Goal: Task Accomplishment & Management: Complete application form

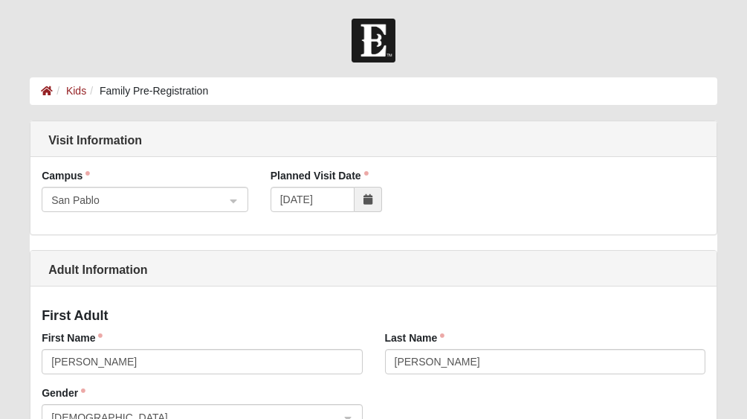
select select "8"
select select "21"
select select "1988"
select select "8"
select select "27"
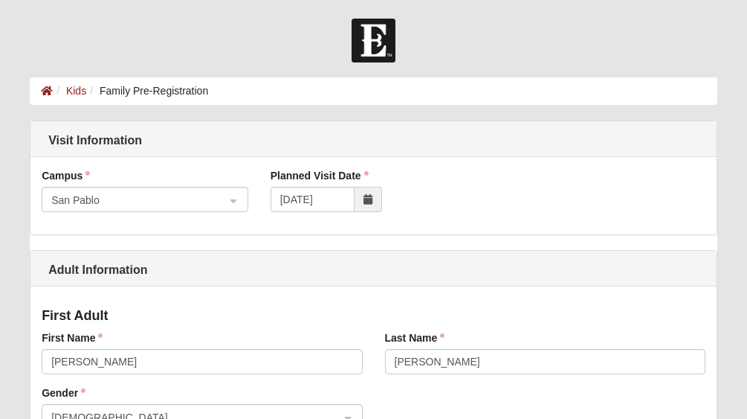
select select "1984"
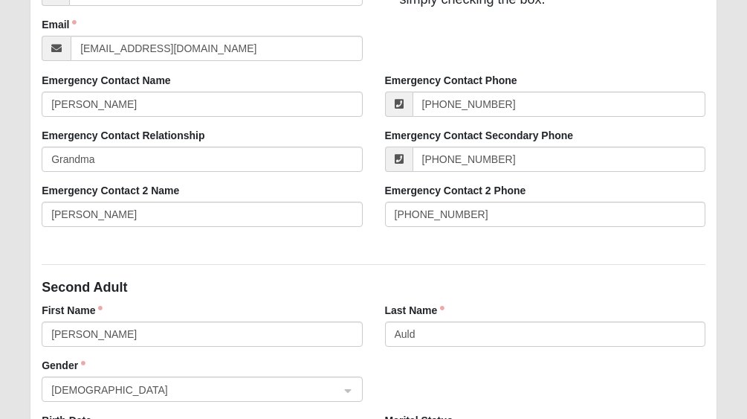
scroll to position [530, 0]
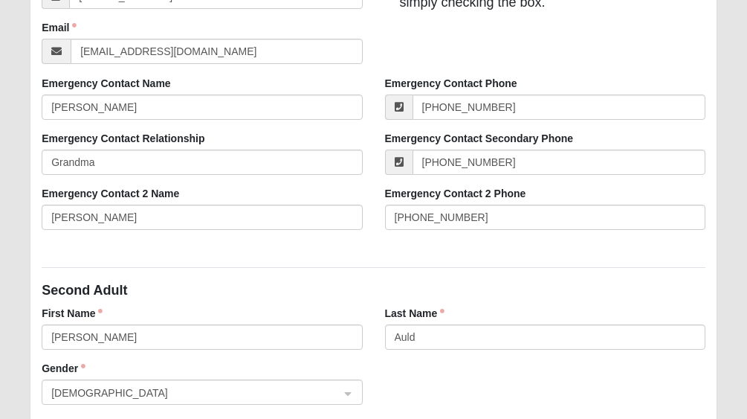
type input "ashauld@outlook.com"
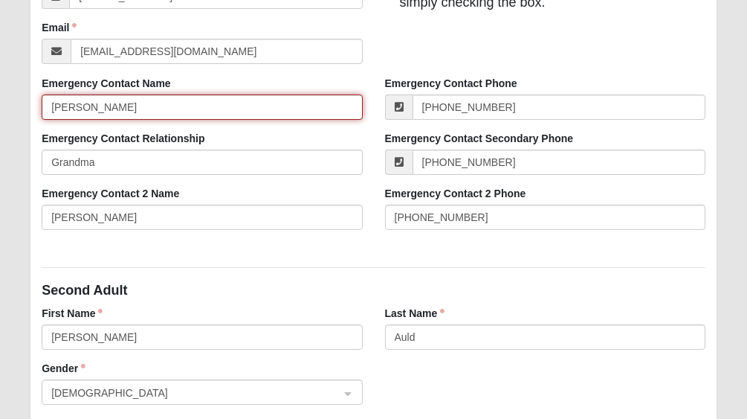
drag, startPoint x: 76, startPoint y: 107, endPoint x: 46, endPoint y: 106, distance: 29.8
click at [46, 106] on input "[PERSON_NAME]" at bounding box center [202, 106] width 320 height 25
type input "Jim Krach"
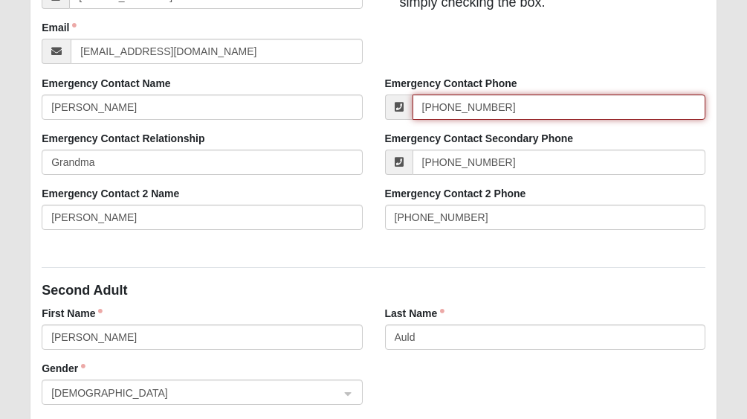
drag, startPoint x: 512, startPoint y: 108, endPoint x: 399, endPoint y: 102, distance: 113.2
click at [399, 102] on div "[PHONE_NUMBER]" at bounding box center [545, 106] width 320 height 25
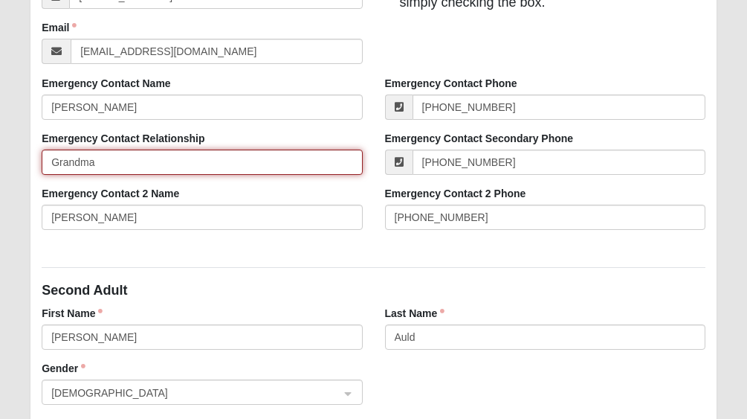
click at [209, 168] on input "Grandma" at bounding box center [202, 161] width 320 height 25
type input "Grandpa"
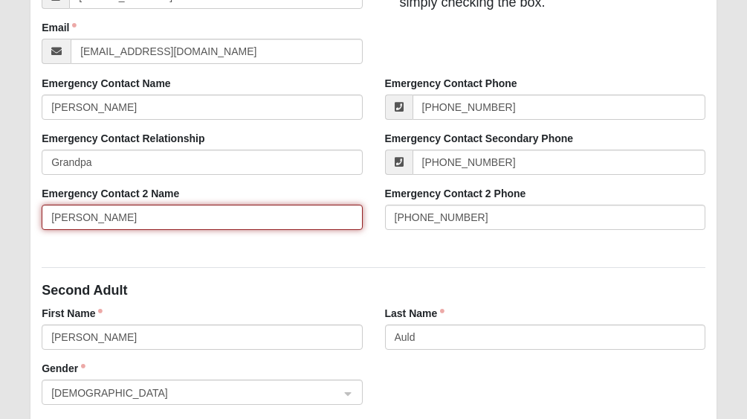
click at [214, 219] on input "Ashley Auld" at bounding box center [202, 216] width 320 height 25
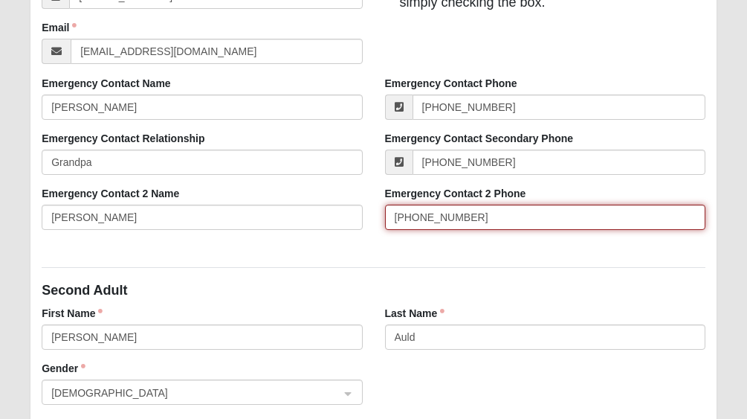
click at [416, 215] on input "(904)874-8629" at bounding box center [545, 216] width 320 height 25
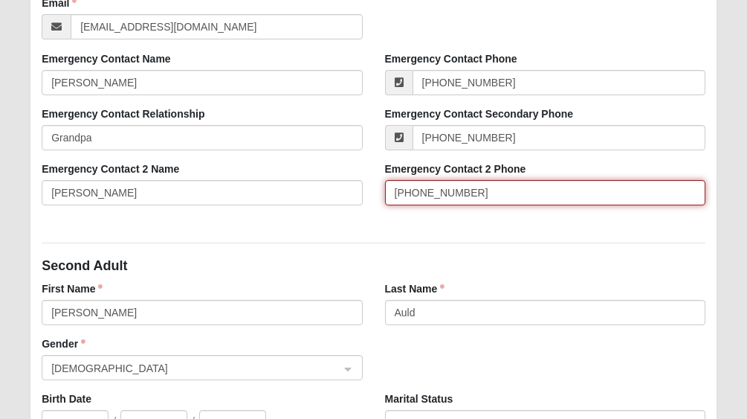
scroll to position [560, 0]
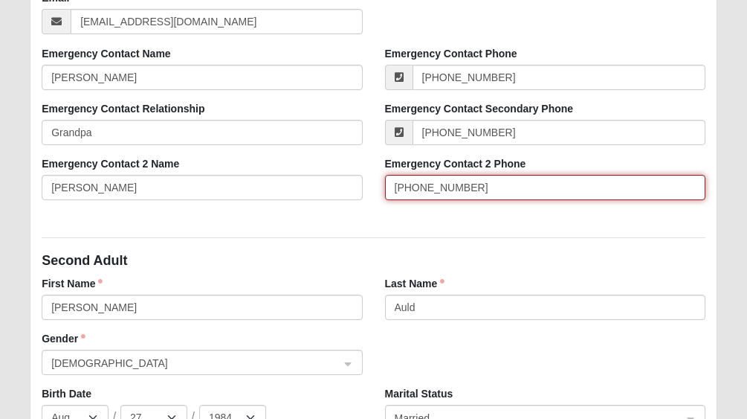
type input "(904) 874-8629"
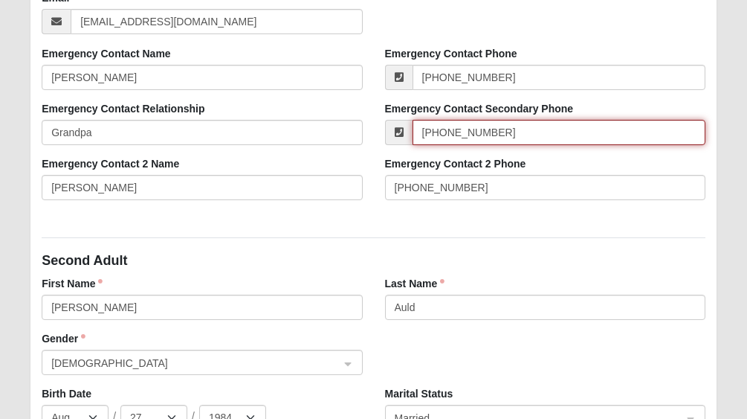
drag, startPoint x: 497, startPoint y: 132, endPoint x: 408, endPoint y: 132, distance: 89.2
click at [408, 132] on div "(904) 568-6938" at bounding box center [545, 132] width 320 height 25
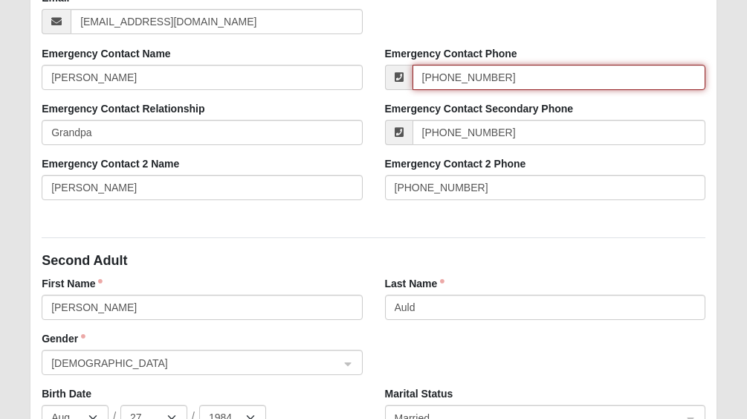
click at [498, 80] on input "[PHONE_NUMBER]" at bounding box center [559, 77] width 293 height 25
click at [533, 80] on input "[PHONE_NUMBER]" at bounding box center [559, 77] width 293 height 25
drag, startPoint x: 526, startPoint y: 77, endPoint x: 382, endPoint y: 81, distance: 144.3
click at [382, 81] on div "Emergency Contact Phone (904) 728-1317" at bounding box center [545, 73] width 343 height 55
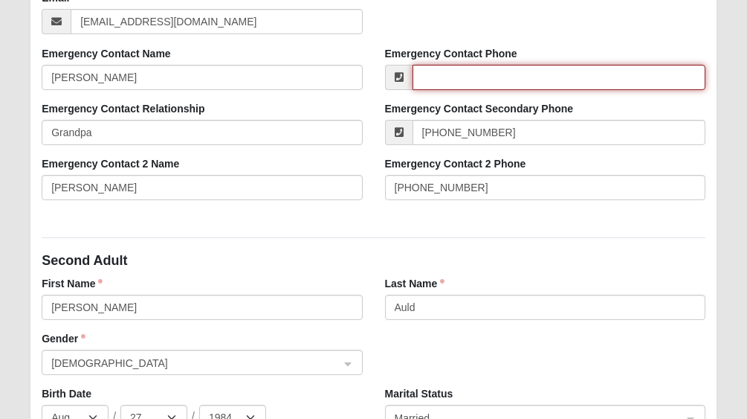
paste input "[PHONE_NUMBER]"
type input "[PHONE_NUMBER]"
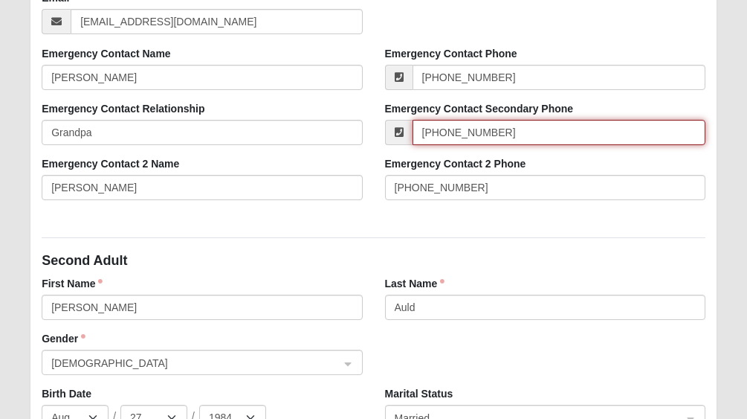
click at [509, 131] on input "[PHONE_NUMBER]" at bounding box center [559, 132] width 293 height 25
drag, startPoint x: 503, startPoint y: 131, endPoint x: 374, endPoint y: 122, distance: 129.7
click at [374, 122] on div "Emergency Contact Secondary Phone (904) 568-6938" at bounding box center [545, 128] width 343 height 55
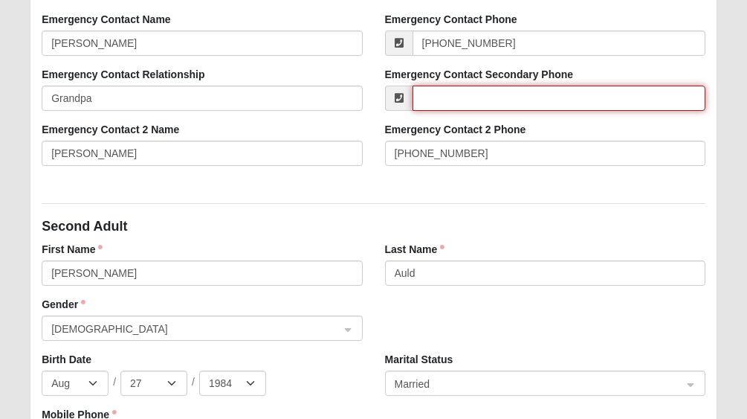
scroll to position [602, 0]
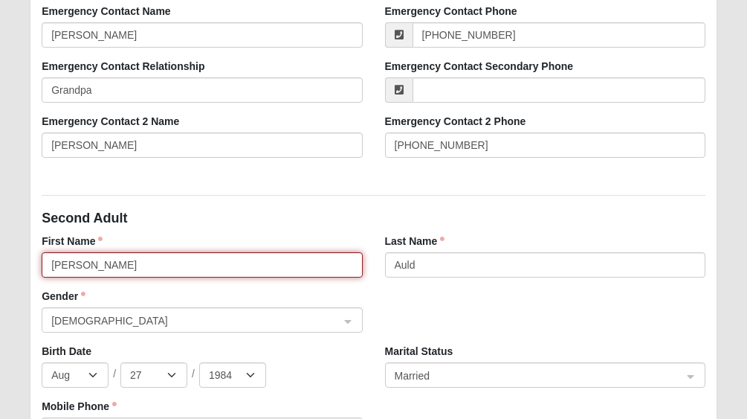
click at [174, 265] on input "Ashley" at bounding box center [202, 264] width 320 height 25
type input "Kathy"
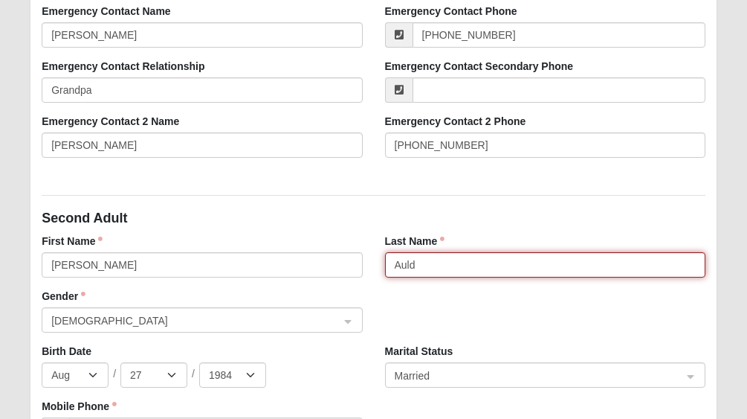
click at [442, 257] on input "Auld" at bounding box center [545, 264] width 320 height 25
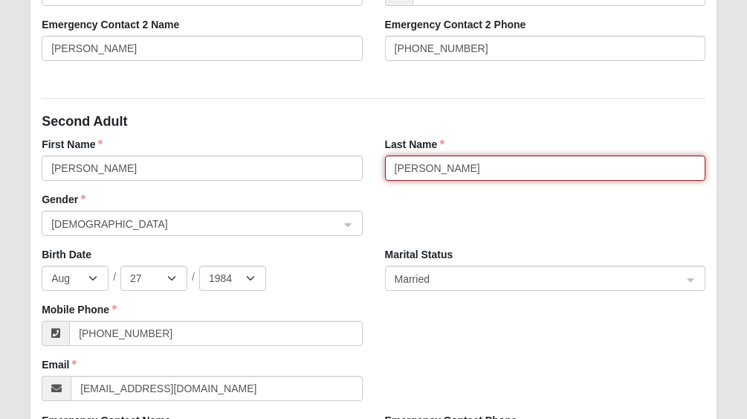
scroll to position [699, 0]
type input "Krach"
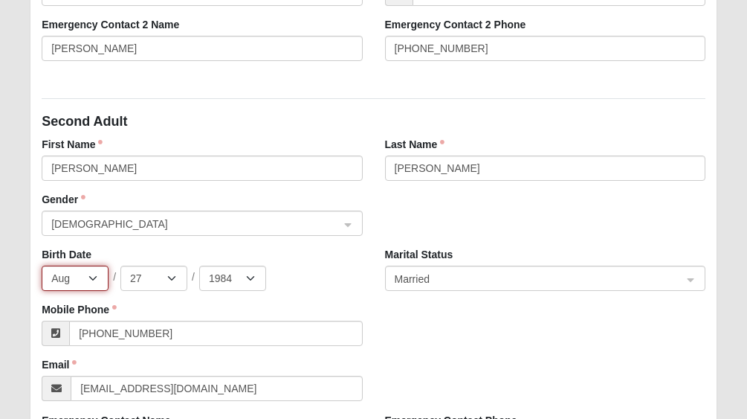
select select "2"
select select "3"
select select "1962"
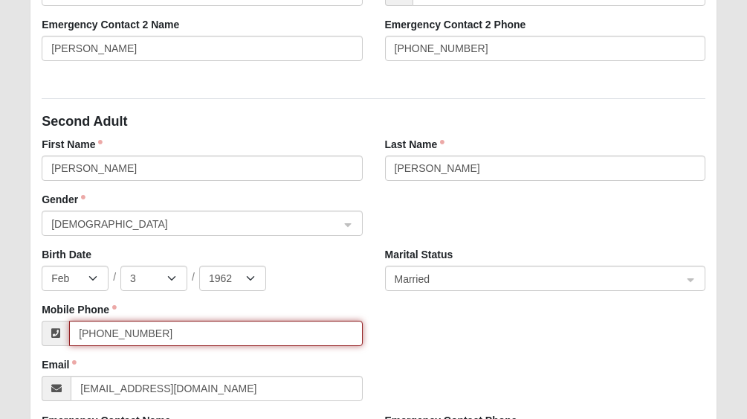
click at [208, 335] on input "(904) 874-8629" at bounding box center [215, 332] width 293 height 25
type input "(904) 728-1317"
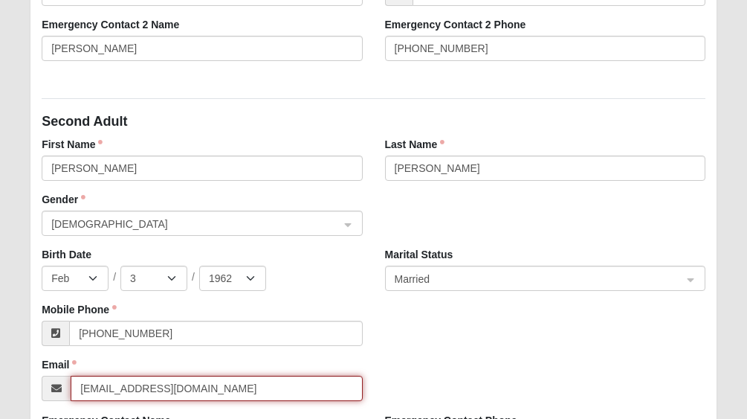
click at [218, 393] on input "ashauld@outlook.com" at bounding box center [216, 387] width 291 height 25
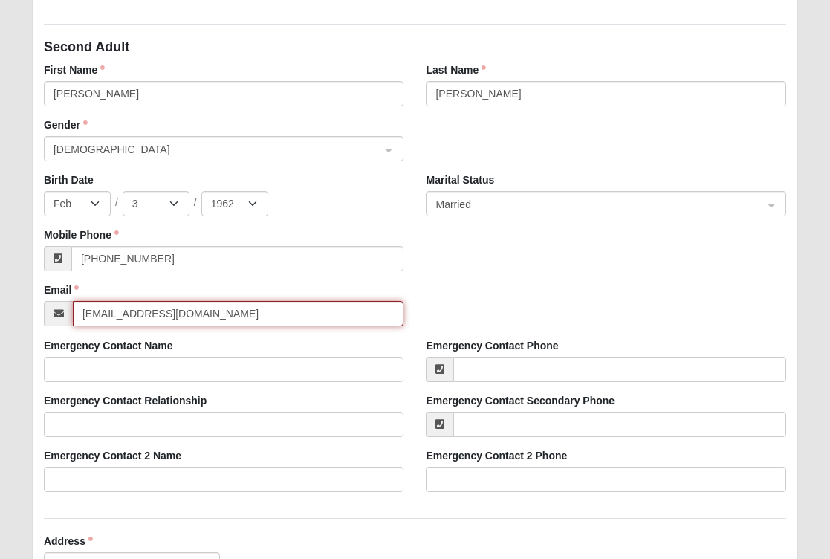
scroll to position [775, 0]
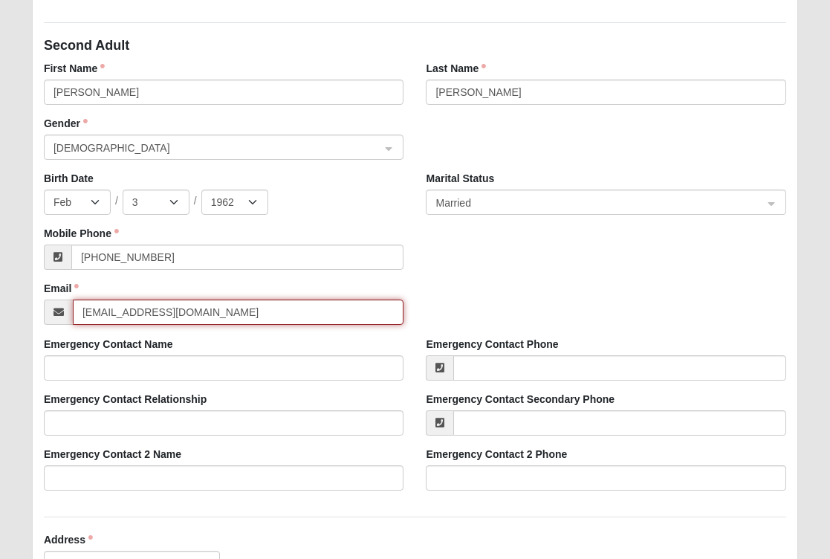
type input "kathykrach@comcast.net"
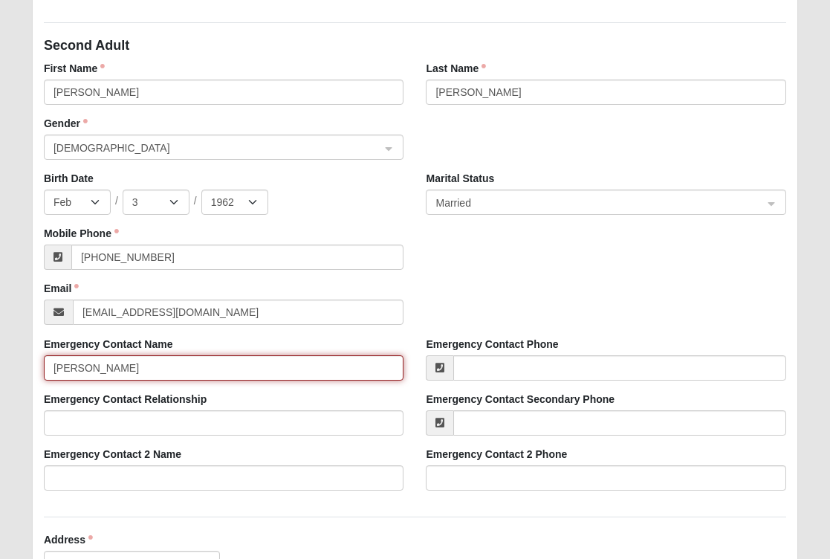
type input "Stacey Pratt"
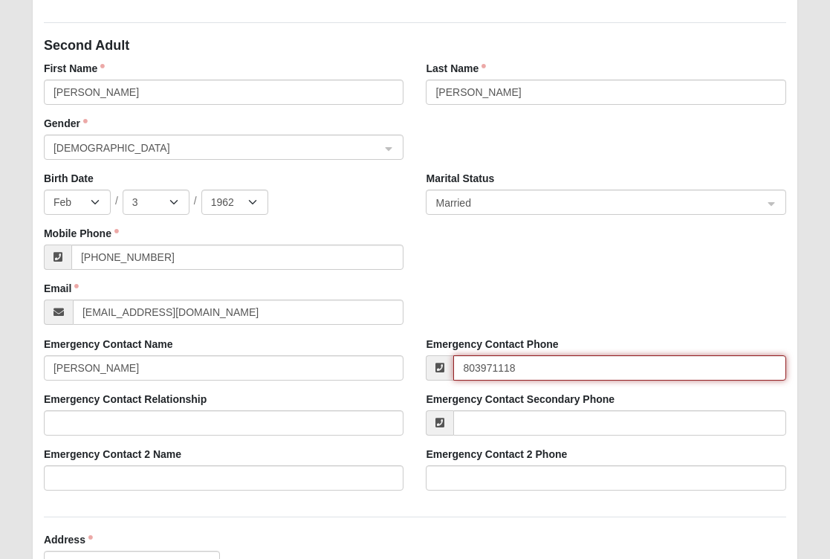
type input "(803) 971-1187"
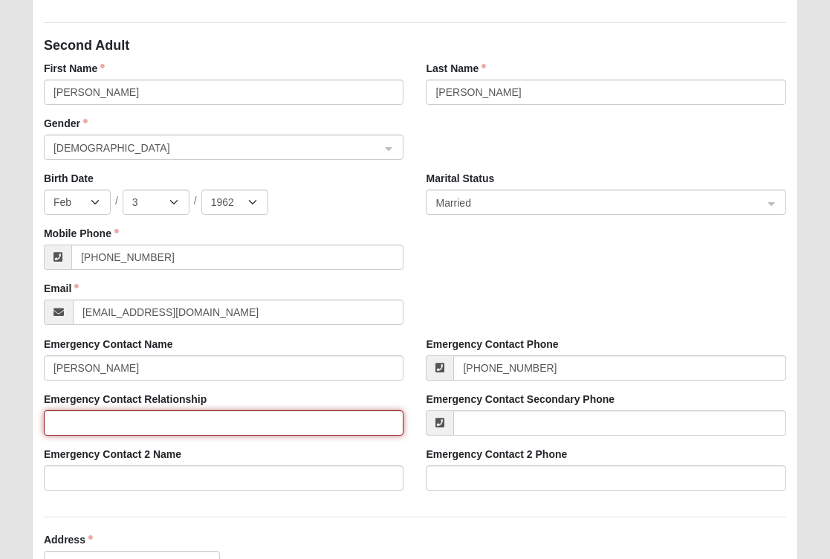
click at [350, 418] on input "Emergency Contact Relationship" at bounding box center [224, 422] width 361 height 25
type input "A"
type input "Family friend"
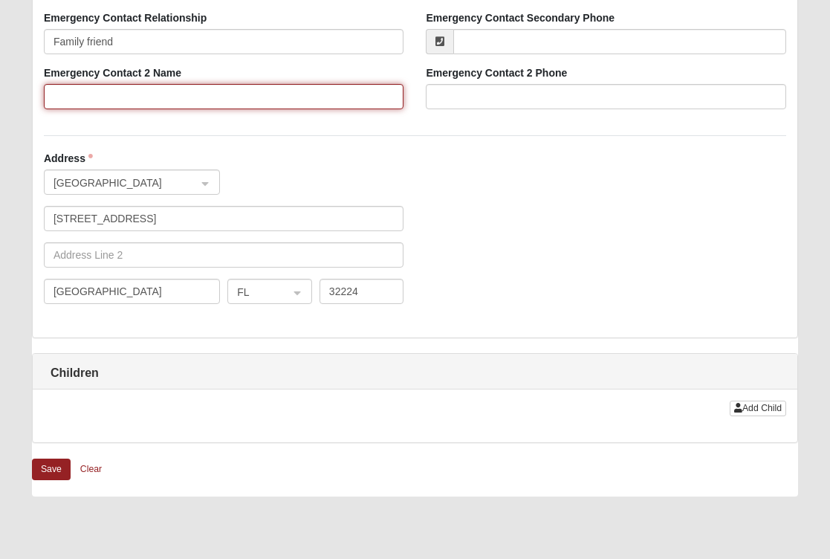
scroll to position [1158, 0]
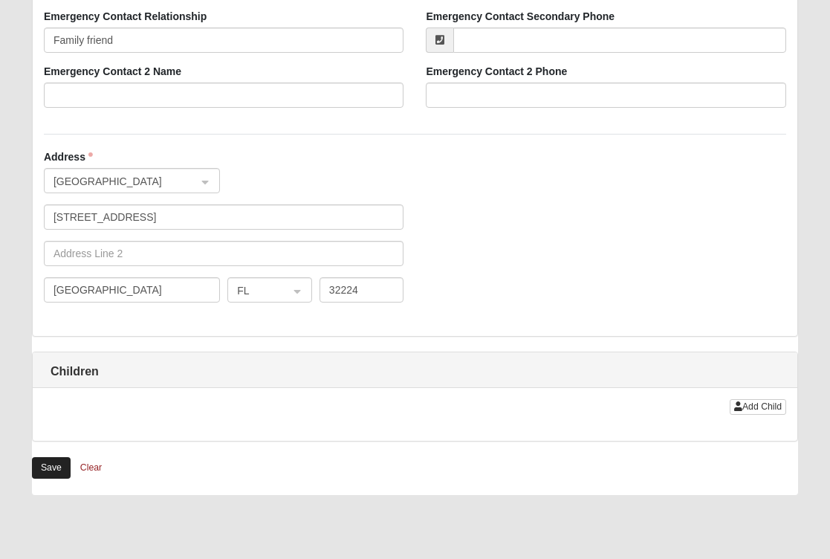
click at [56, 418] on button "Save" at bounding box center [51, 468] width 39 height 22
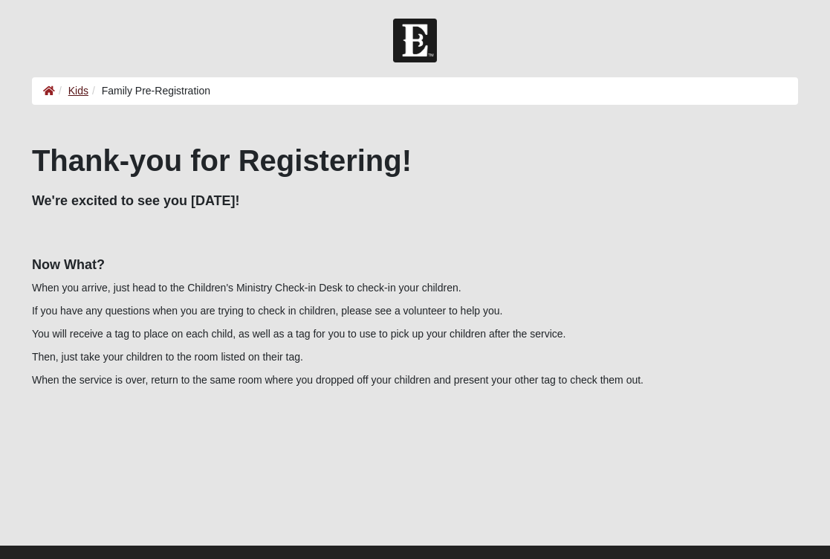
click at [80, 91] on link "Kids" at bounding box center [78, 91] width 20 height 12
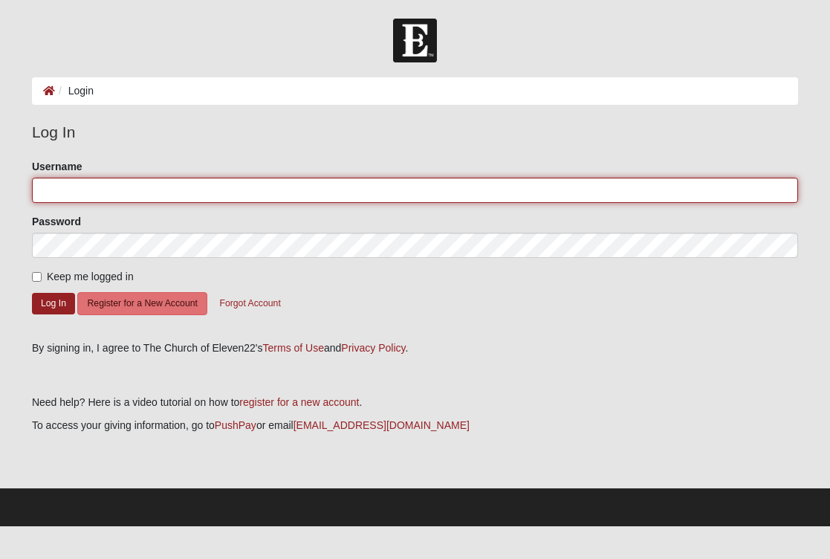
type input "9046102404"
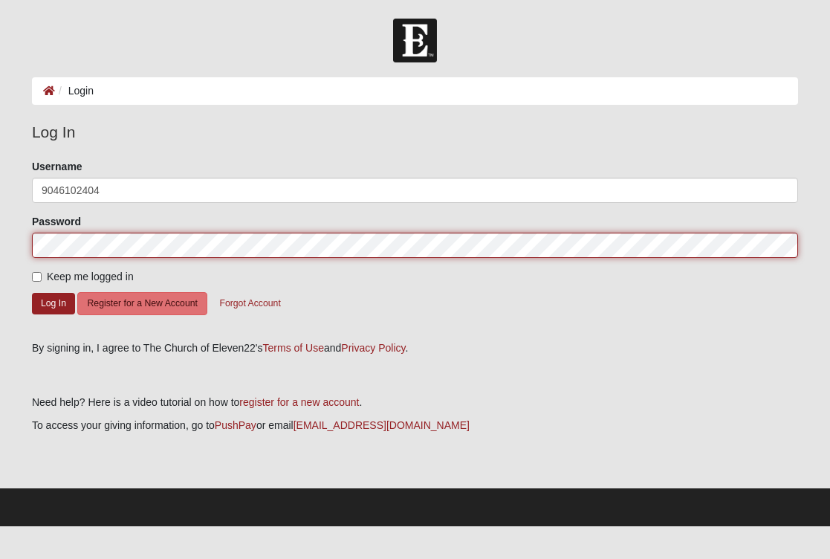
click at [53, 303] on button "Log In" at bounding box center [53, 304] width 43 height 22
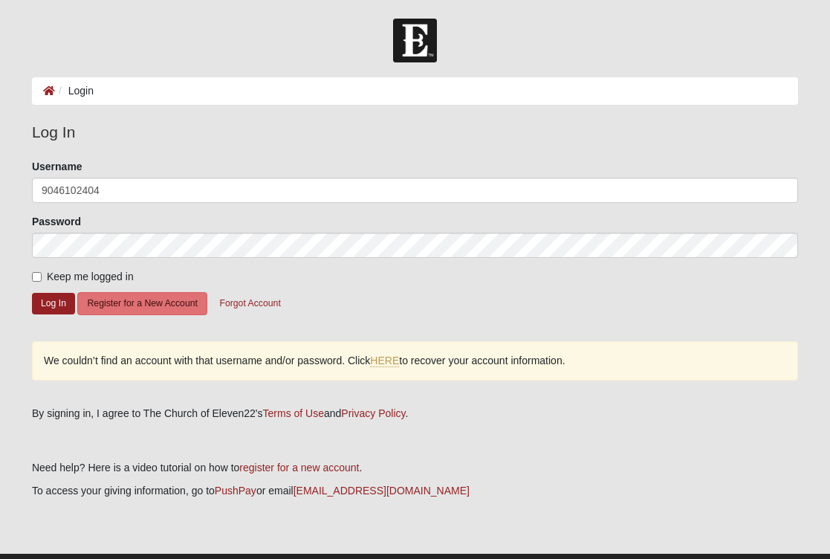
click at [37, 276] on input "Keep me logged in" at bounding box center [37, 277] width 10 height 10
checkbox input "true"
click at [56, 304] on button "Log In" at bounding box center [53, 304] width 43 height 22
click at [55, 303] on button "Log In" at bounding box center [53, 304] width 43 height 22
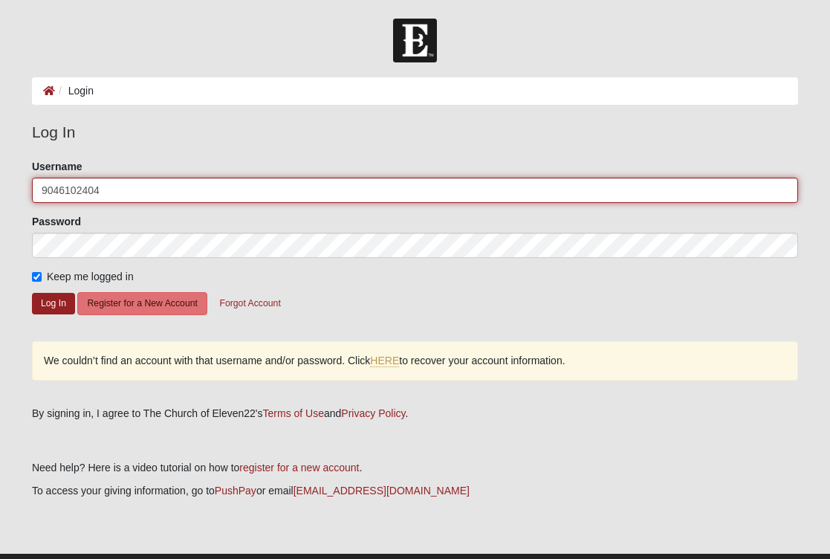
click at [129, 185] on input "9046102404" at bounding box center [415, 190] width 767 height 25
type input "ashleyldevine@icloud.com"
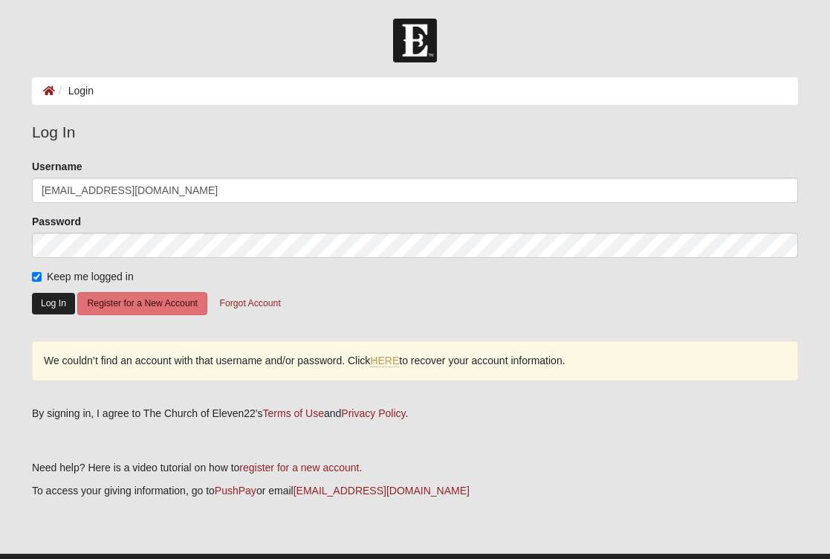
click at [51, 305] on button "Log In" at bounding box center [53, 304] width 43 height 22
click at [396, 361] on link "HERE" at bounding box center [384, 361] width 29 height 13
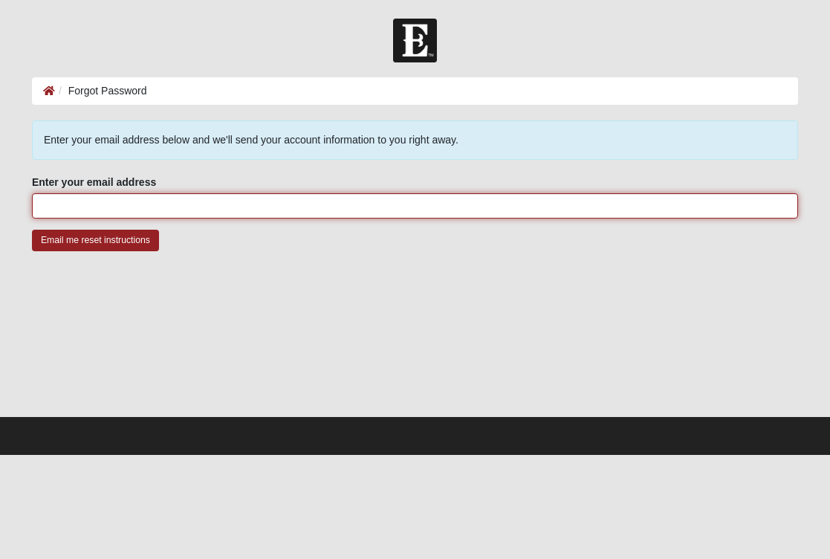
click at [230, 209] on input "Enter your email address" at bounding box center [415, 205] width 767 height 25
type input "[EMAIL_ADDRESS][DOMAIN_NAME]"
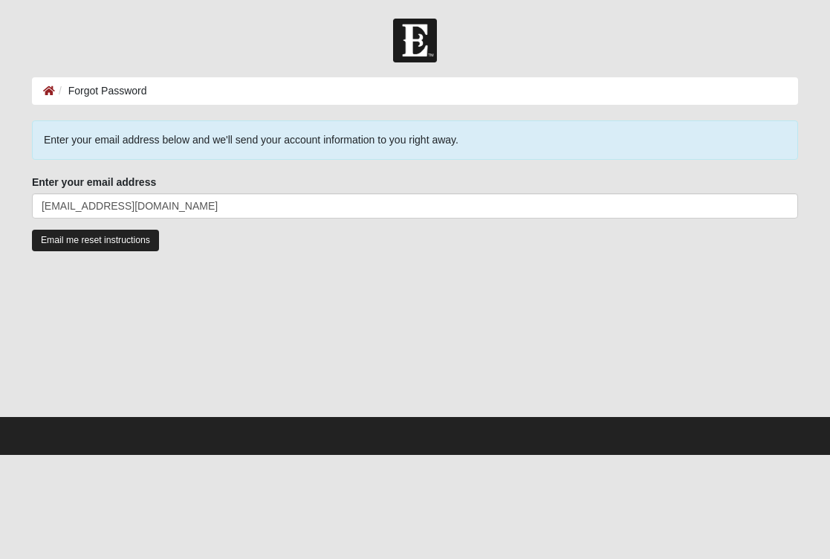
click at [115, 242] on input "Email me reset instructions" at bounding box center [95, 241] width 127 height 22
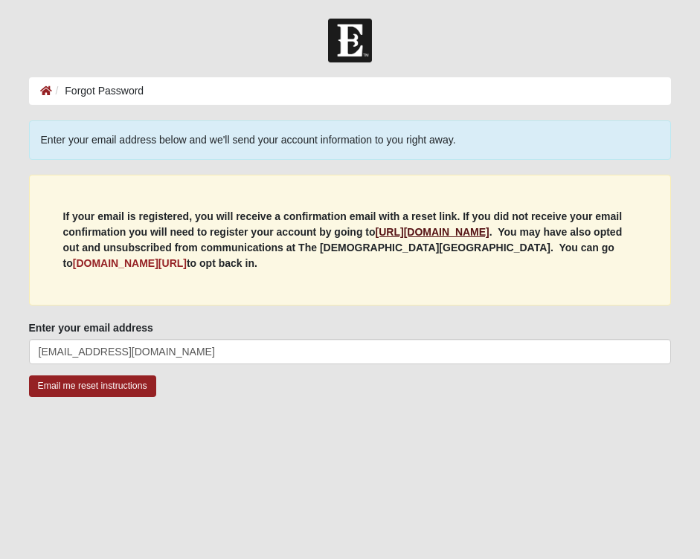
click at [489, 235] on b "https://my.coe22.com/register" at bounding box center [432, 232] width 114 height 12
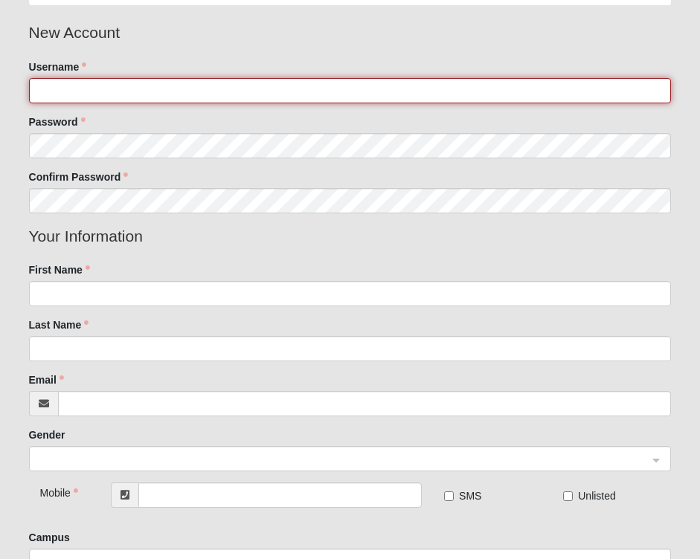
scroll to position [100, 0]
click at [655, 93] on input "Username" at bounding box center [350, 89] width 642 height 25
click at [649, 91] on input "Username" at bounding box center [350, 89] width 642 height 25
type input "a"
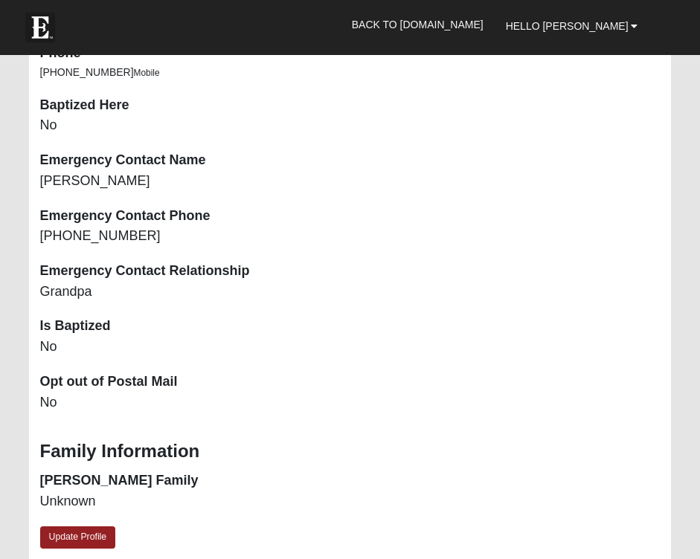
scroll to position [1454, 0]
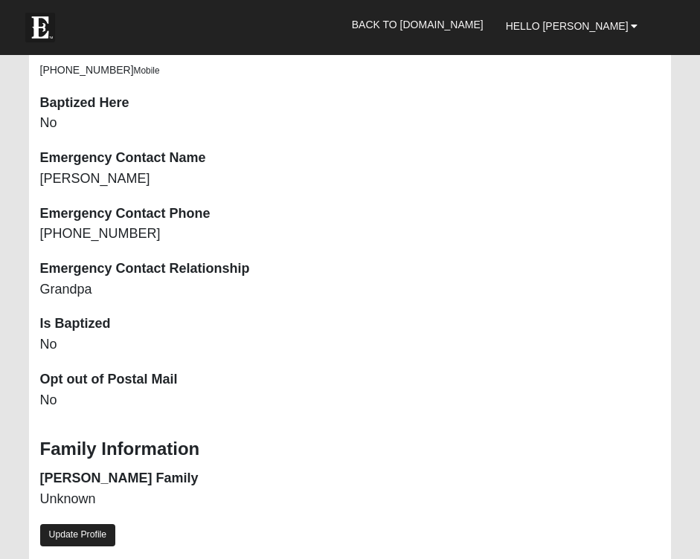
click at [74, 524] on link "Update Profile" at bounding box center [78, 535] width 76 height 22
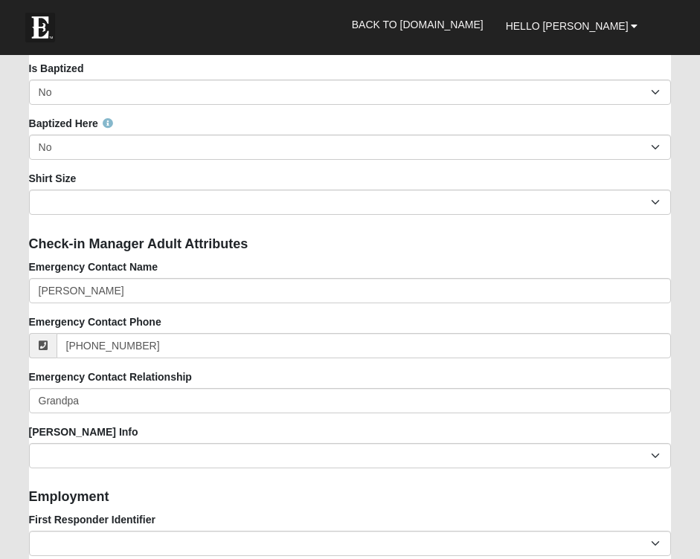
scroll to position [1767, 0]
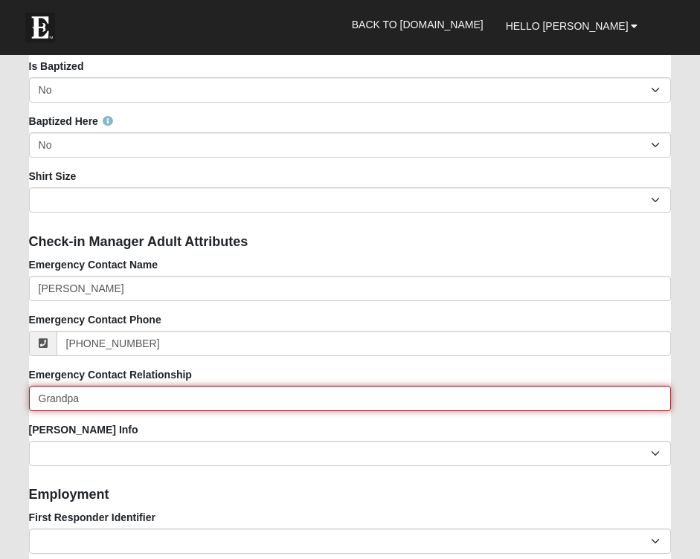
click at [94, 404] on input "Grandpa" at bounding box center [350, 398] width 642 height 25
type input "Fa"
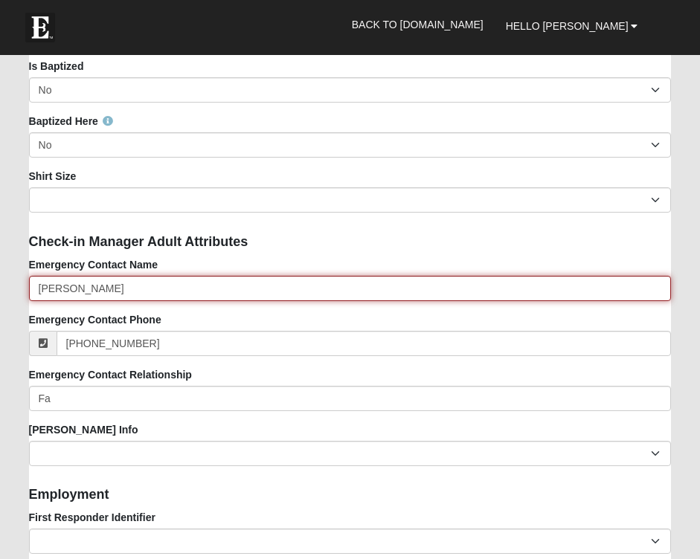
click at [109, 282] on input "Jim Krach" at bounding box center [350, 288] width 642 height 25
type input "[PERSON_NAME]"
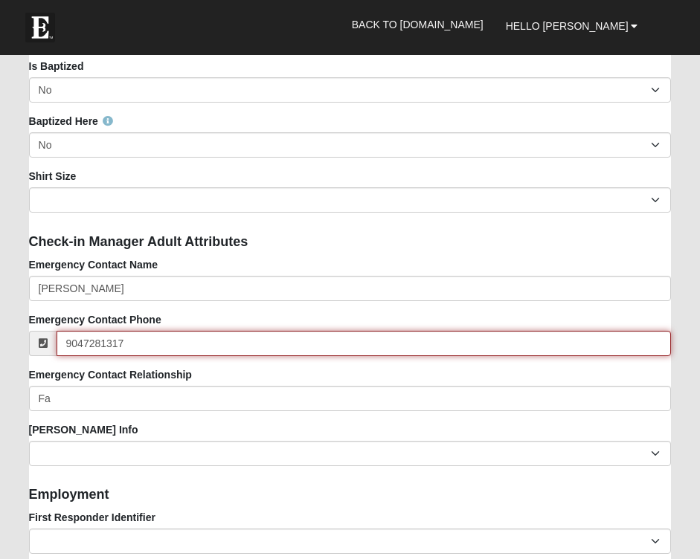
click at [100, 340] on input "9047281317" at bounding box center [364, 343] width 615 height 25
click at [86, 341] on input "904728-1317" at bounding box center [364, 343] width 615 height 25
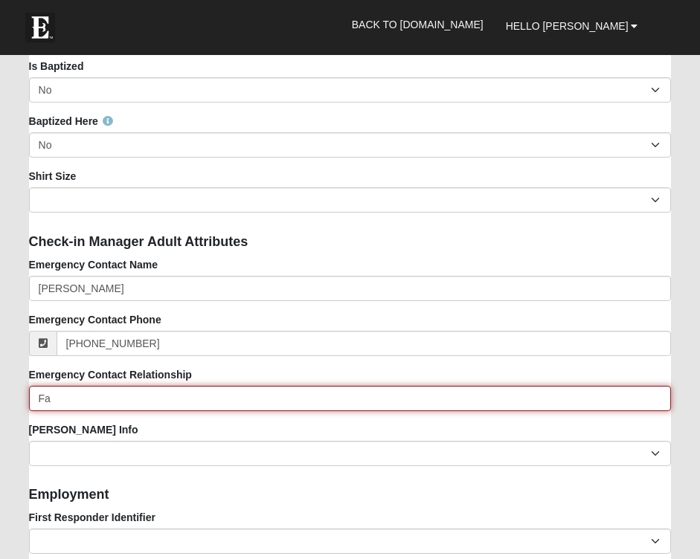
type input "[PHONE_NUMBER]"
click at [79, 404] on input "Fa" at bounding box center [350, 398] width 642 height 25
type input "F"
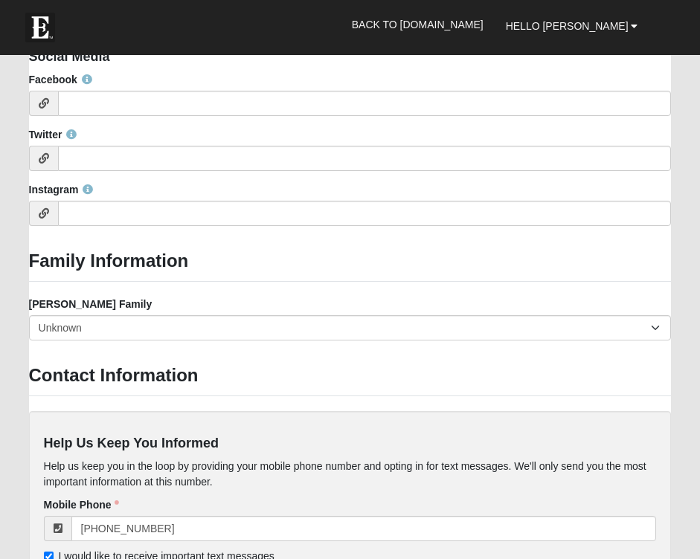
scroll to position [2536, 0]
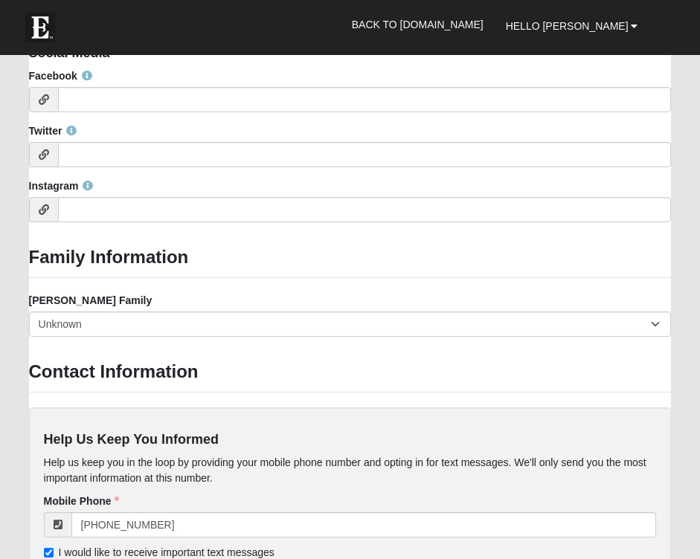
type input "Mother"
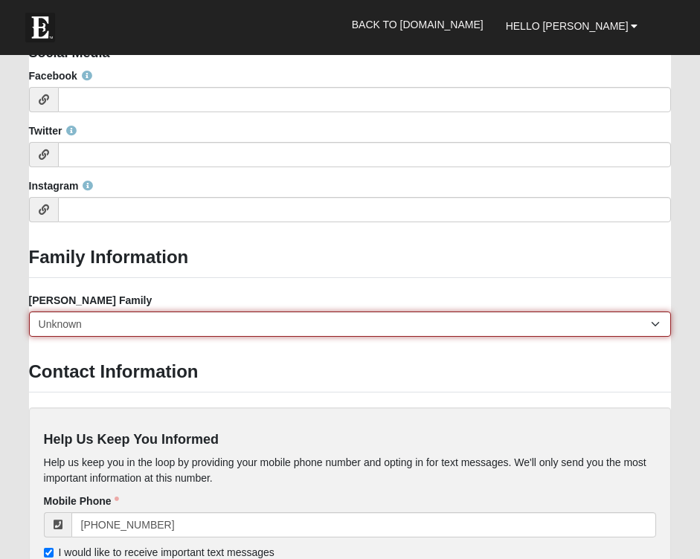
select select "2891"
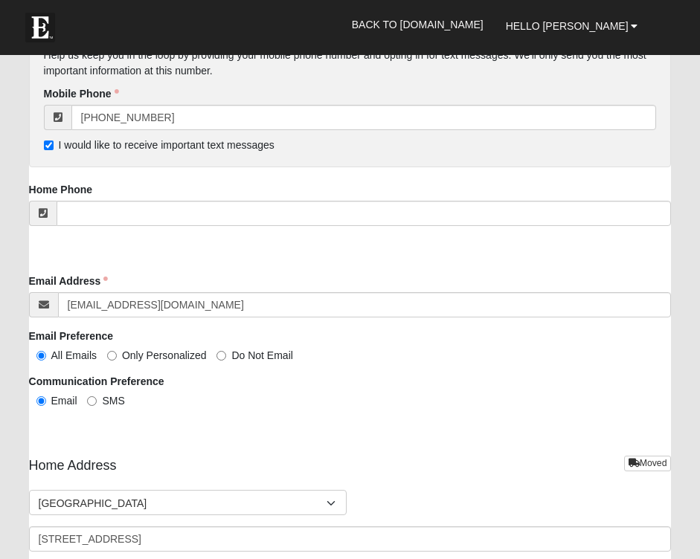
scroll to position [2946, 0]
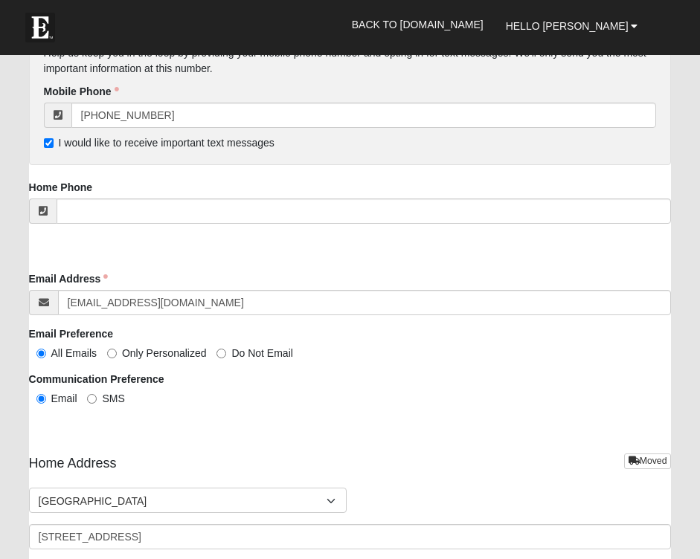
click at [95, 394] on input "SMS" at bounding box center [92, 399] width 10 height 10
radio input "true"
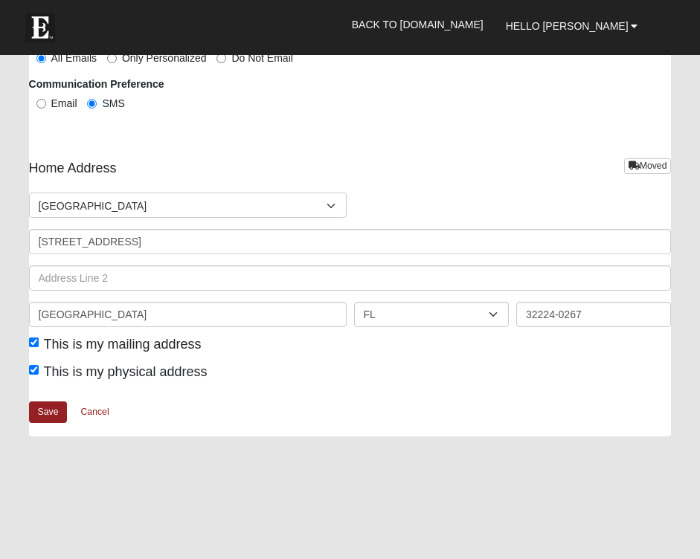
scroll to position [3248, 0]
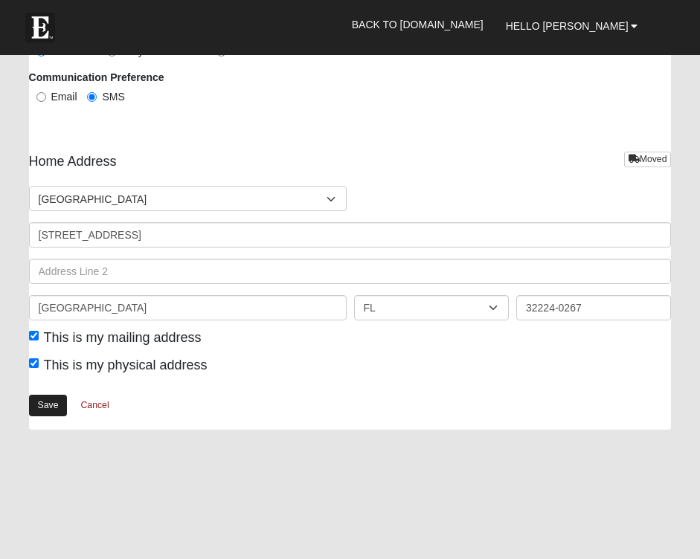
click at [51, 401] on link "Save" at bounding box center [48, 406] width 39 height 22
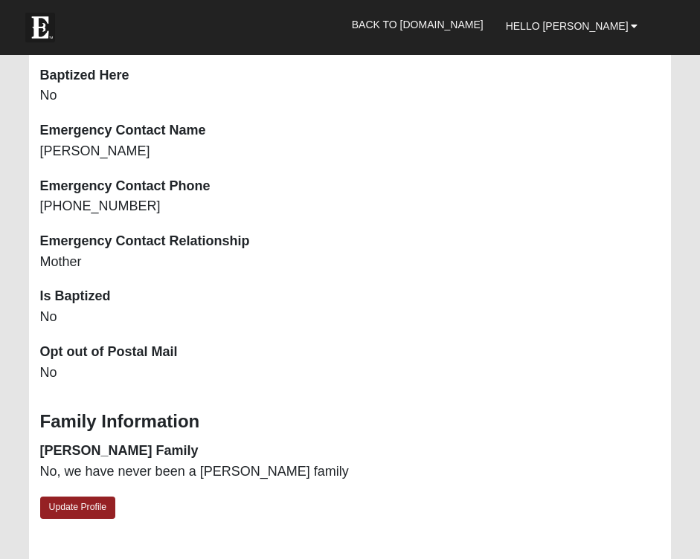
scroll to position [1483, 0]
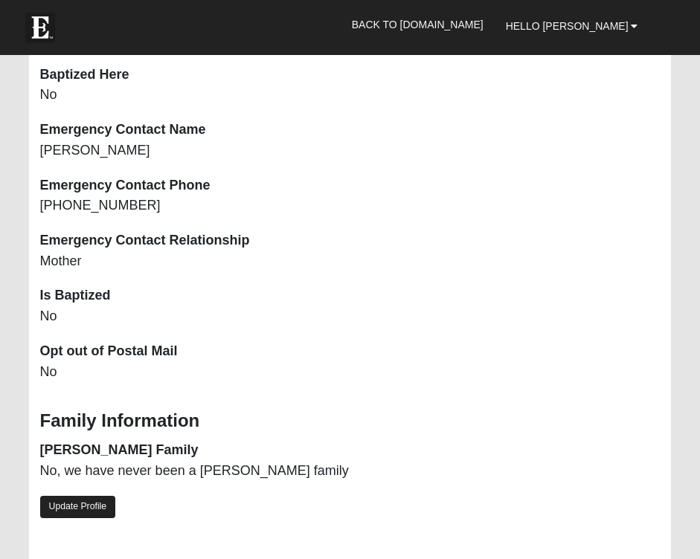
click at [87, 496] on link "Update Profile" at bounding box center [78, 507] width 76 height 22
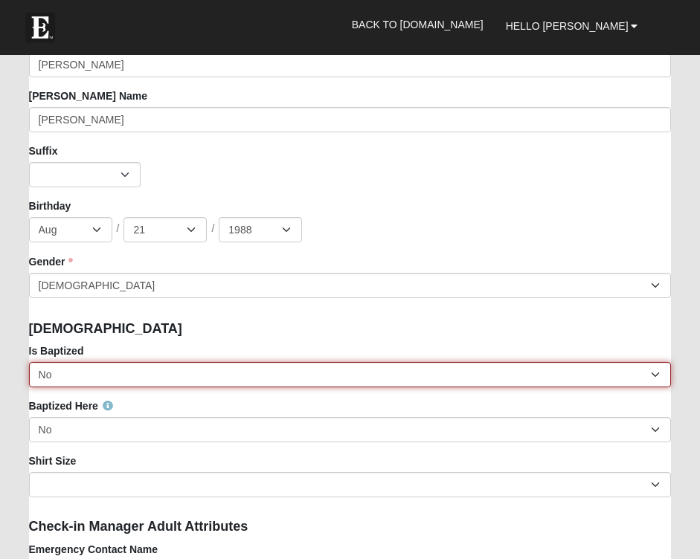
select select "True"
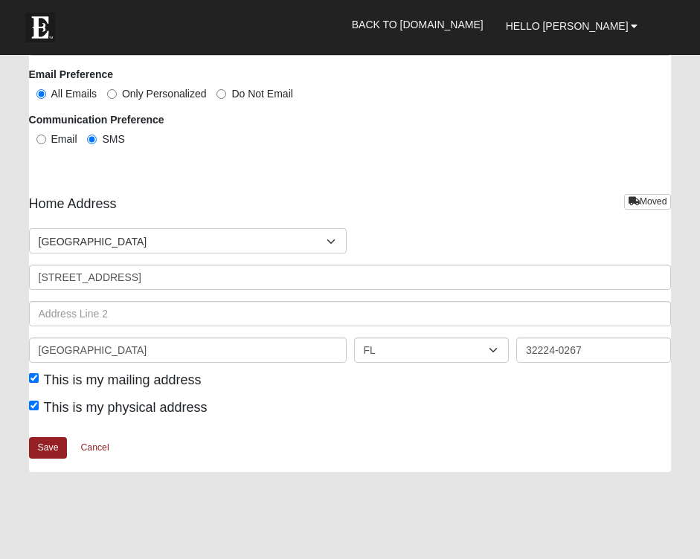
scroll to position [3209, 0]
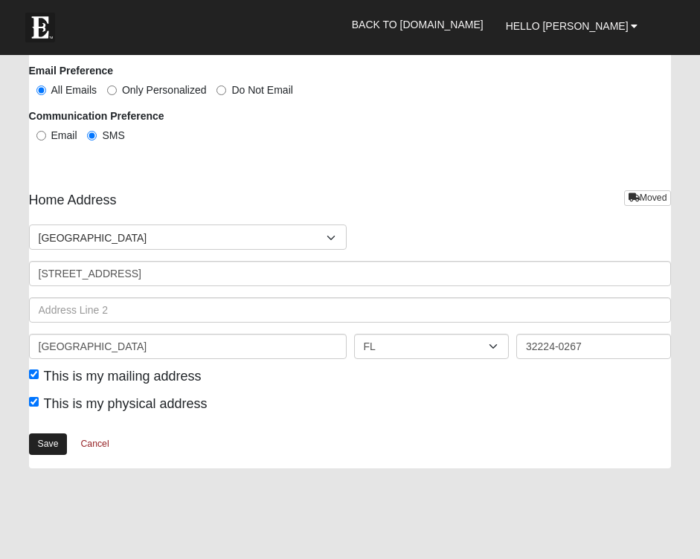
click at [57, 436] on link "Save" at bounding box center [48, 444] width 39 height 22
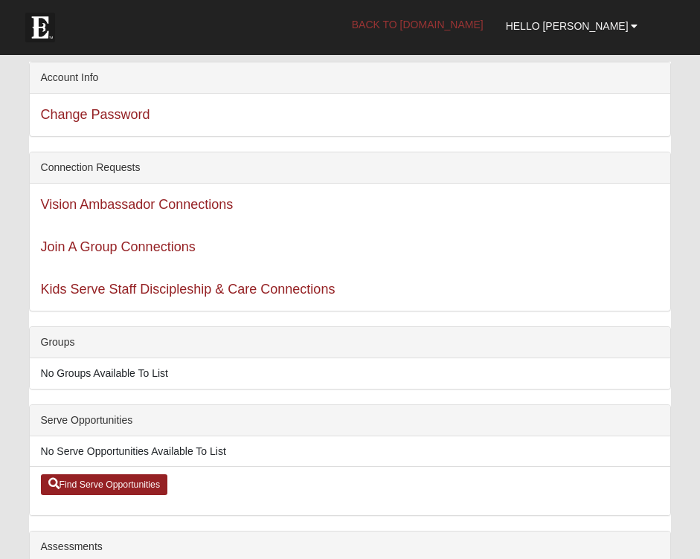
click at [483, 25] on link "Back to COE22.com" at bounding box center [418, 24] width 154 height 37
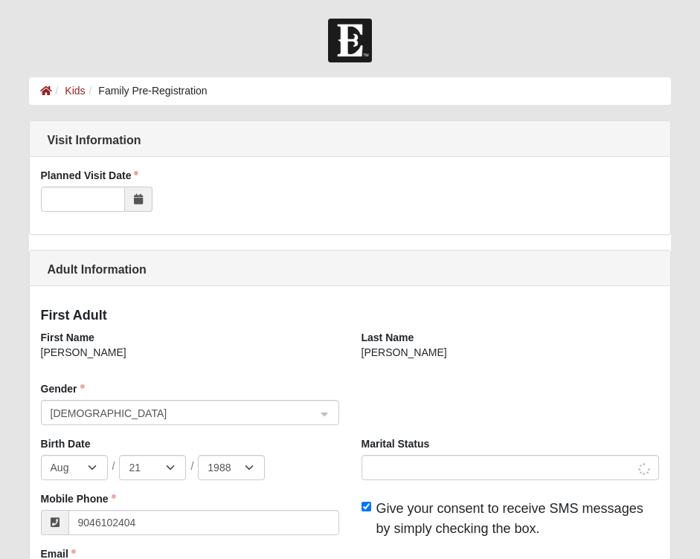
select select "8"
select select "21"
select select "1988"
type input "[PHONE_NUMBER]"
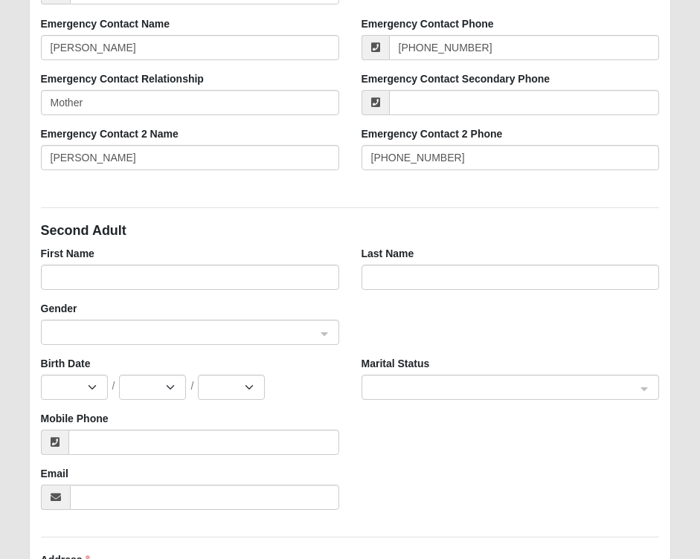
scroll to position [642, 0]
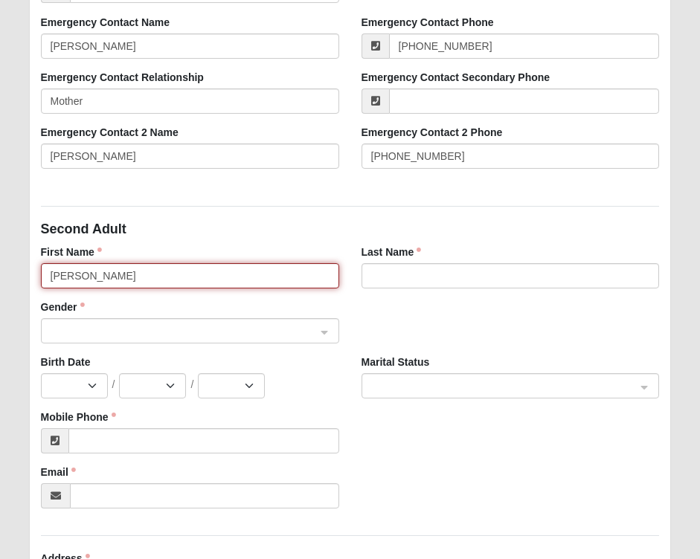
type input "Jim"
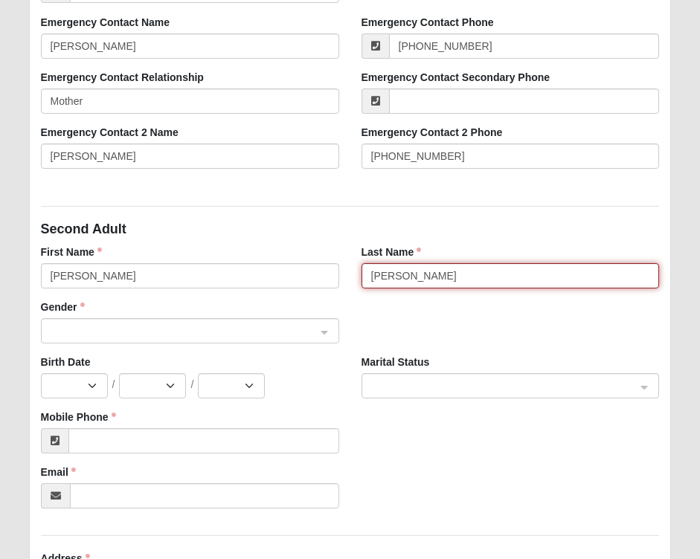
type input "Krach"
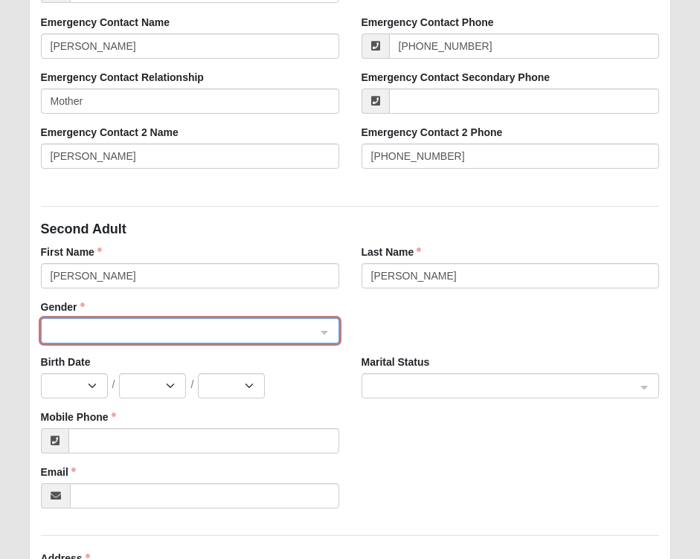
click at [164, 326] on span at bounding box center [183, 331] width 265 height 16
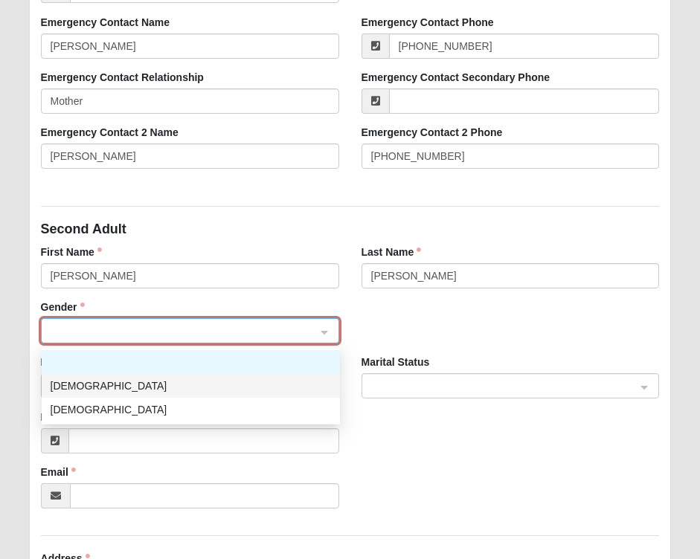
click at [108, 386] on div "Male" at bounding box center [191, 386] width 280 height 16
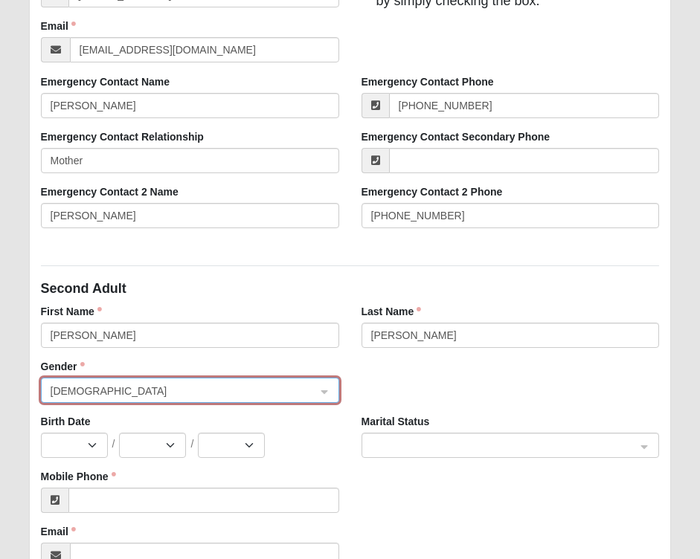
scroll to position [584, 0]
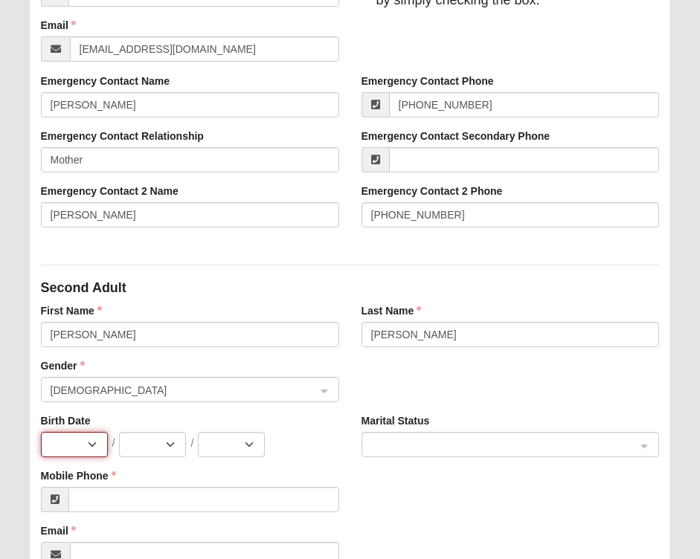
select select "9"
select select "11"
select select "1963"
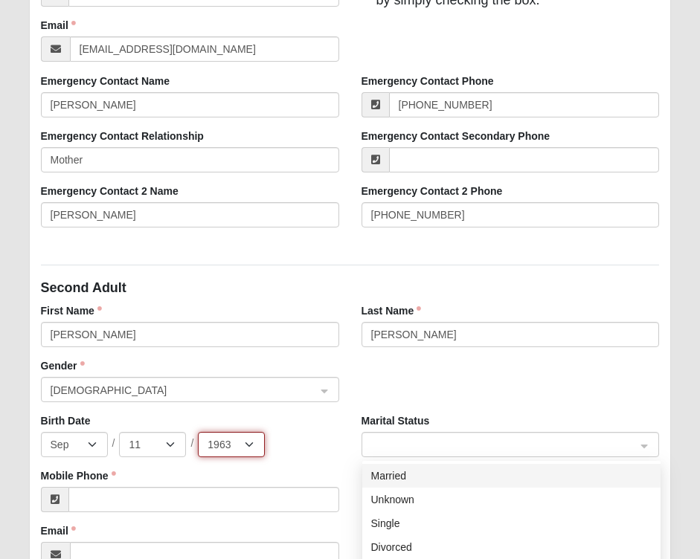
click at [396, 439] on span at bounding box center [503, 445] width 265 height 16
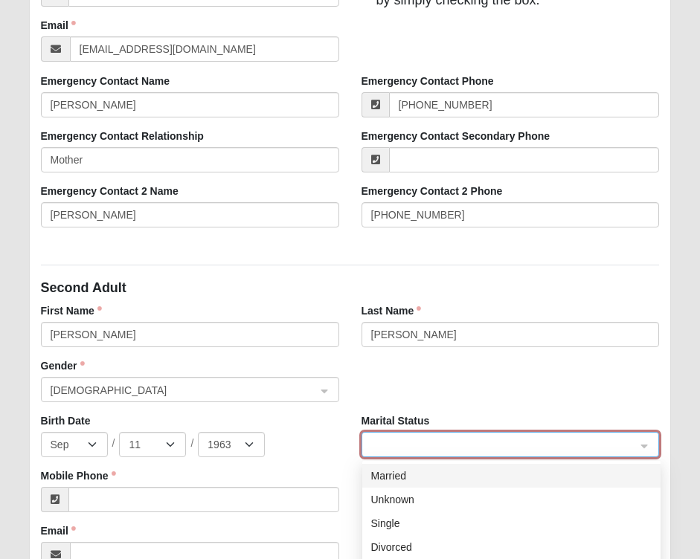
click at [398, 475] on div "Married" at bounding box center [511, 476] width 280 height 16
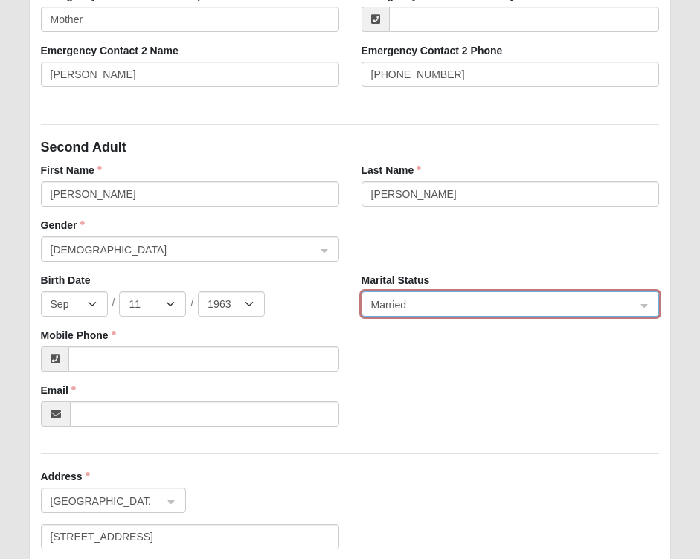
scroll to position [725, 0]
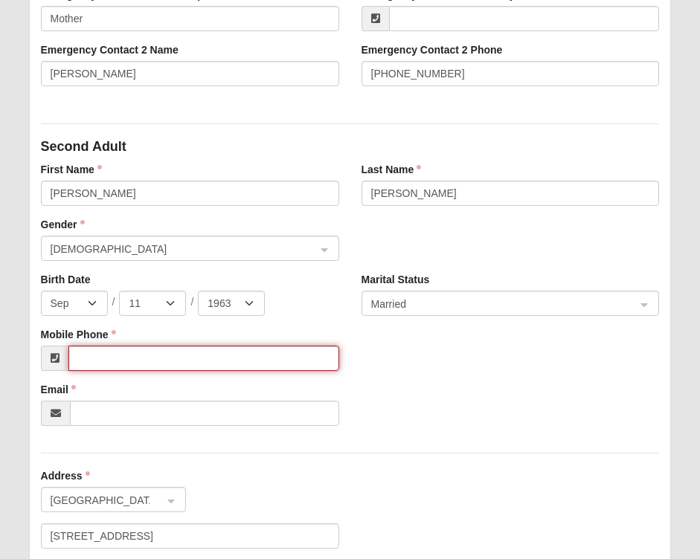
click at [325, 357] on input "Mobile Phone" at bounding box center [203, 358] width 271 height 25
type input "9"
paste input "(904) 568-6938"
type input "(904) 568-6938"
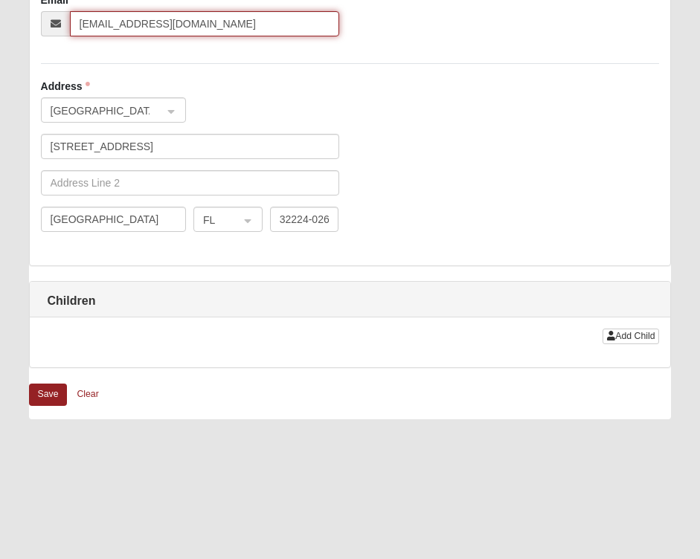
scroll to position [1121, 0]
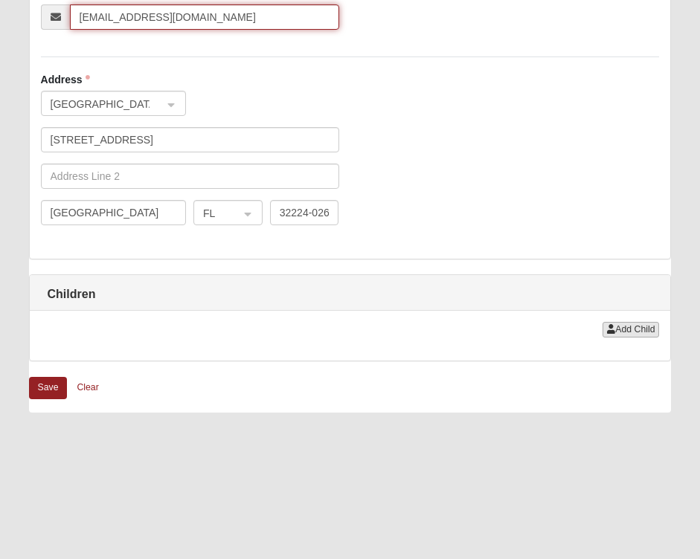
type input "jameskrach@comcast.net"
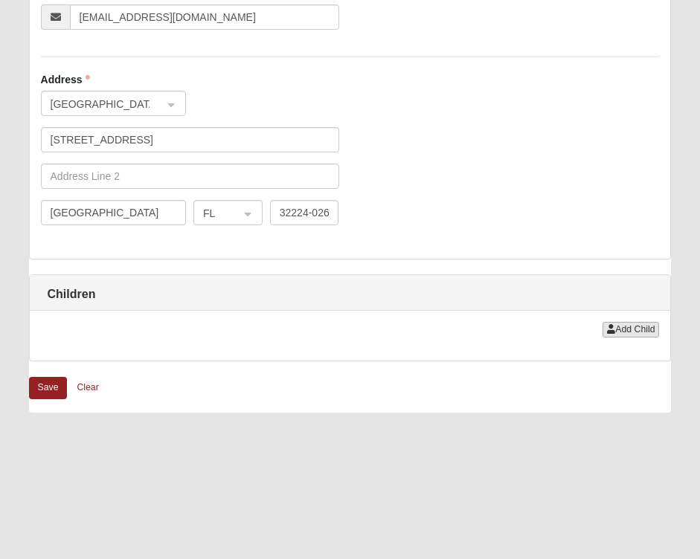
click at [639, 327] on span "Add Child" at bounding box center [634, 329] width 39 height 10
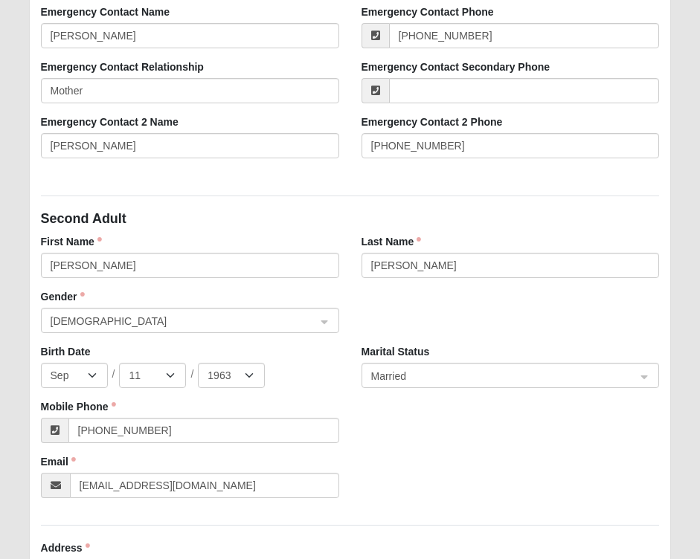
scroll to position [654, 0]
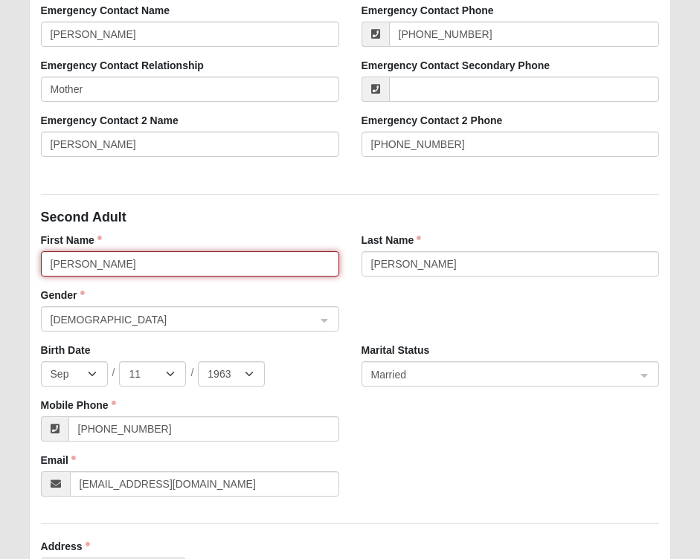
click at [201, 265] on input "[PERSON_NAME]" at bounding box center [190, 263] width 298 height 25
click at [118, 317] on span "[DEMOGRAPHIC_DATA]" at bounding box center [183, 320] width 265 height 16
type input "[PERSON_NAME]"
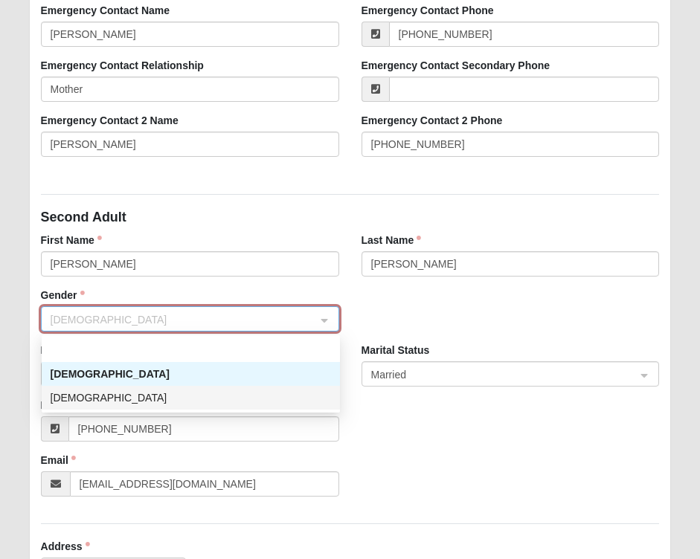
click at [86, 398] on div "[DEMOGRAPHIC_DATA]" at bounding box center [191, 398] width 280 height 16
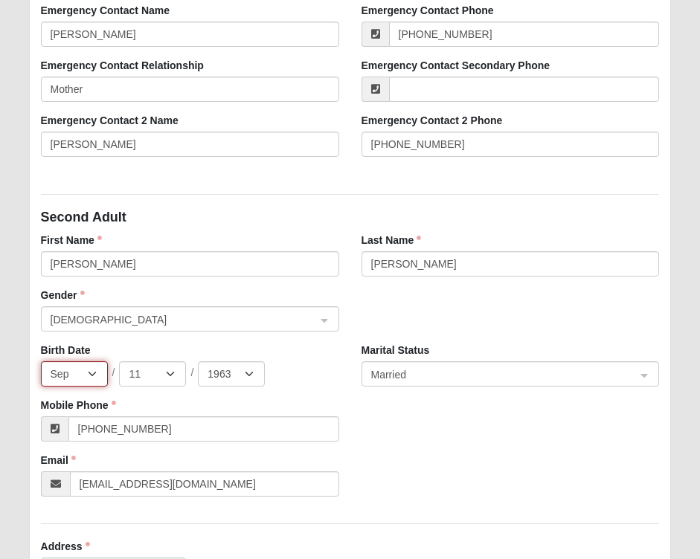
select select "2"
select select "3"
select select "1962"
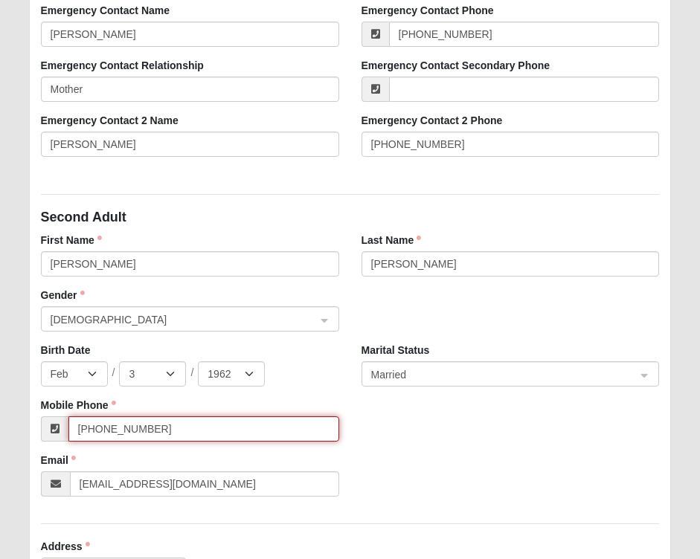
click at [152, 429] on input "[PHONE_NUMBER]" at bounding box center [203, 428] width 271 height 25
type input "9"
type input "[PHONE_NUMBER]"
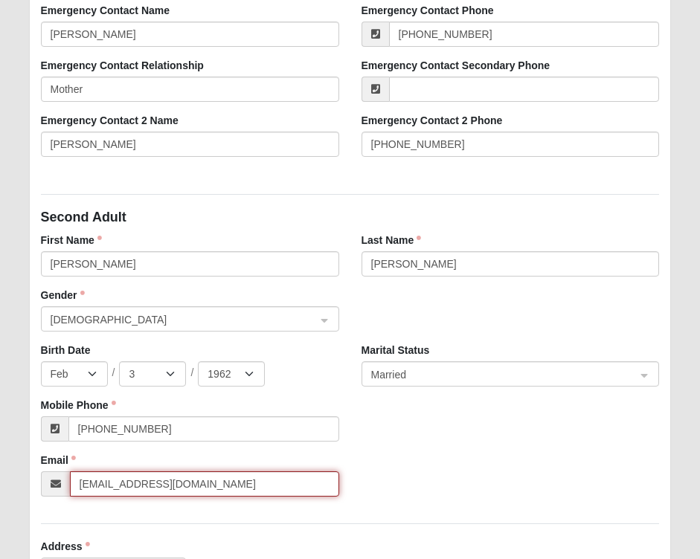
click at [212, 483] on input "jameskrach@comcast.net" at bounding box center [204, 483] width 269 height 25
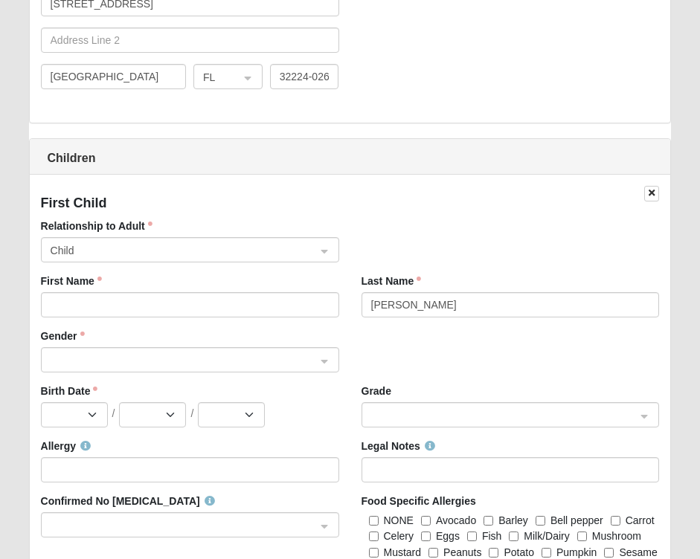
scroll to position [1259, 0]
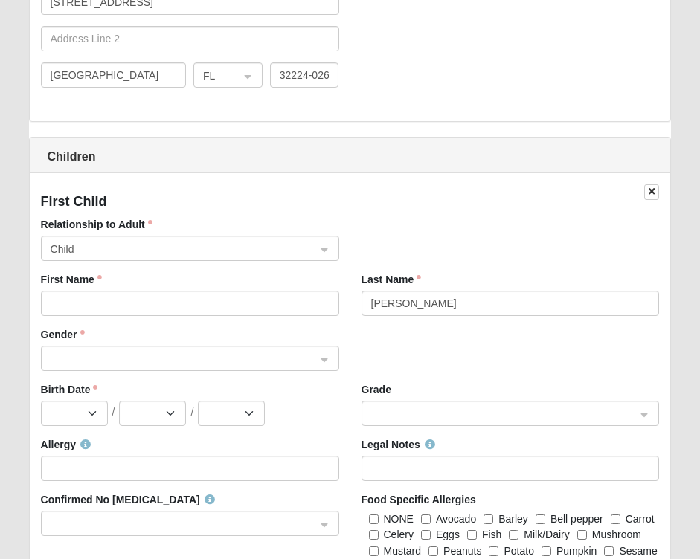
type input "kathykrach@comcast.net"
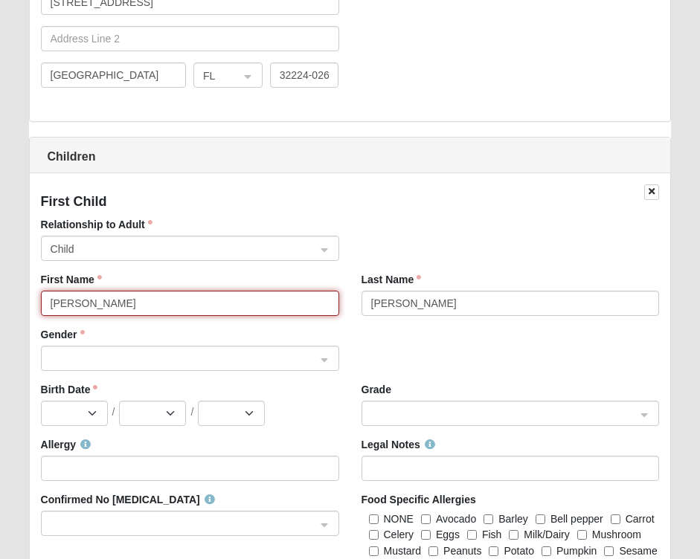
type input "James"
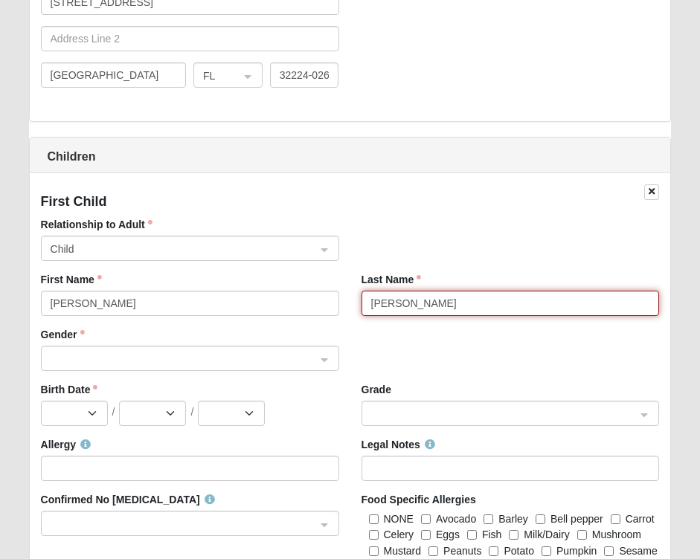
click at [133, 357] on span at bounding box center [183, 359] width 265 height 16
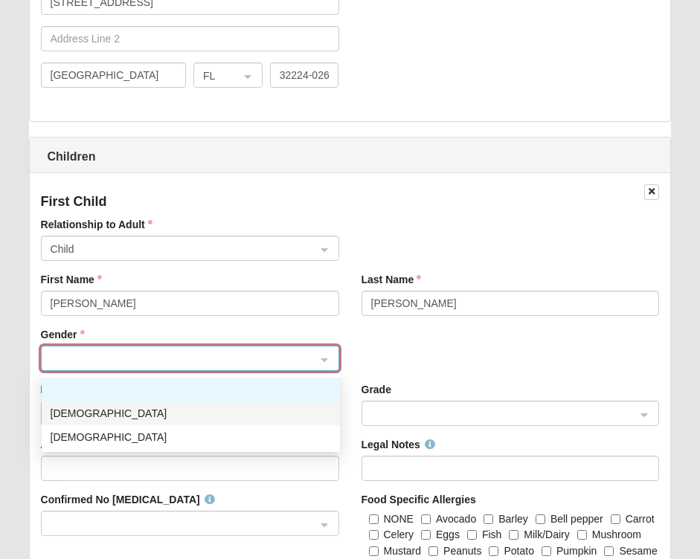
click at [88, 415] on div "Male" at bounding box center [191, 413] width 280 height 16
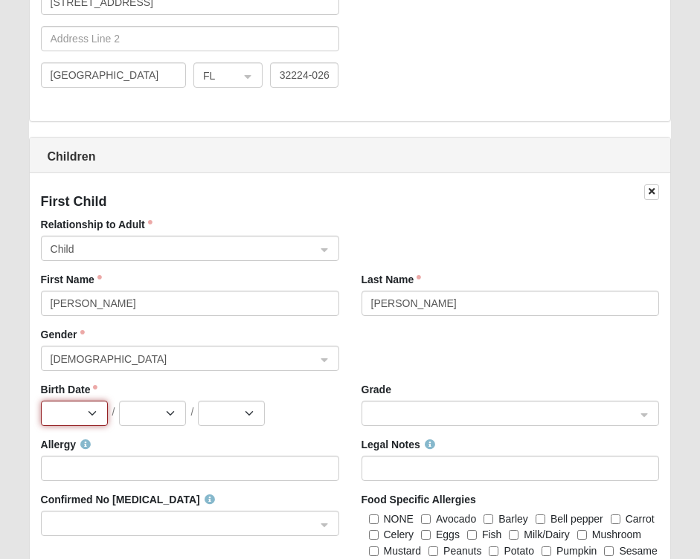
select select "11"
select select "3"
select select "2014"
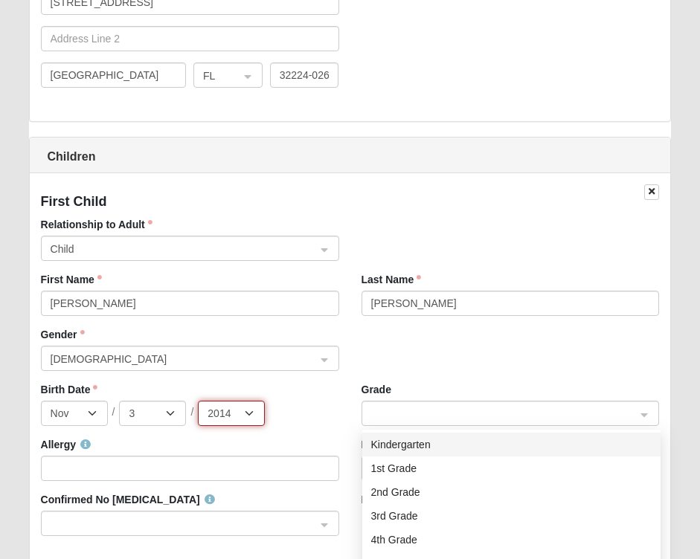
click at [388, 406] on span at bounding box center [503, 414] width 265 height 16
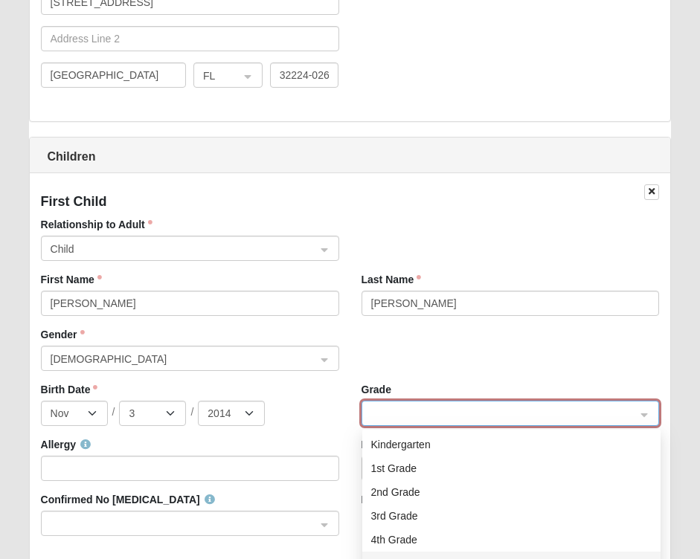
click at [429, 555] on div "5th Grade" at bounding box center [511, 563] width 280 height 16
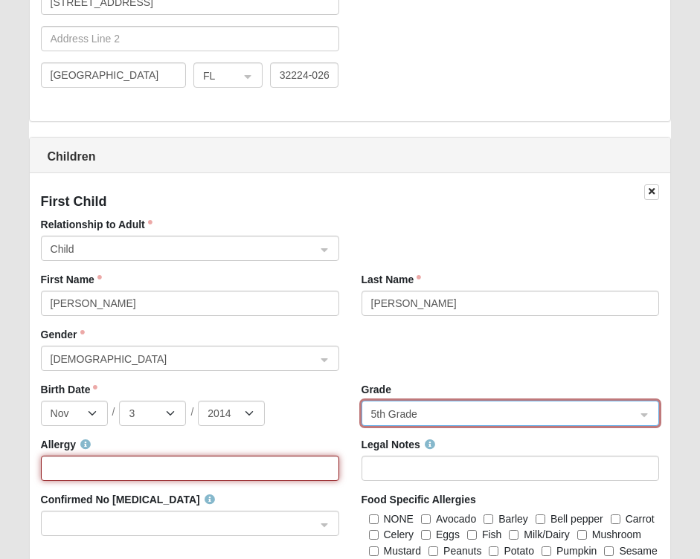
click at [135, 466] on input "Allergy" at bounding box center [190, 468] width 298 height 25
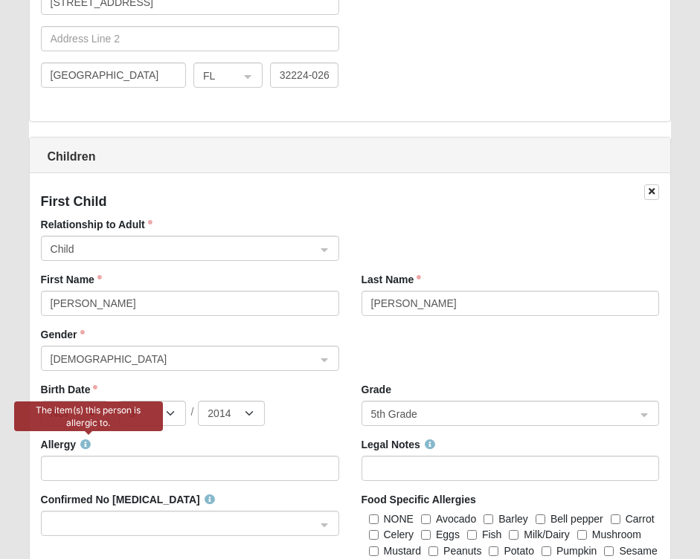
click at [85, 440] on icon at bounding box center [85, 444] width 10 height 10
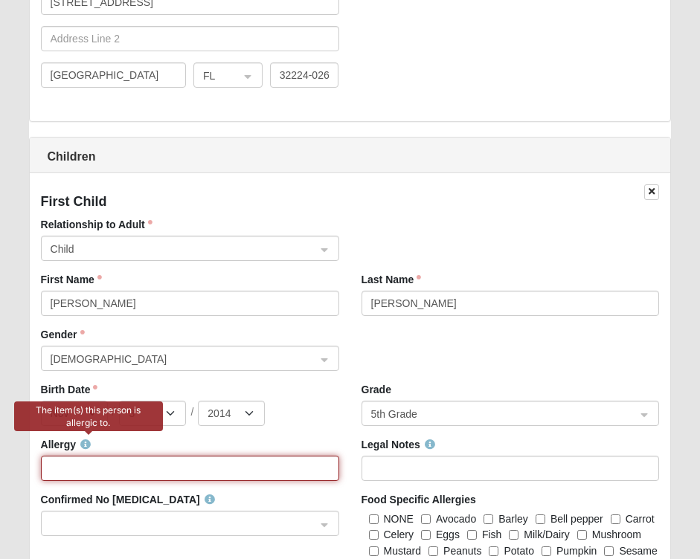
click at [91, 466] on input "Allergy" at bounding box center [190, 468] width 298 height 25
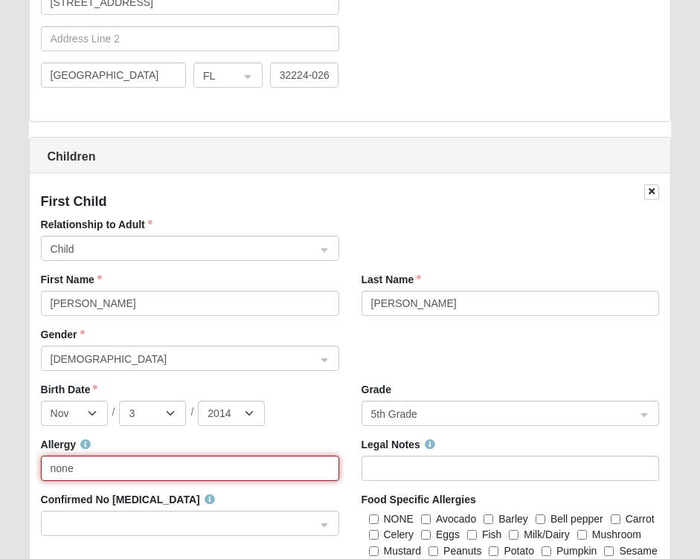
type input "none"
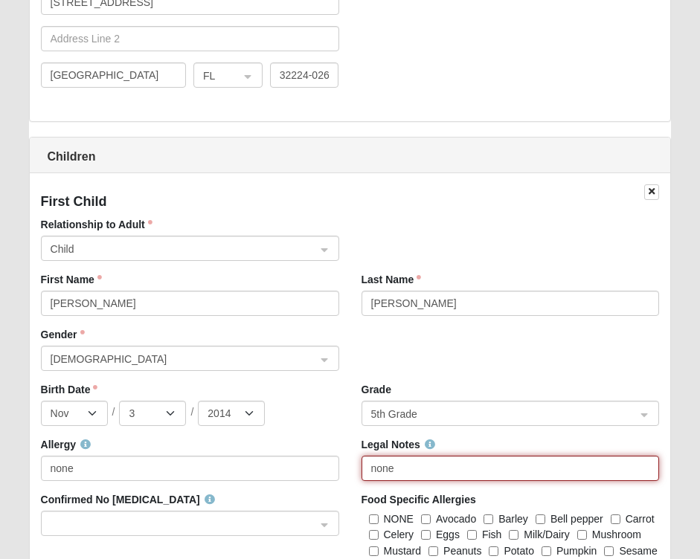
click at [74, 524] on span at bounding box center [183, 524] width 265 height 16
type input "none"
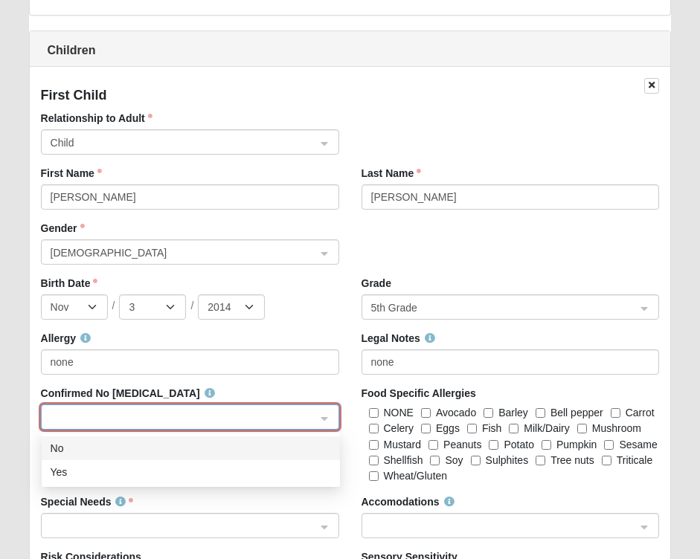
scroll to position [1369, 0]
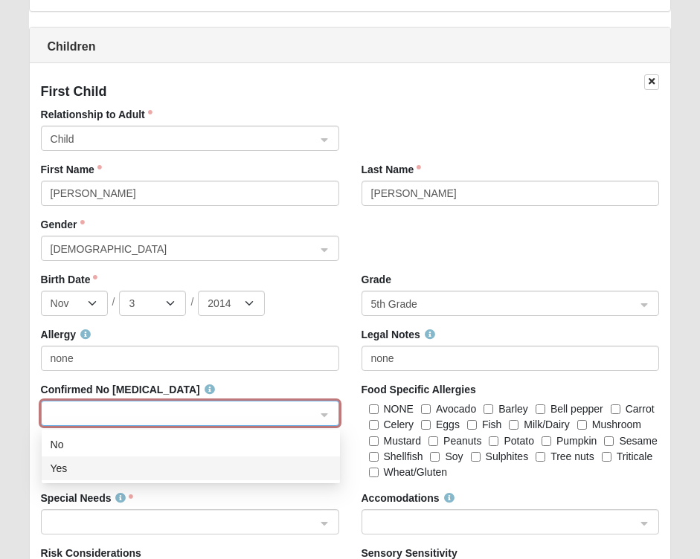
click at [240, 472] on div "Yes" at bounding box center [191, 468] width 280 height 16
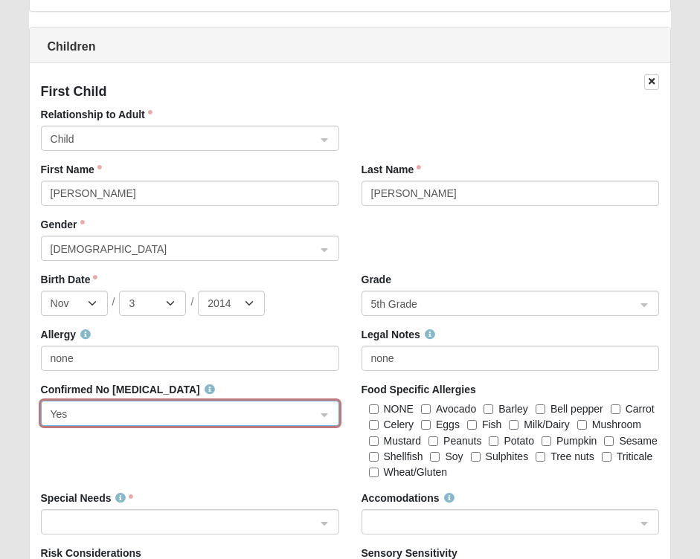
click at [373, 409] on input "NONE" at bounding box center [374, 409] width 10 height 10
checkbox input "true"
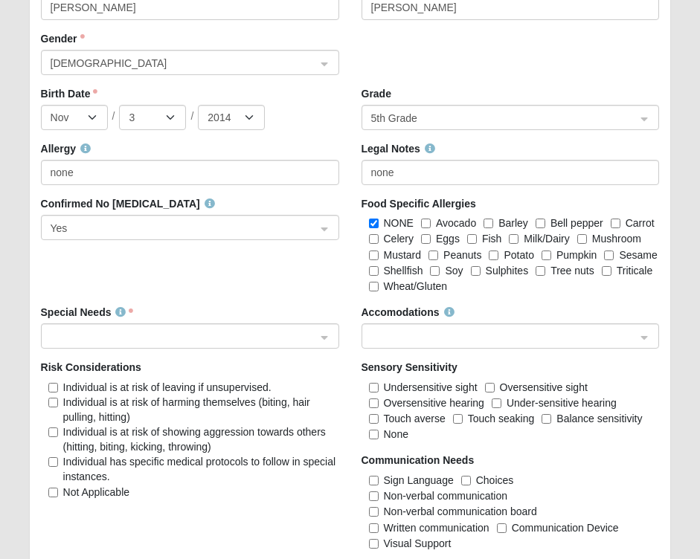
scroll to position [1564, 0]
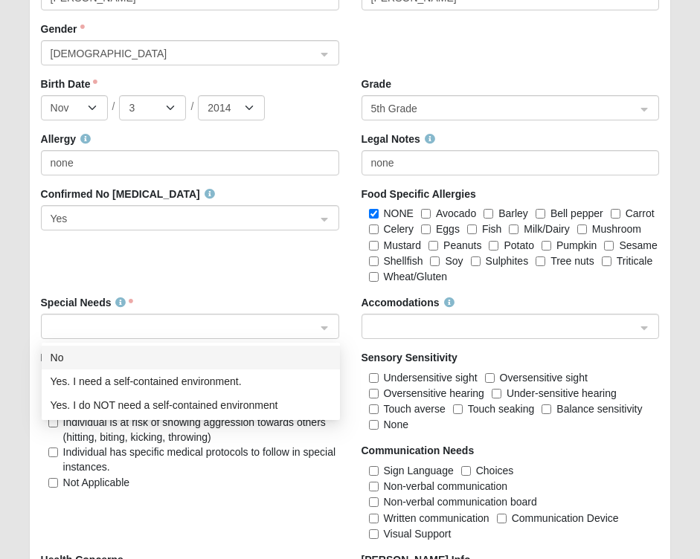
click at [327, 329] on div at bounding box center [190, 326] width 297 height 25
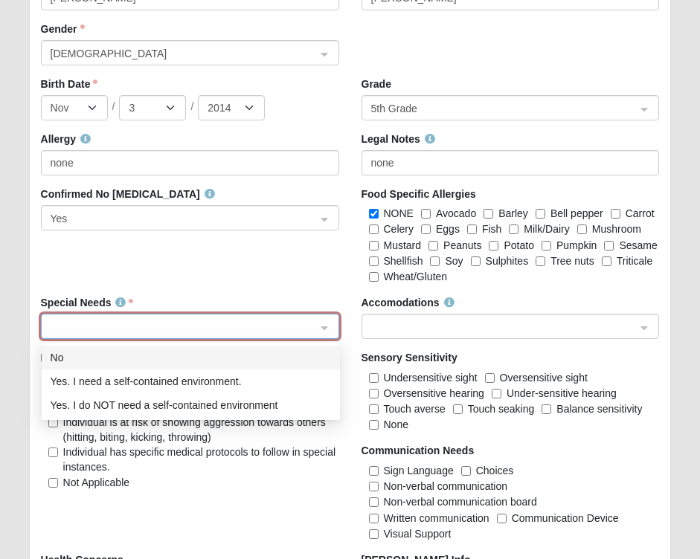
click at [287, 358] on div "No" at bounding box center [191, 357] width 280 height 16
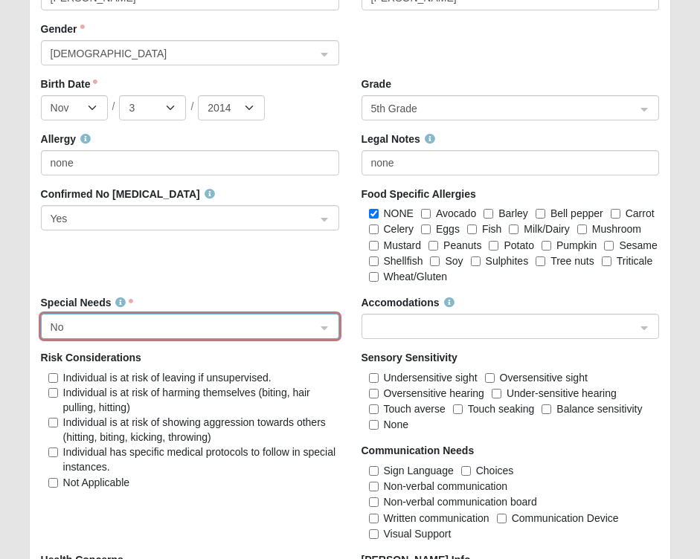
click at [442, 325] on span at bounding box center [503, 327] width 265 height 16
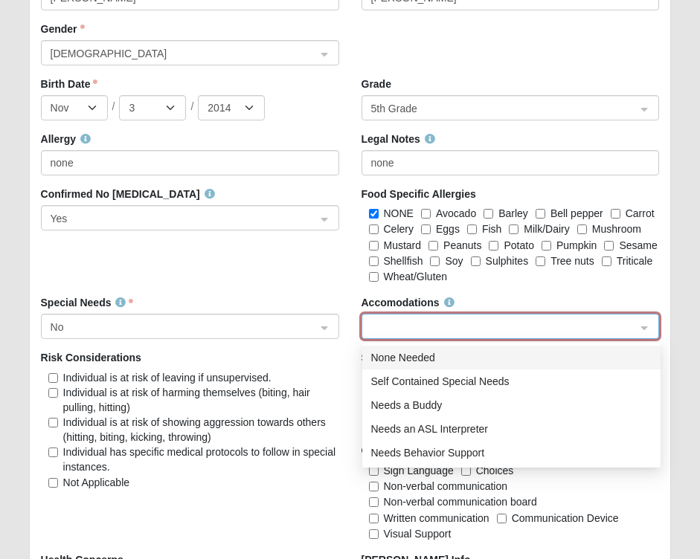
click at [440, 355] on div "None Needed" at bounding box center [511, 357] width 280 height 16
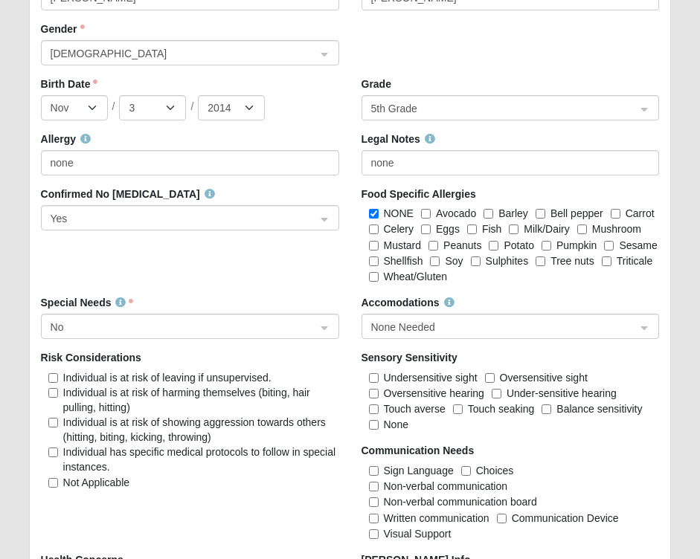
click at [56, 483] on input "Not Applicable" at bounding box center [53, 483] width 10 height 10
checkbox input "true"
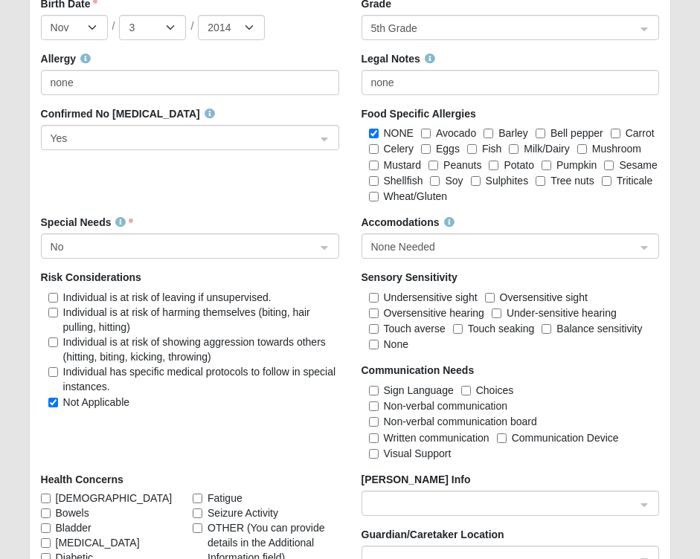
scroll to position [1659, 0]
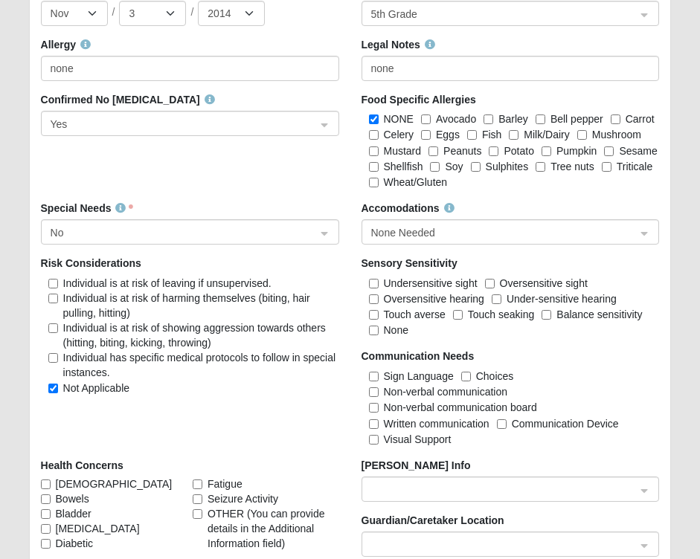
click at [372, 329] on input "None" at bounding box center [374, 331] width 10 height 10
checkbox input "true"
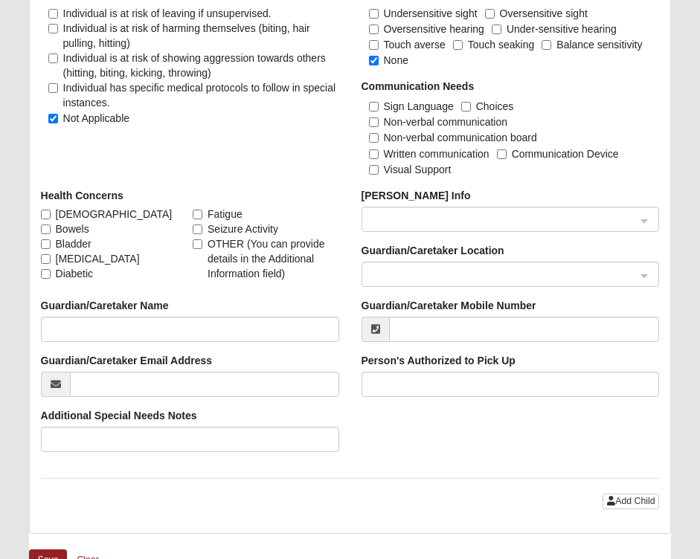
scroll to position [1930, 0]
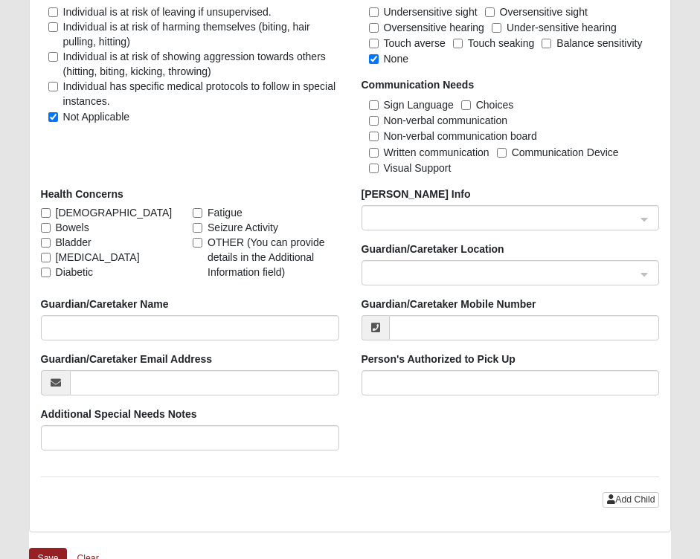
click at [639, 222] on input "search" at bounding box center [505, 217] width 270 height 22
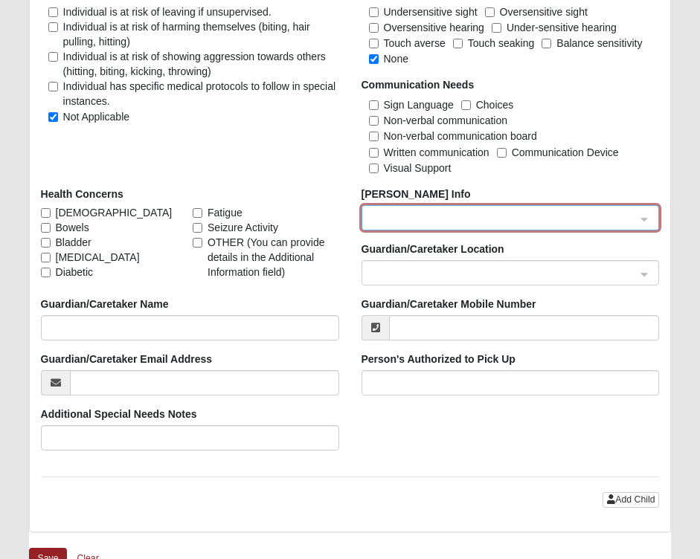
click at [555, 217] on span at bounding box center [503, 218] width 265 height 16
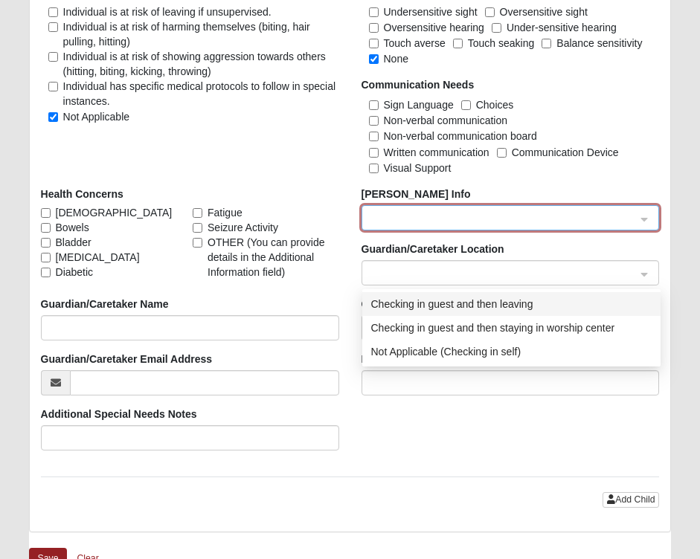
click at [428, 270] on span at bounding box center [503, 273] width 265 height 16
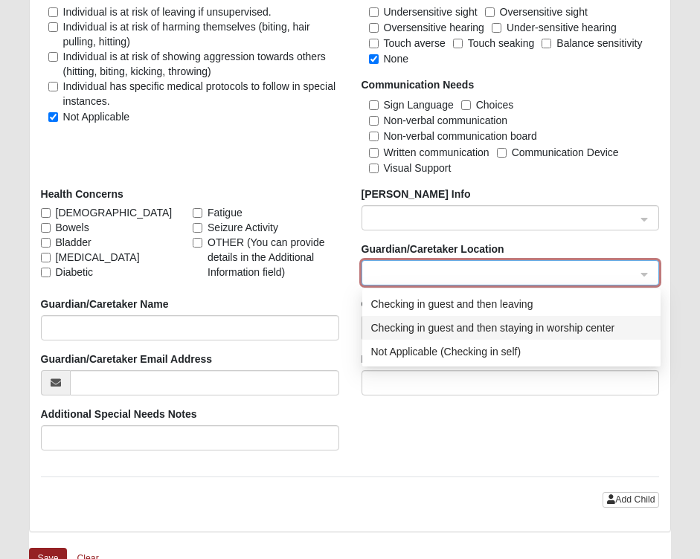
click at [435, 327] on div "Checking in guest and then staying in worship center" at bounding box center [511, 328] width 280 height 16
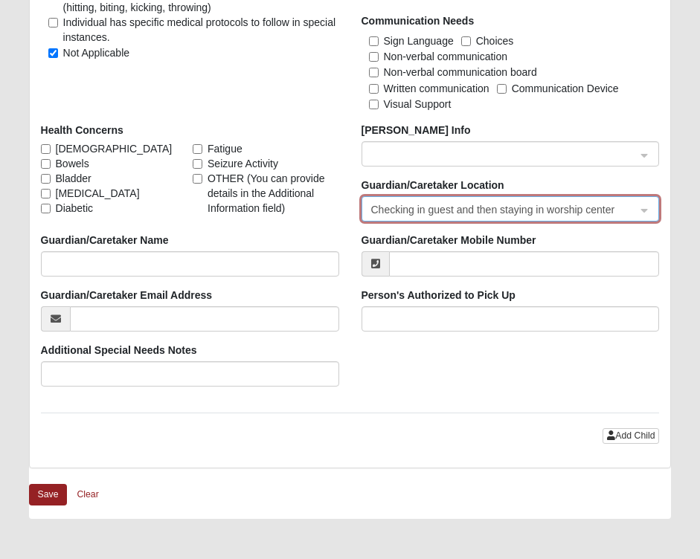
scroll to position [2010, 0]
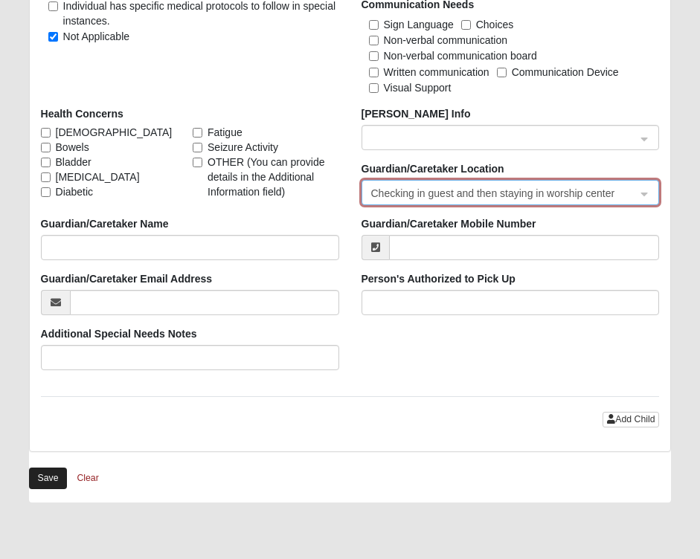
click at [54, 476] on button "Save" at bounding box center [48, 479] width 39 height 22
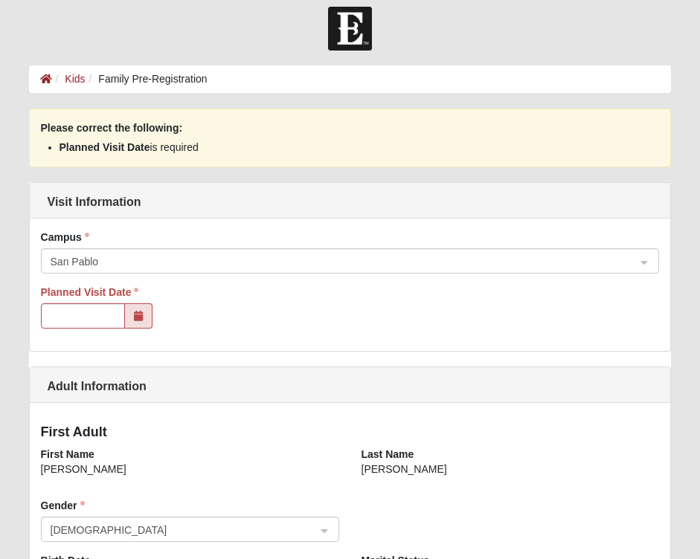
scroll to position [9, 0]
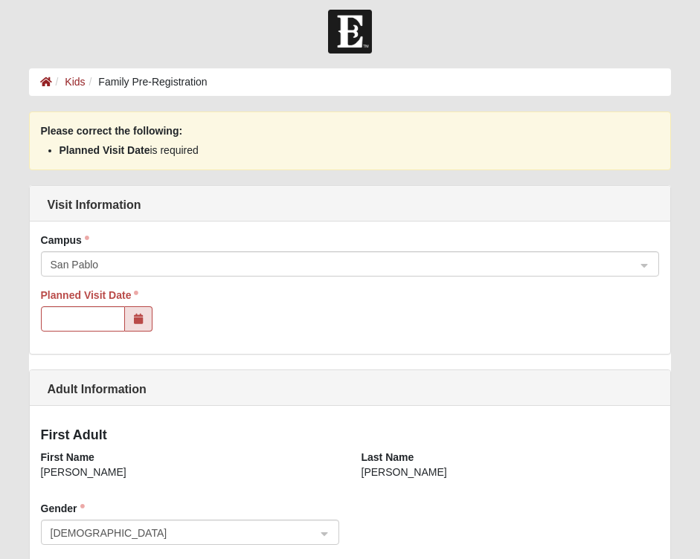
click at [128, 317] on span at bounding box center [139, 318] width 28 height 25
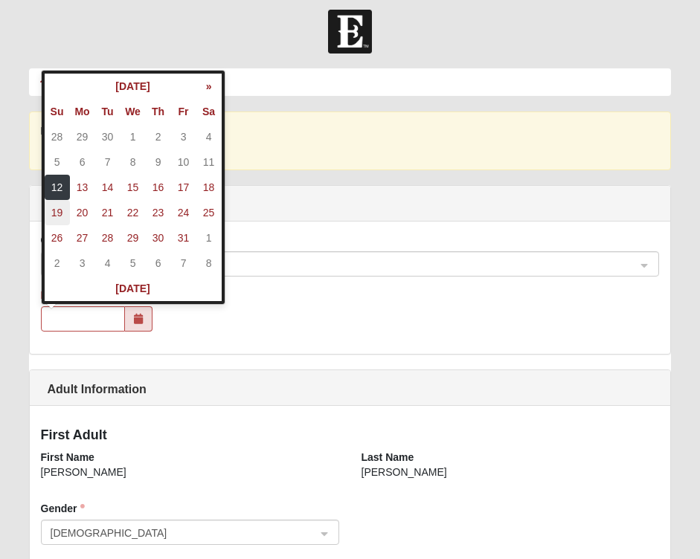
click at [57, 214] on td "19" at bounding box center [57, 212] width 25 height 25
type input "10/19/2025"
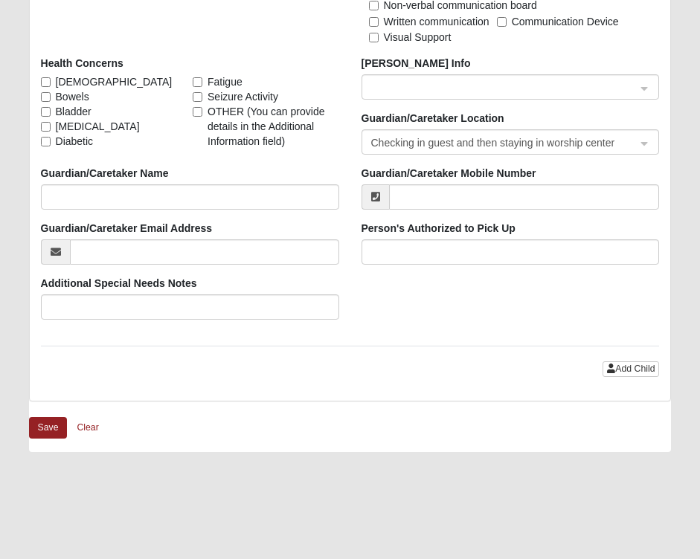
scroll to position [2138, 0]
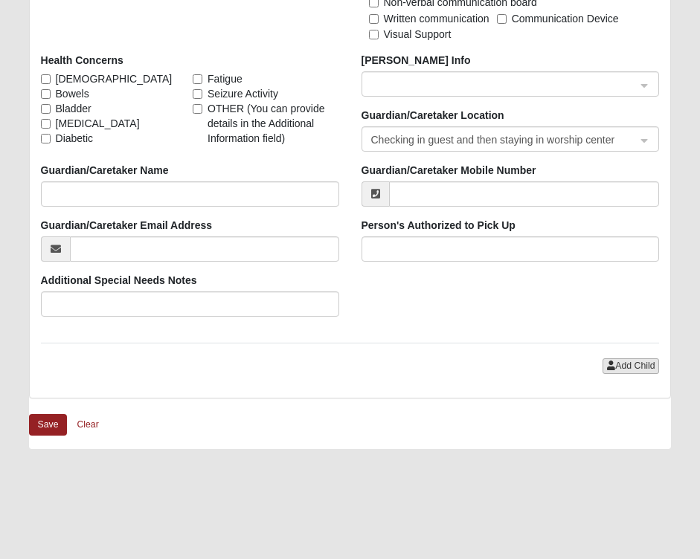
click at [633, 367] on span "Add Child" at bounding box center [634, 366] width 39 height 10
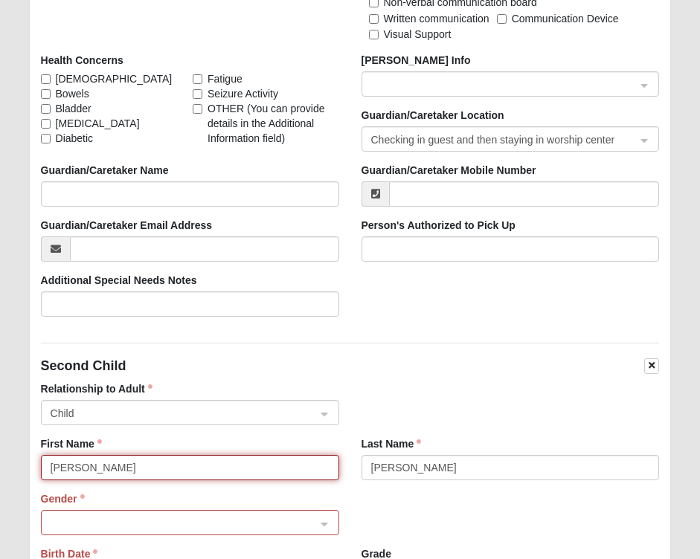
type input "Luke"
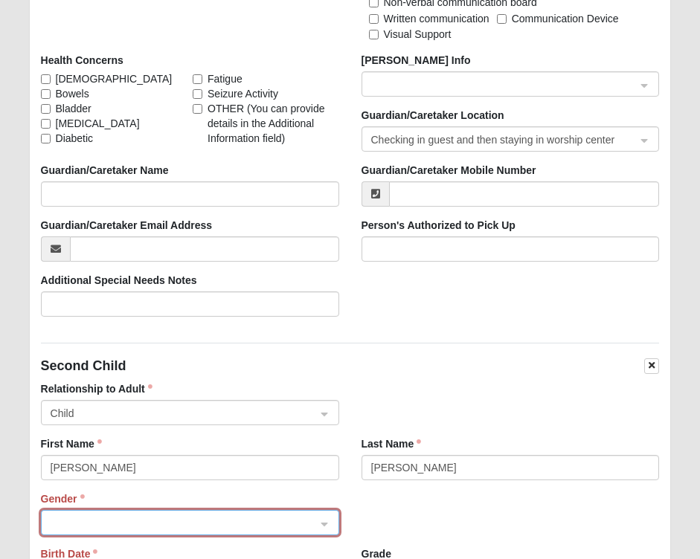
click at [90, 523] on span at bounding box center [183, 523] width 265 height 16
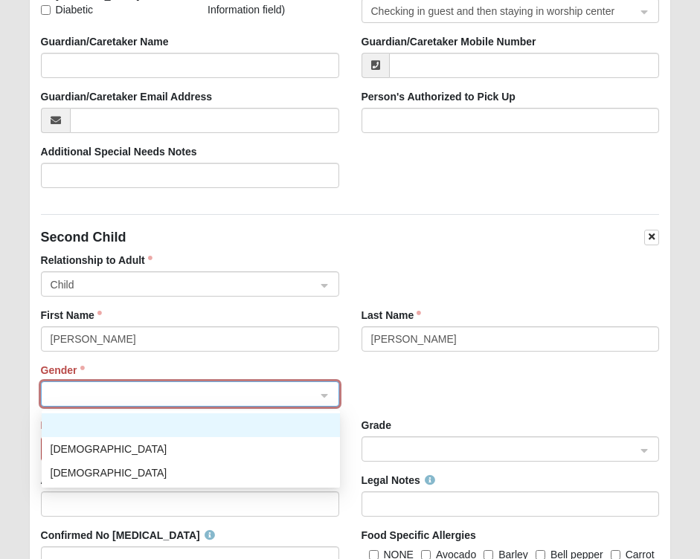
scroll to position [2280, 0]
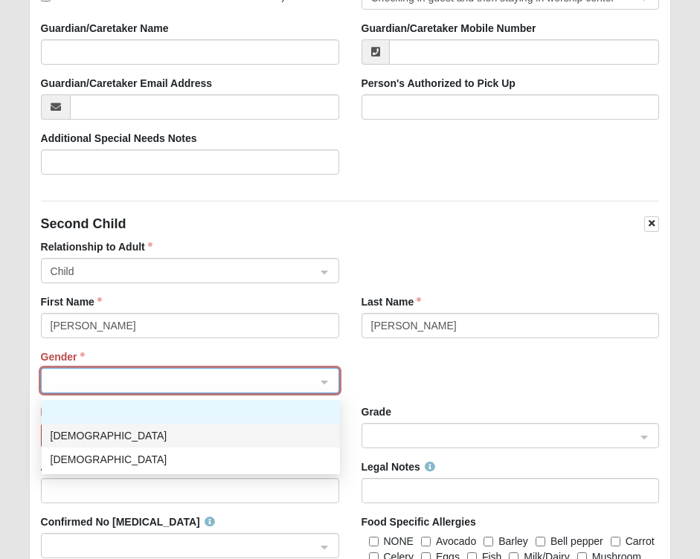
click at [78, 436] on div "Male" at bounding box center [191, 436] width 280 height 16
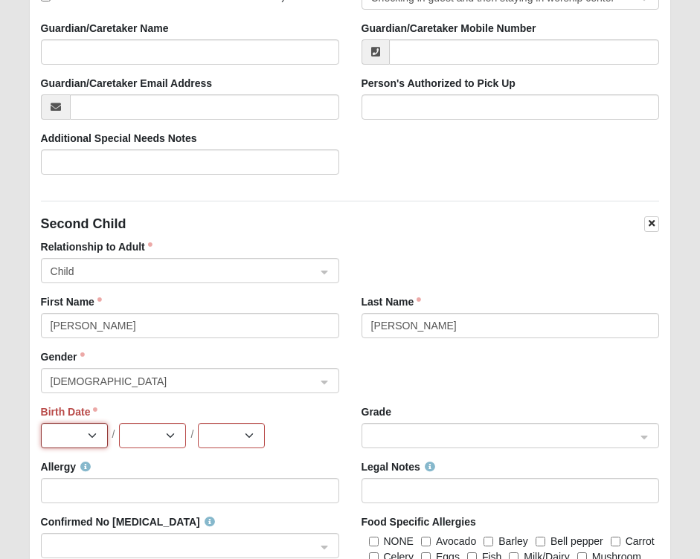
select select "2"
select select "3"
select select "2017"
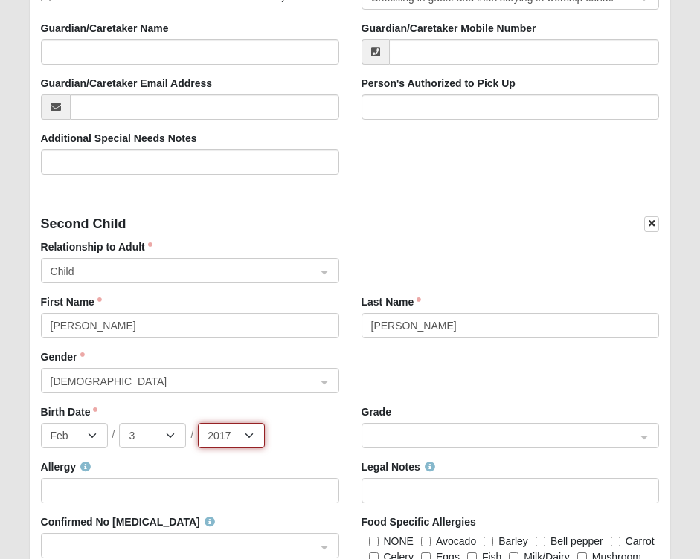
click at [402, 433] on span at bounding box center [503, 436] width 265 height 16
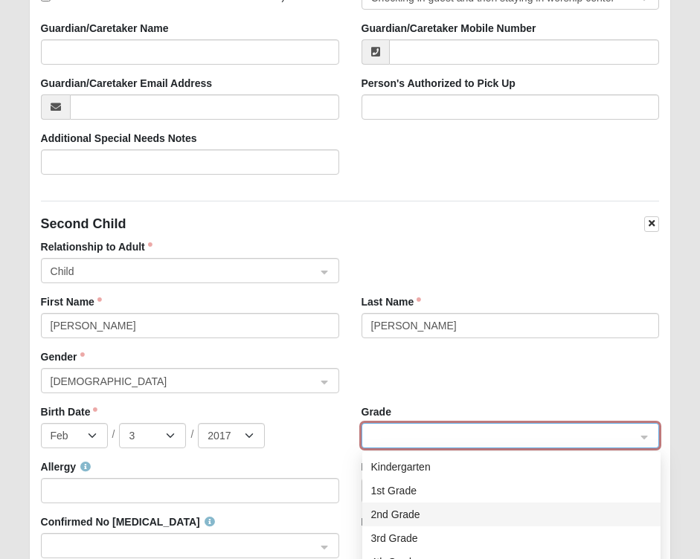
click at [408, 512] on div "2nd Grade" at bounding box center [511, 514] width 280 height 16
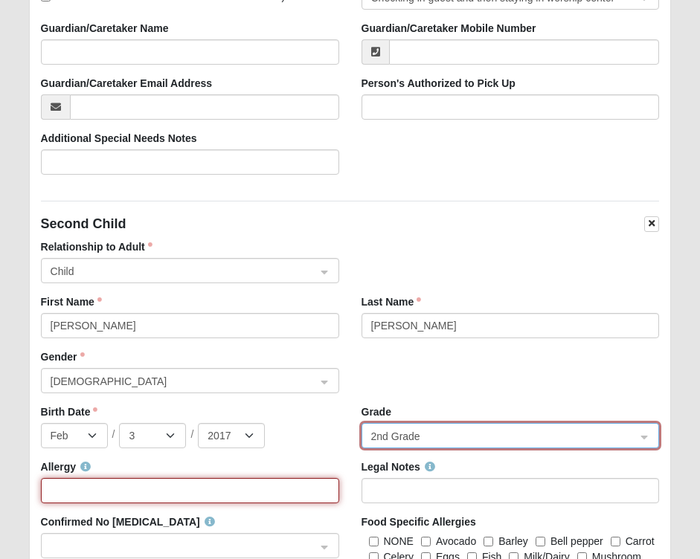
click at [230, 489] on input "Allergy" at bounding box center [190, 490] width 298 height 25
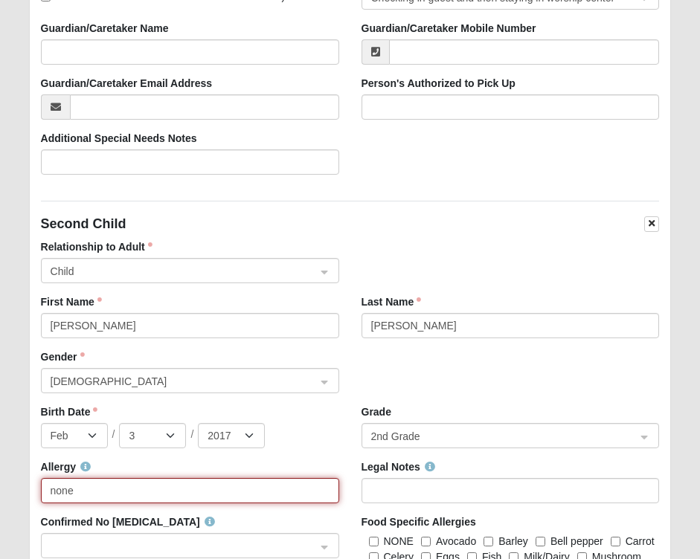
type input "none"
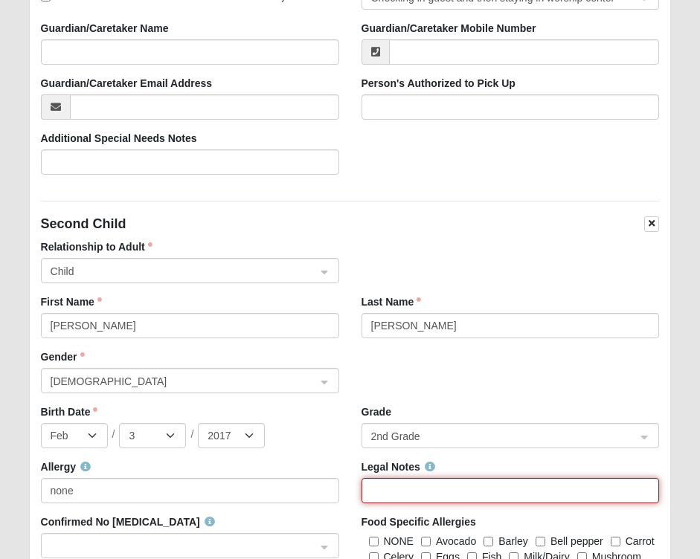
click at [458, 487] on input "Legal Notes" at bounding box center [510, 490] width 298 height 25
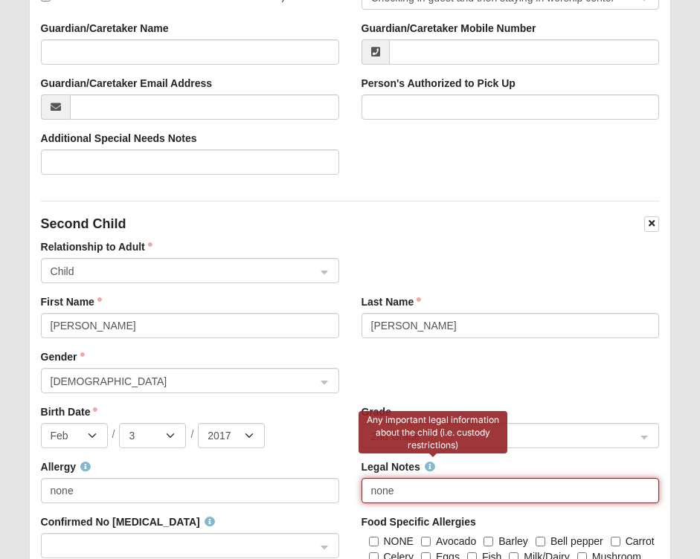
type input "none"
click at [432, 465] on icon at bounding box center [430, 467] width 10 height 10
click at [501, 474] on div "Legal Notes none" at bounding box center [510, 481] width 298 height 44
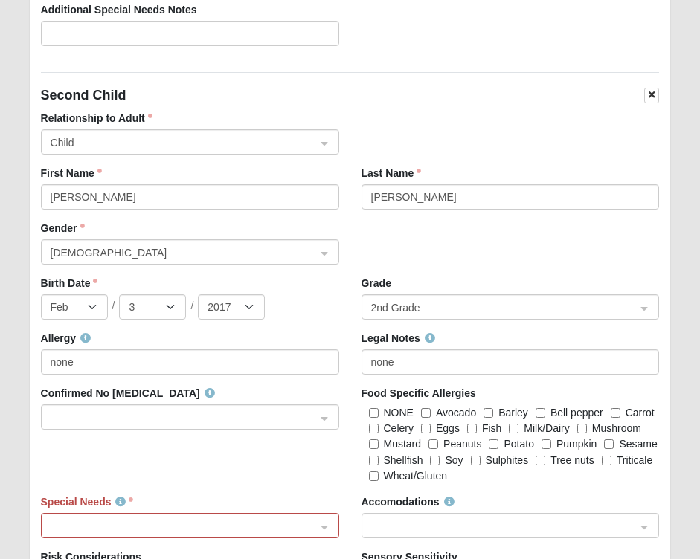
scroll to position [2417, 0]
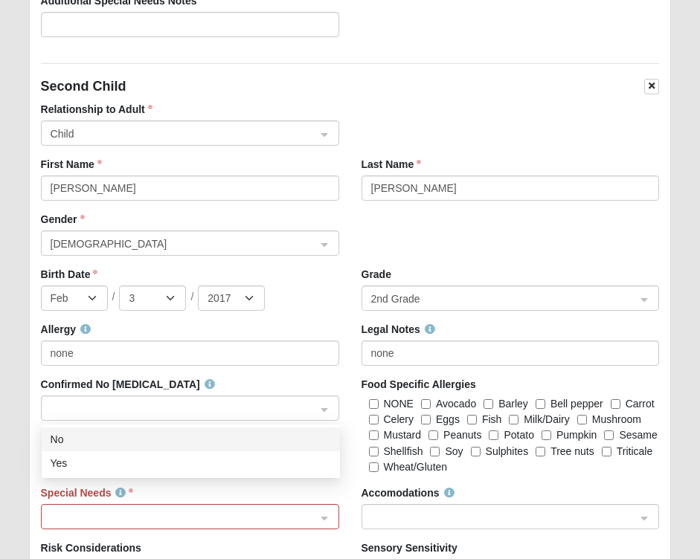
click at [229, 407] on span at bounding box center [183, 409] width 265 height 16
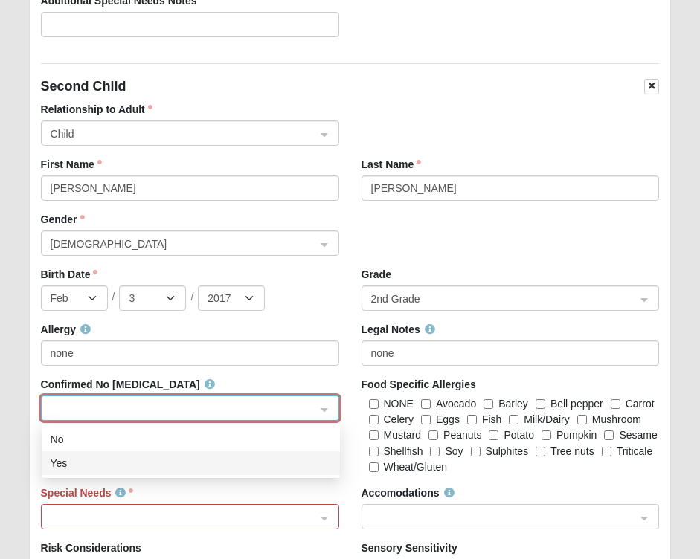
click at [187, 465] on div "Yes" at bounding box center [191, 463] width 280 height 16
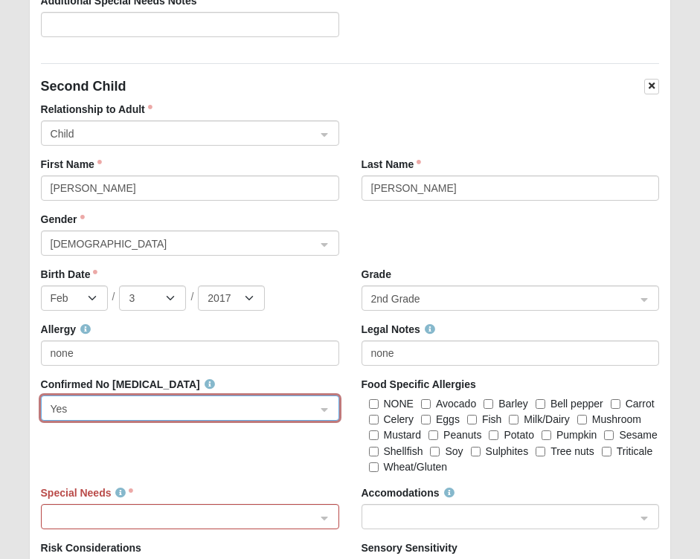
click at [371, 402] on input "NONE" at bounding box center [374, 404] width 10 height 10
checkbox input "true"
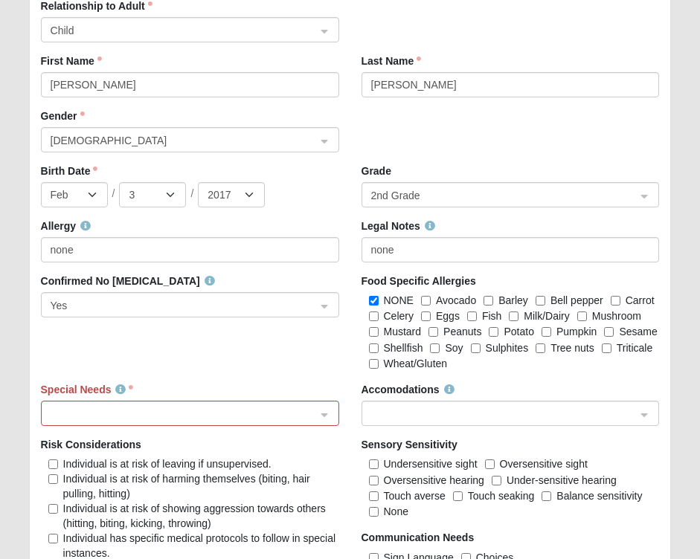
scroll to position [2561, 0]
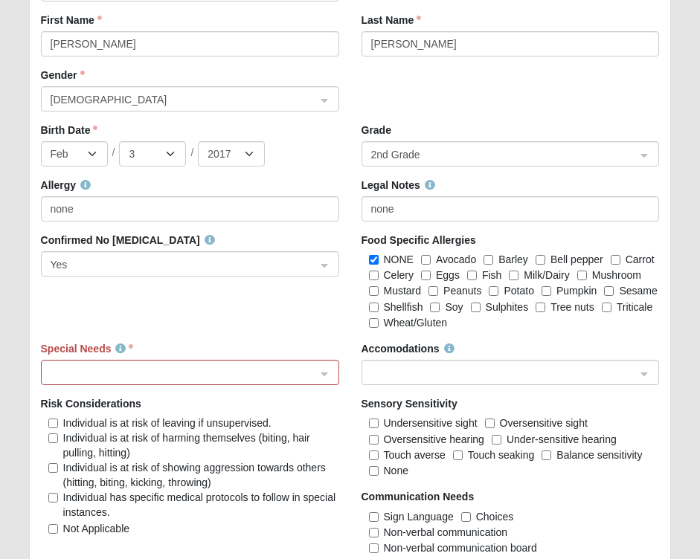
click at [327, 370] on div at bounding box center [190, 373] width 297 height 25
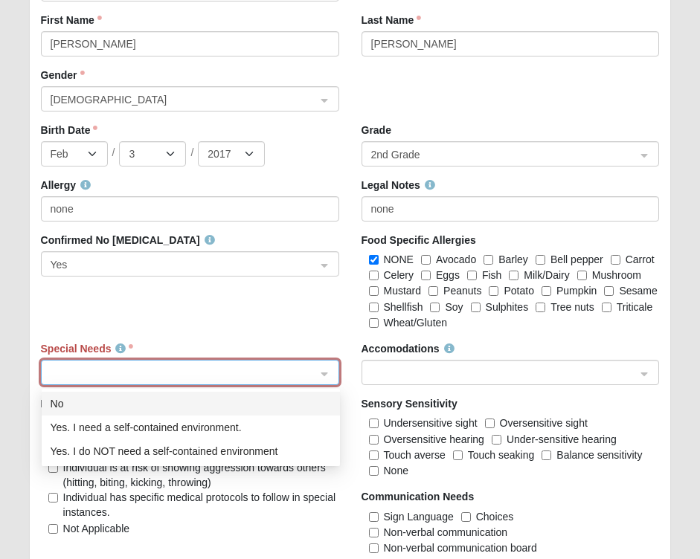
click at [206, 401] on div "No" at bounding box center [191, 404] width 280 height 16
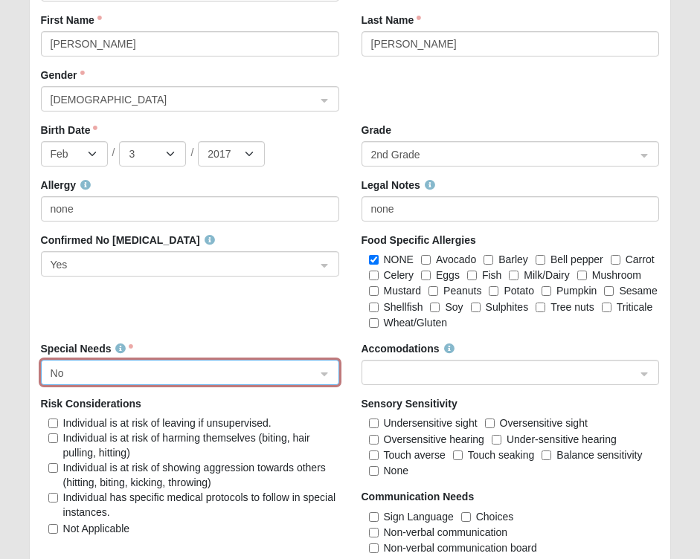
click at [54, 526] on input "Not Applicable" at bounding box center [53, 529] width 10 height 10
checkbox input "true"
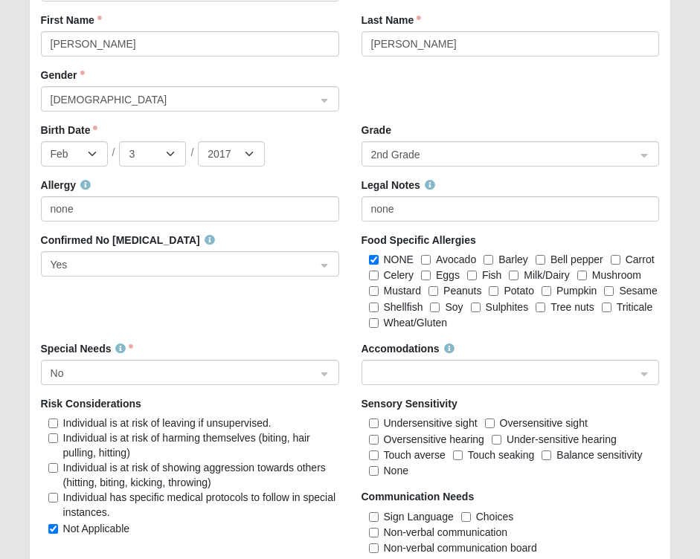
click at [419, 376] on span at bounding box center [503, 373] width 265 height 16
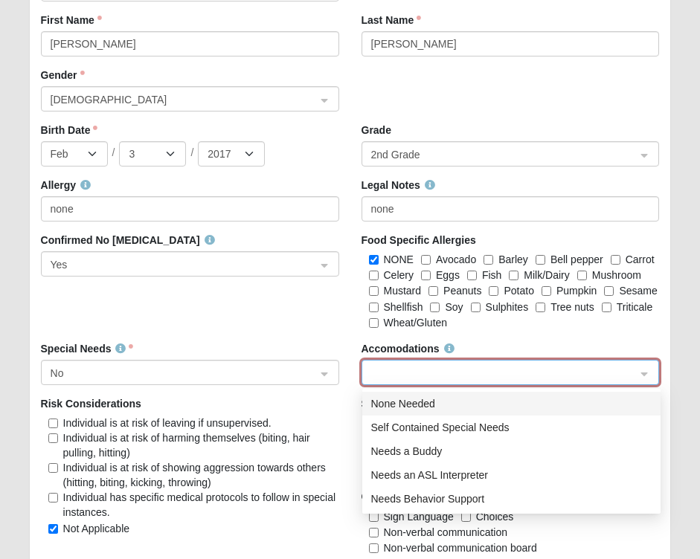
click at [417, 402] on div "None Needed" at bounding box center [511, 404] width 280 height 16
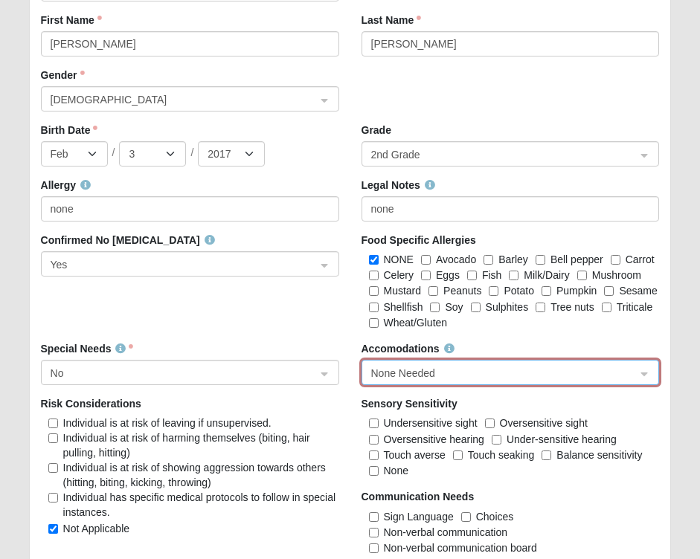
click at [375, 466] on input "None" at bounding box center [374, 471] width 10 height 10
checkbox input "true"
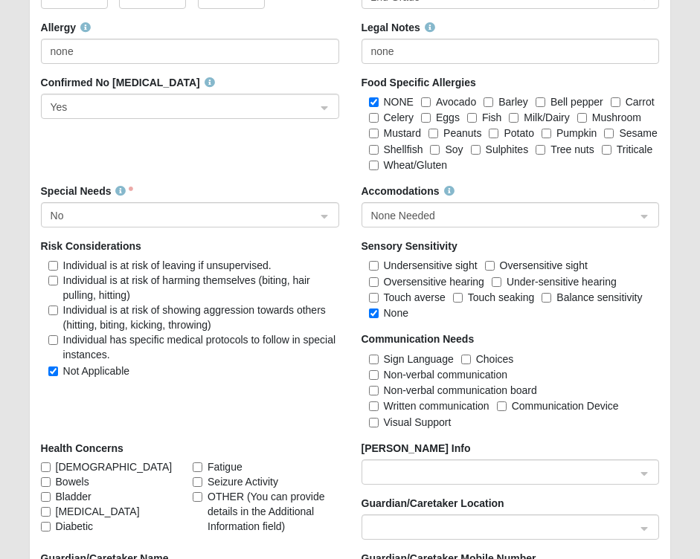
scroll to position [2720, 0]
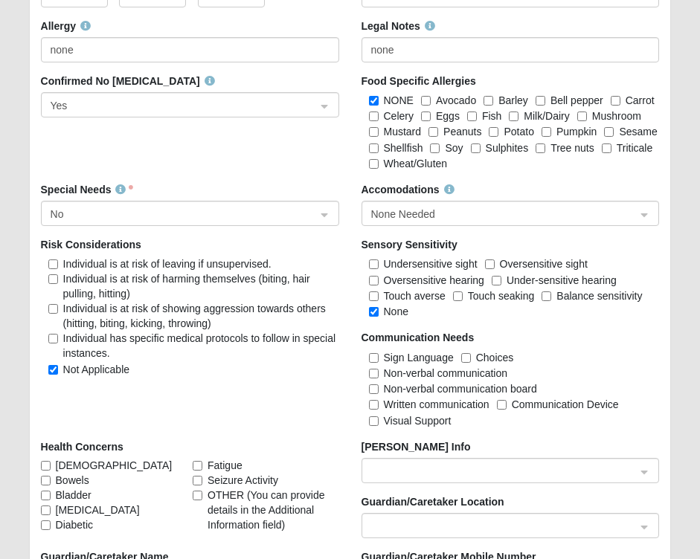
click at [422, 529] on span at bounding box center [503, 526] width 265 height 16
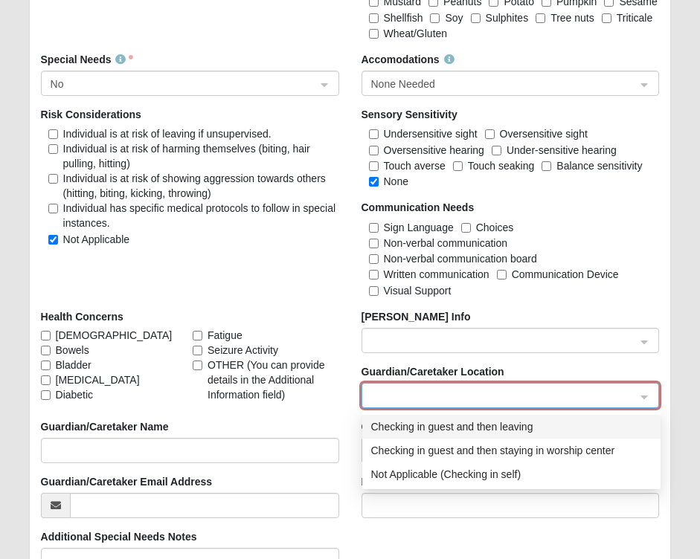
scroll to position [2851, 0]
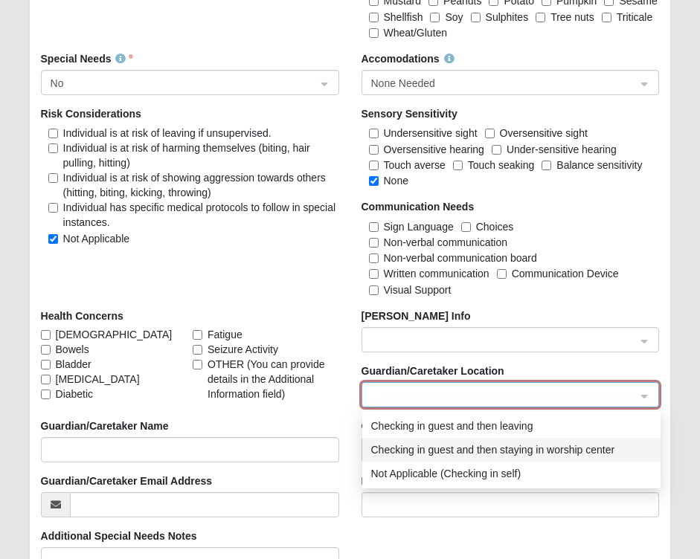
click at [439, 446] on div "Checking in guest and then staying in worship center" at bounding box center [511, 450] width 280 height 16
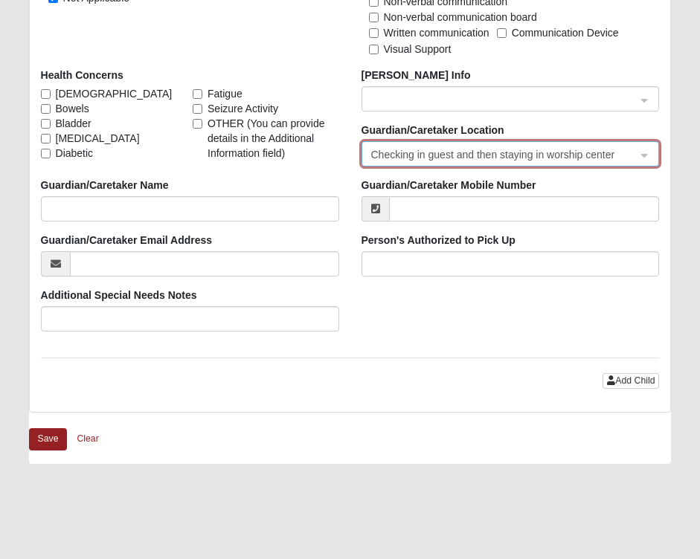
scroll to position [3100, 0]
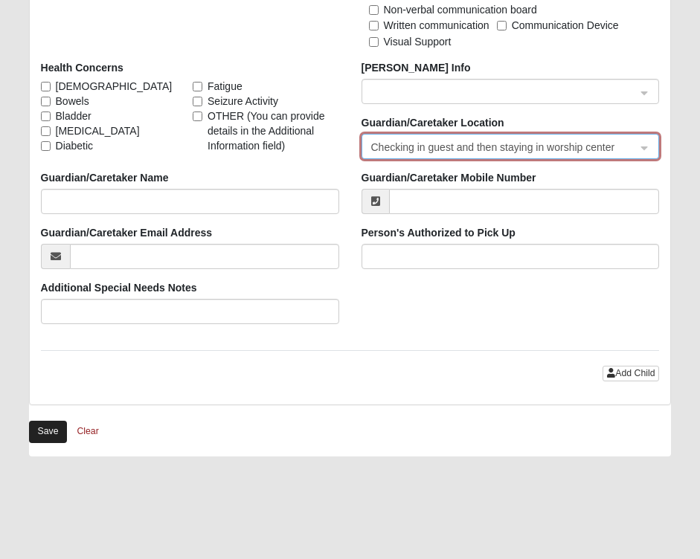
click at [47, 430] on button "Save" at bounding box center [48, 432] width 39 height 22
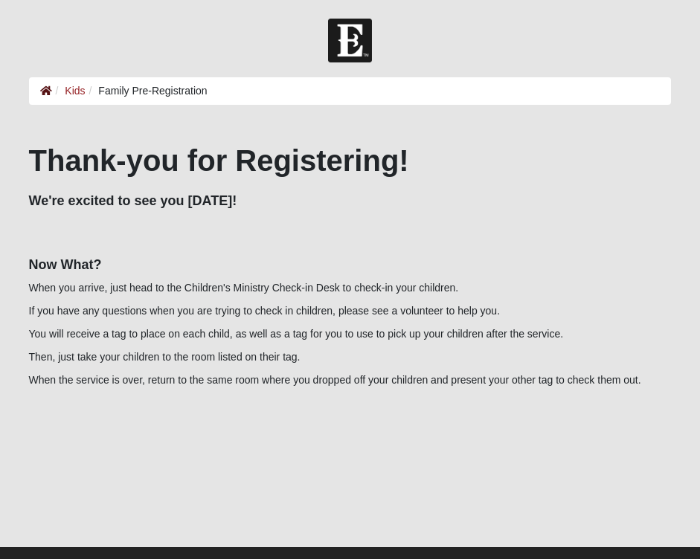
click at [48, 89] on icon at bounding box center [46, 91] width 12 height 10
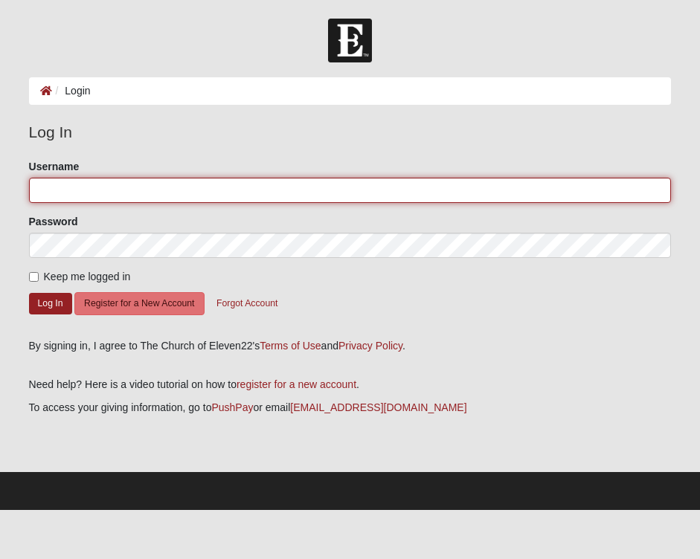
type input "Ashleyld"
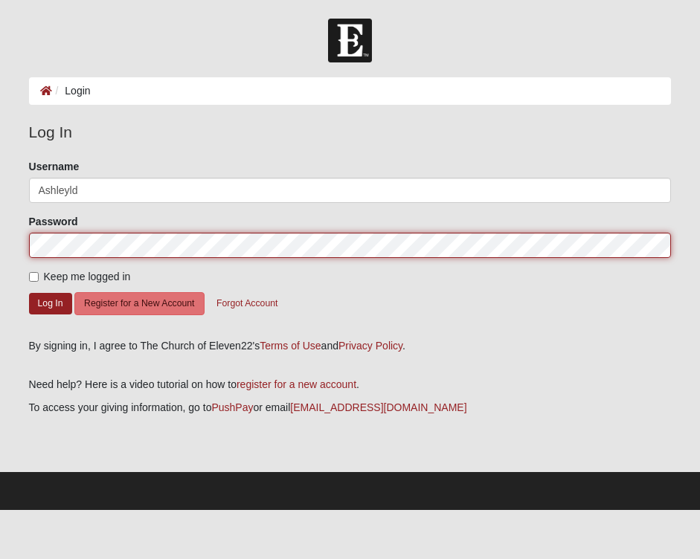
click at [50, 303] on button "Log In" at bounding box center [50, 304] width 43 height 22
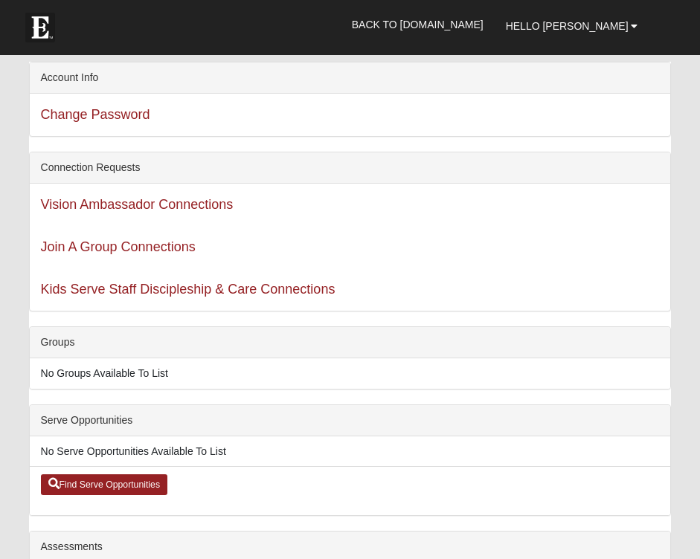
click at [32, 277] on div "Kids Serve Staff Discipleship & Care Connections" at bounding box center [350, 289] width 641 height 42
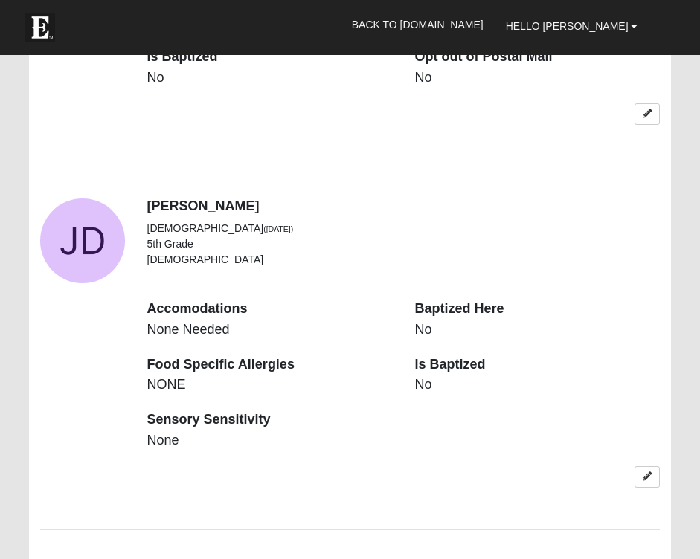
scroll to position [2381, 0]
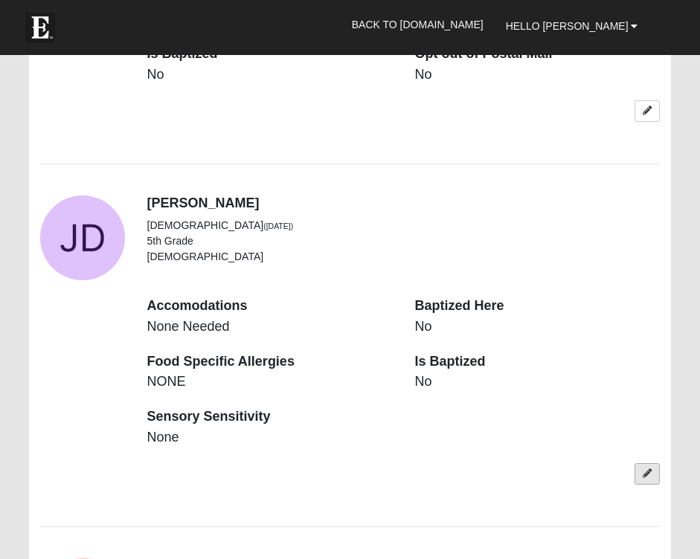
click at [644, 469] on icon at bounding box center [646, 473] width 9 height 9
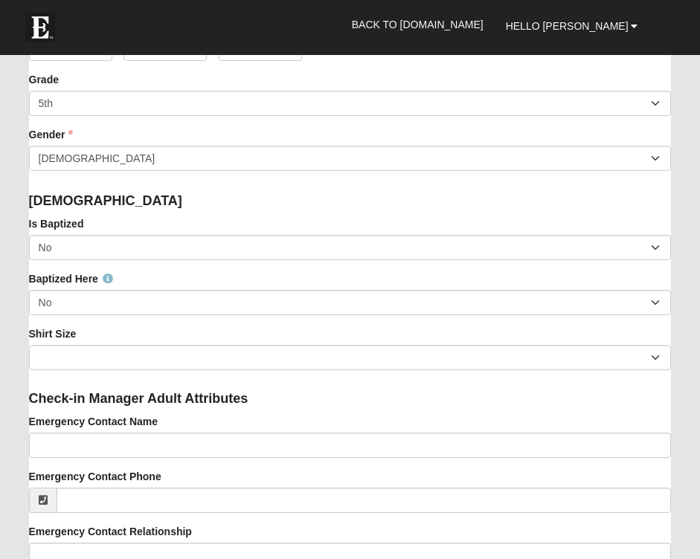
scroll to position [1549, 0]
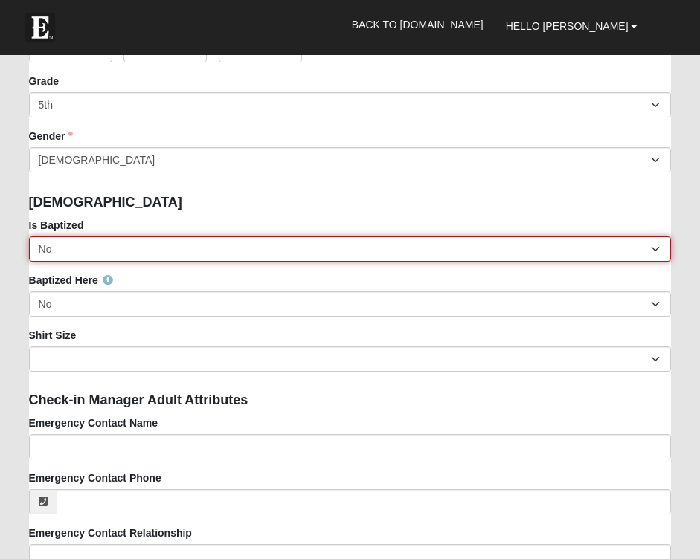
select select "True"
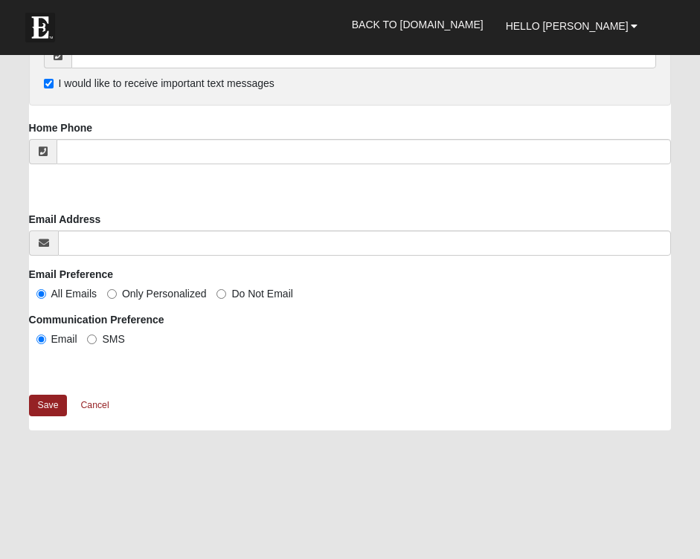
scroll to position [2677, 0]
click at [45, 403] on link "Save" at bounding box center [48, 405] width 39 height 22
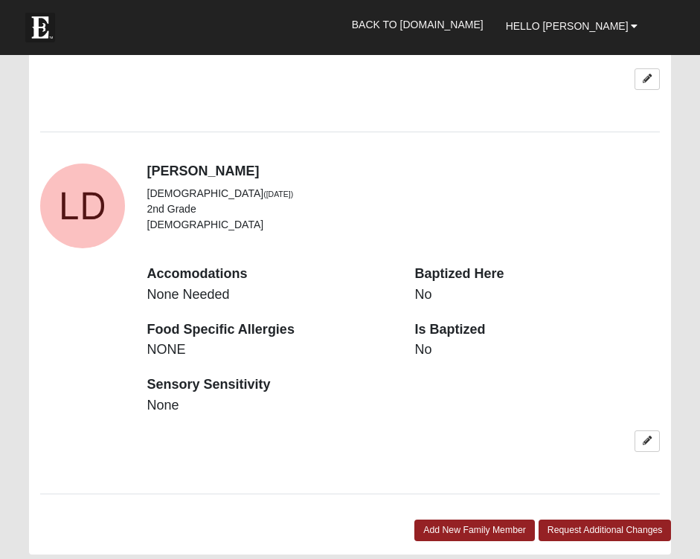
scroll to position [2776, 0]
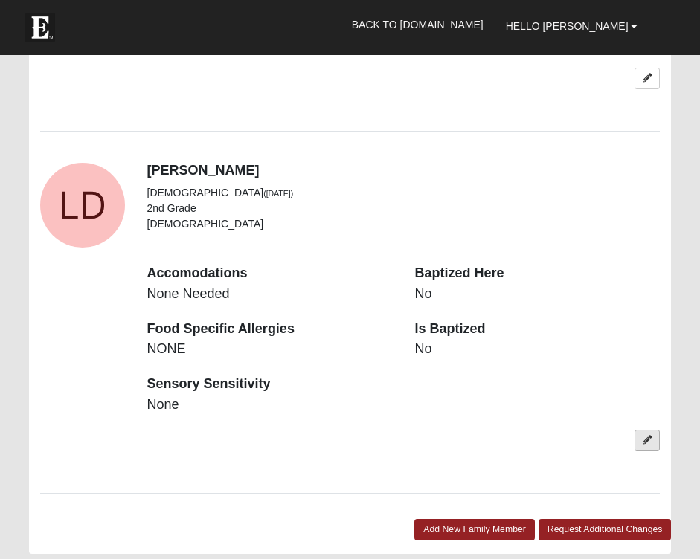
click at [645, 436] on icon at bounding box center [646, 440] width 9 height 9
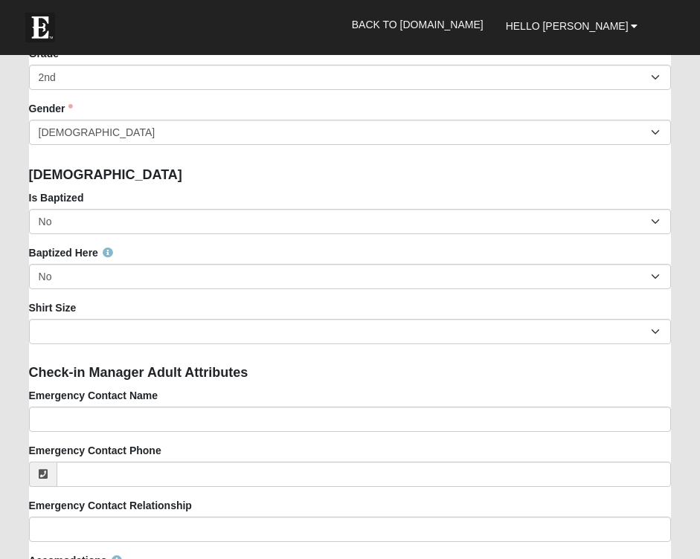
scroll to position [1575, 0]
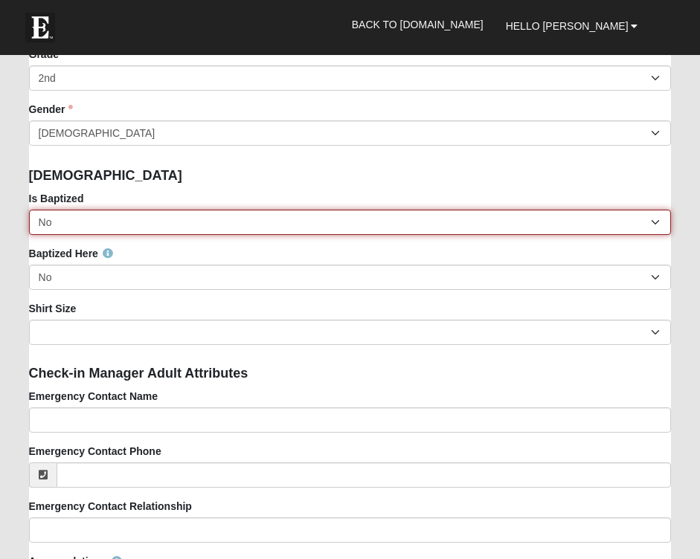
select select "True"
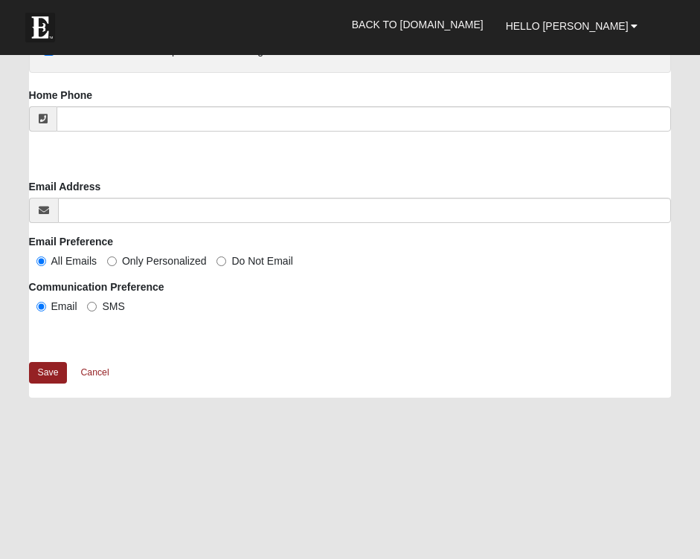
scroll to position [2711, 0]
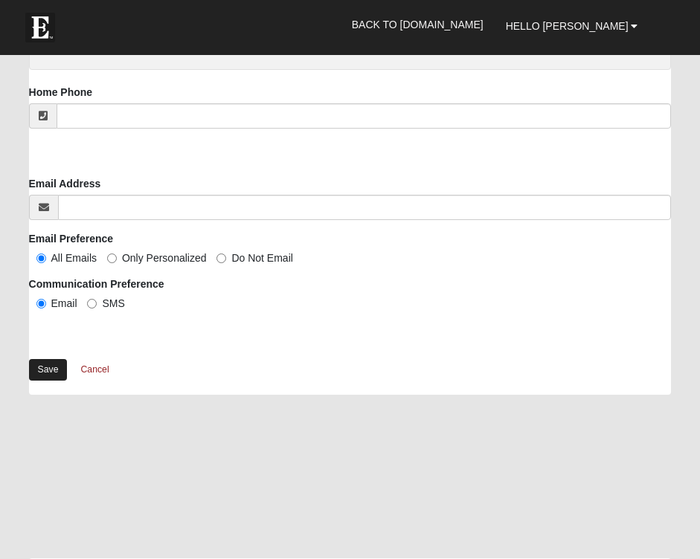
click at [51, 361] on link "Save" at bounding box center [48, 370] width 39 height 22
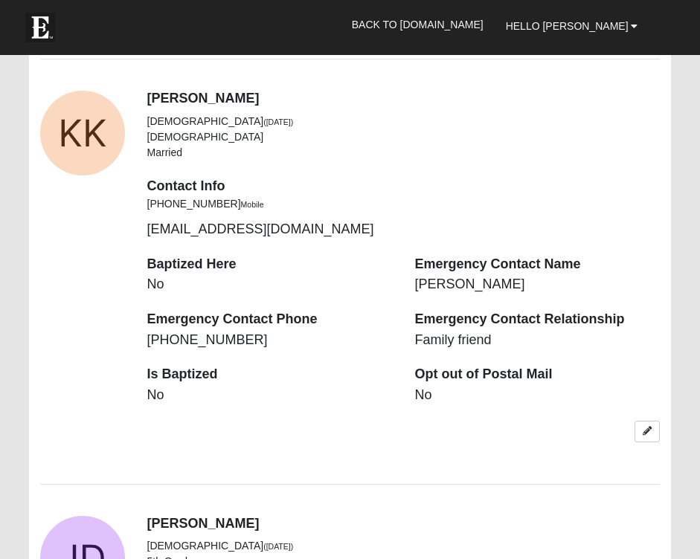
scroll to position [2059, 0]
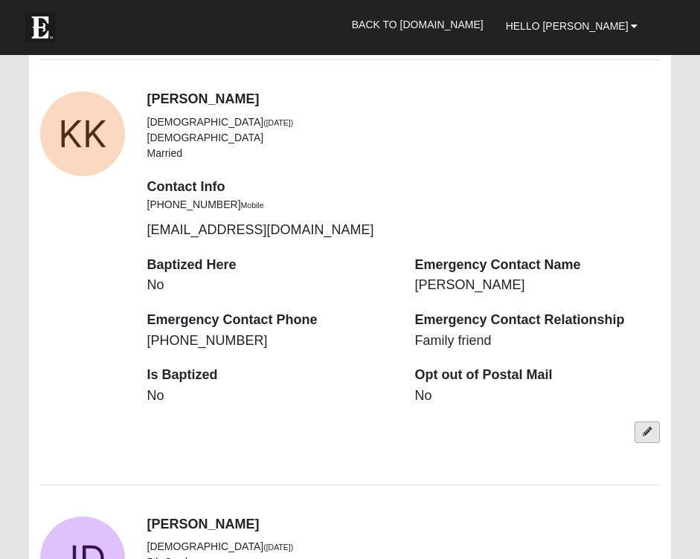
click at [646, 422] on link at bounding box center [646, 433] width 25 height 22
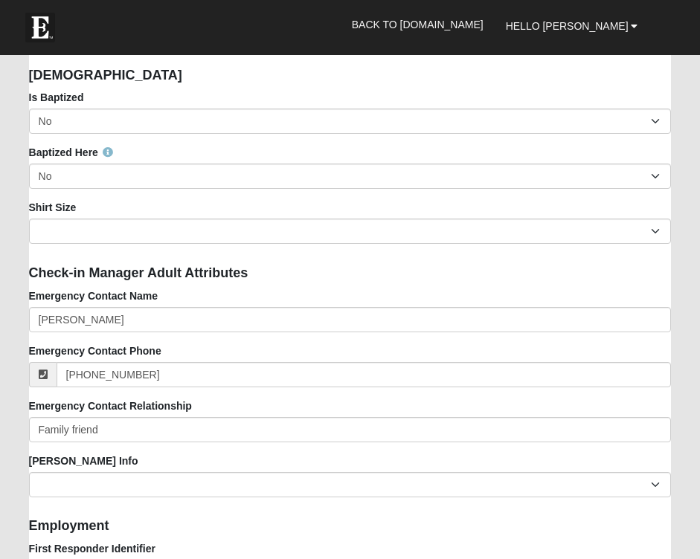
scroll to position [1734, 0]
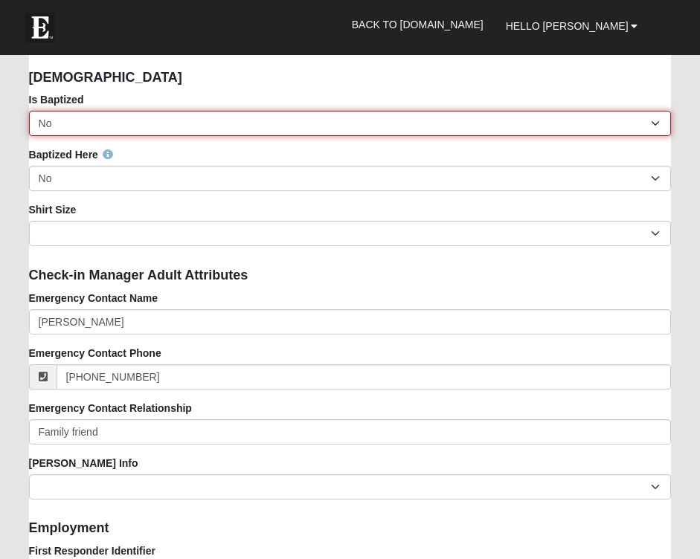
select select "True"
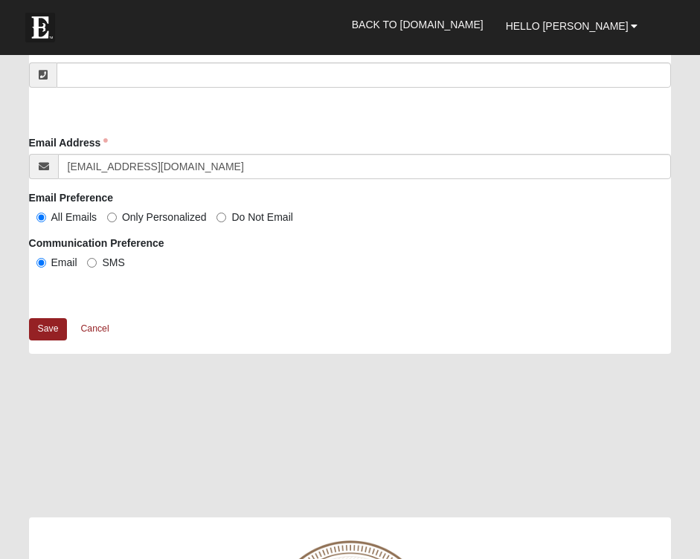
scroll to position [2968, 0]
click at [51, 326] on link "Save" at bounding box center [48, 328] width 39 height 22
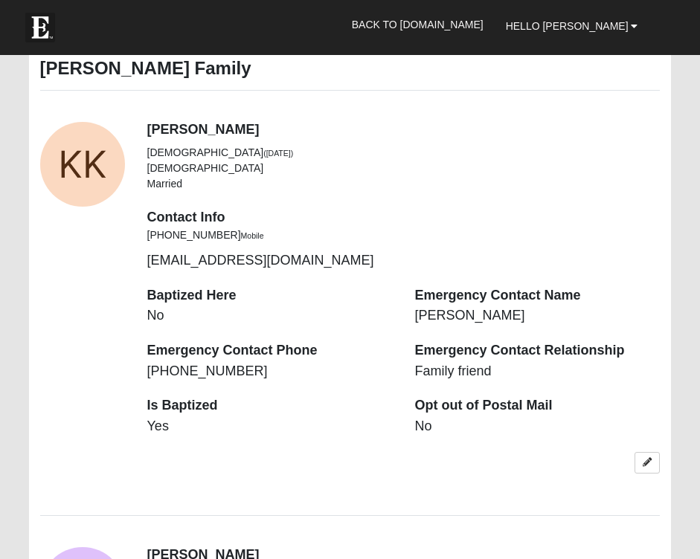
scroll to position [2017, 0]
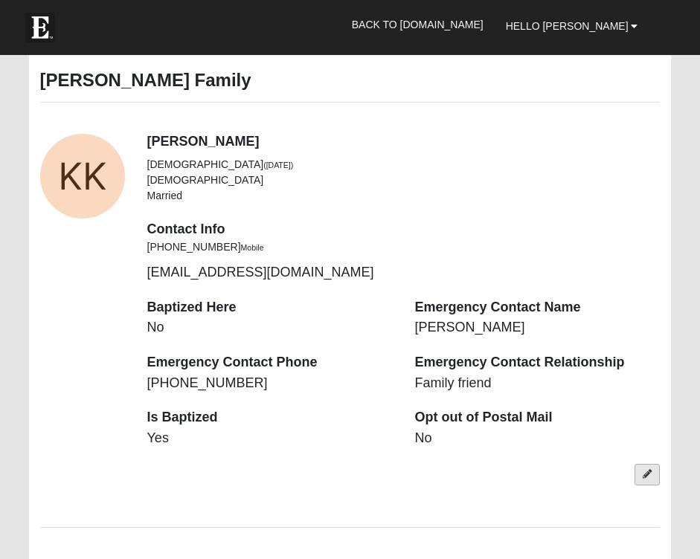
click at [652, 464] on link at bounding box center [646, 475] width 25 height 22
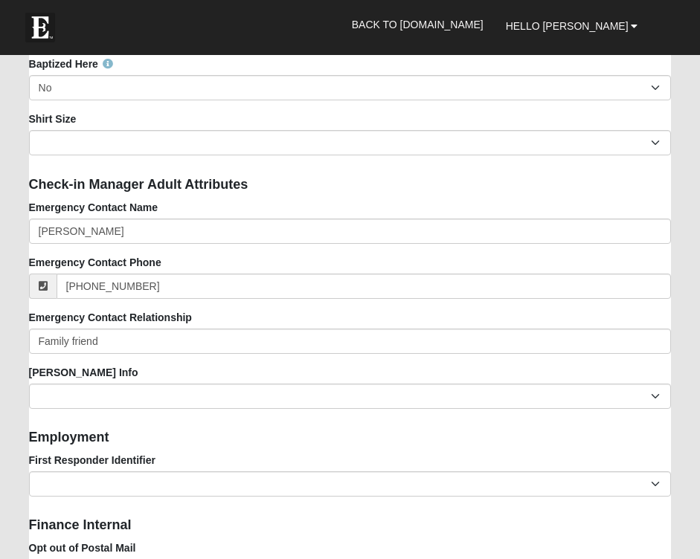
scroll to position [1825, 0]
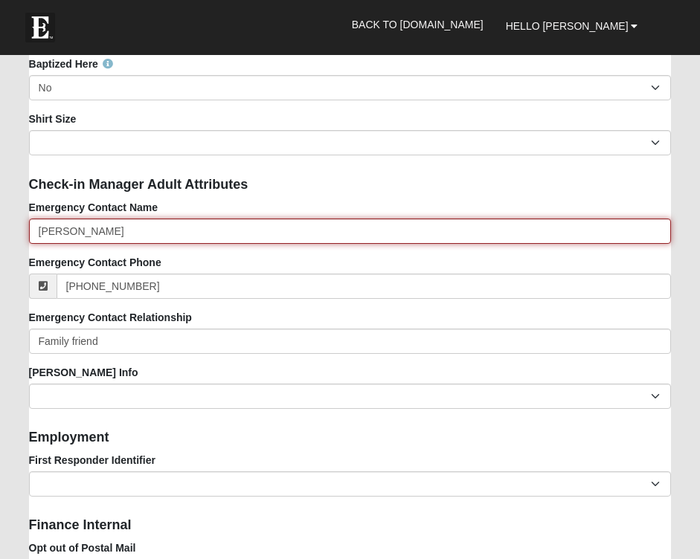
click at [335, 230] on input "[PERSON_NAME]" at bounding box center [350, 231] width 642 height 25
type input "[PERSON_NAME]"
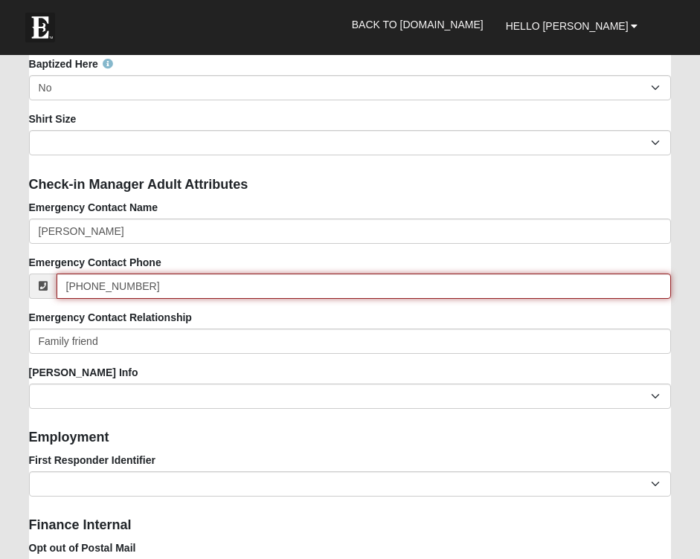
click at [287, 286] on input "[PHONE_NUMBER]" at bounding box center [364, 286] width 615 height 25
click at [287, 286] on input "(803) 971-1187" at bounding box center [364, 286] width 615 height 25
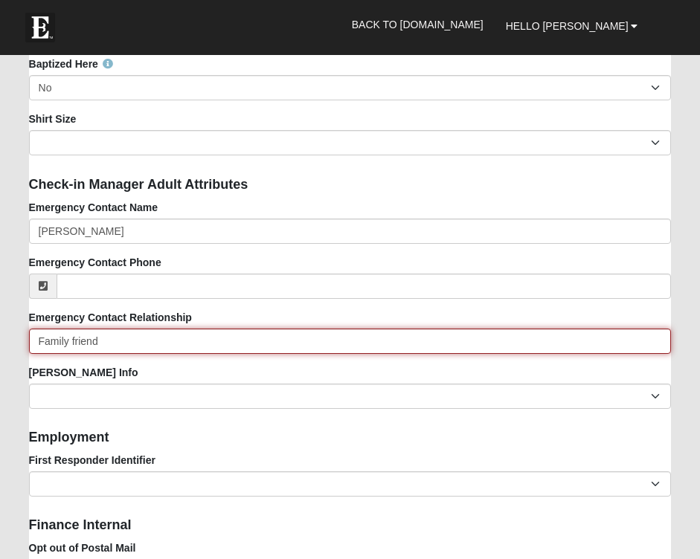
click at [257, 344] on input "Family friend" at bounding box center [350, 341] width 642 height 25
type input "Husband"
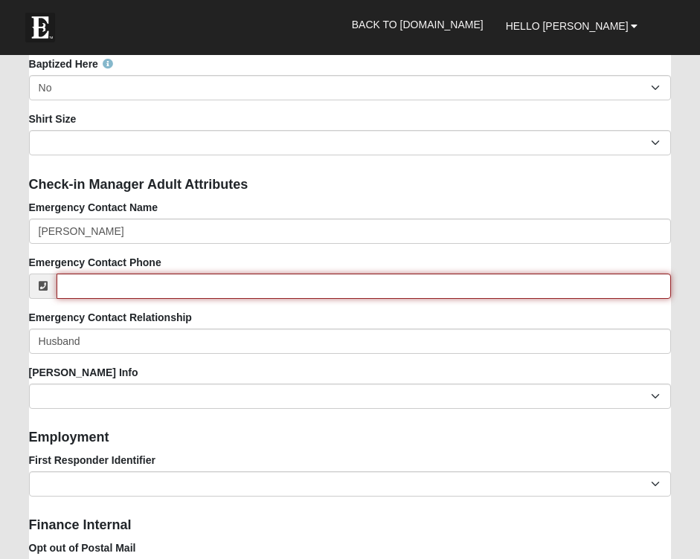
click at [120, 283] on input "Emergency Contact Phone" at bounding box center [364, 286] width 615 height 25
paste input "‭(904) 568-6938‬"
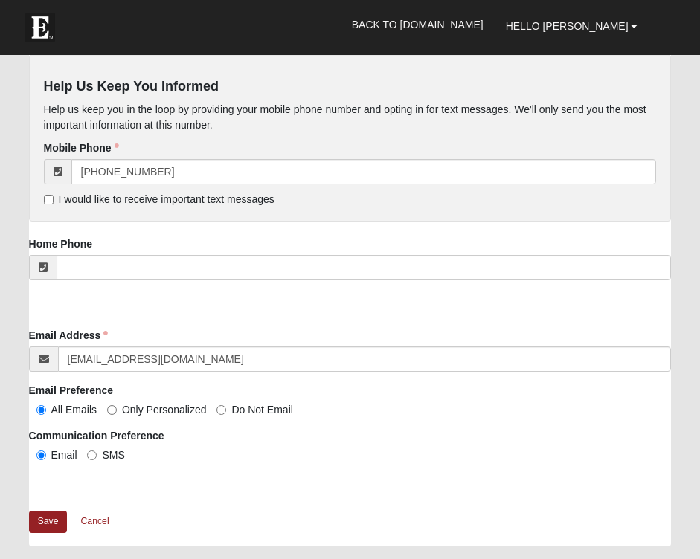
scroll to position [2781, 0]
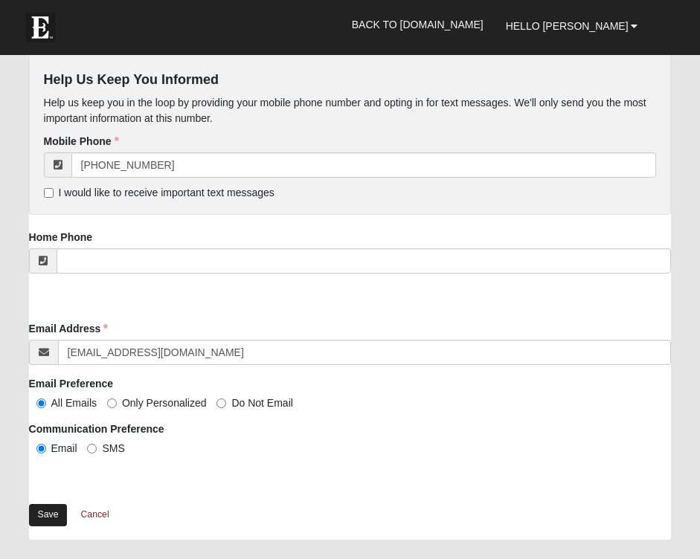
type input "[PHONE_NUMBER]"
click at [56, 510] on link "Save" at bounding box center [48, 515] width 39 height 22
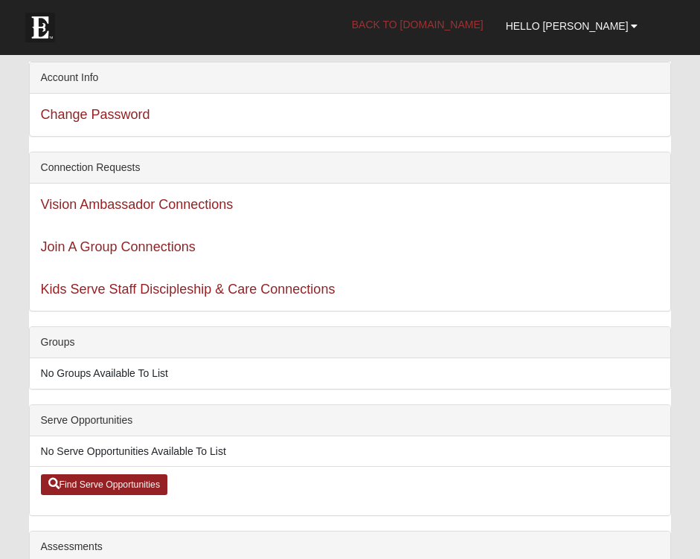
click at [494, 29] on link "Back to [DOMAIN_NAME]" at bounding box center [418, 24] width 154 height 37
click at [636, 26] on b at bounding box center [633, 26] width 7 height 10
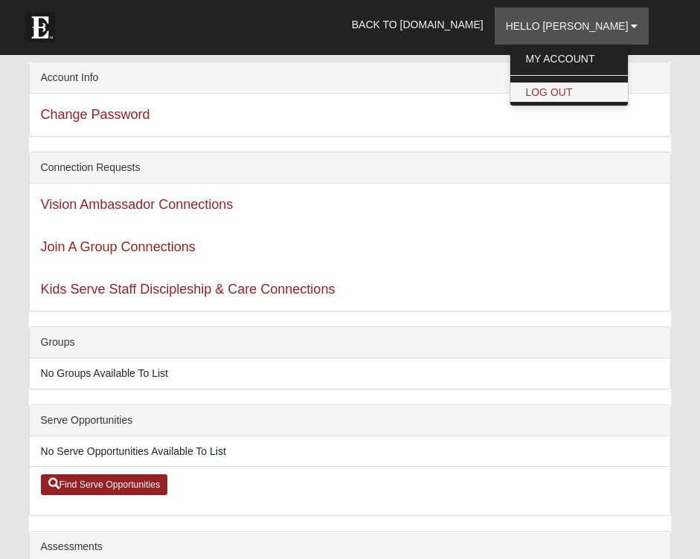
click at [610, 91] on link "Log Out" at bounding box center [568, 92] width 117 height 19
